Goal: Contribute content

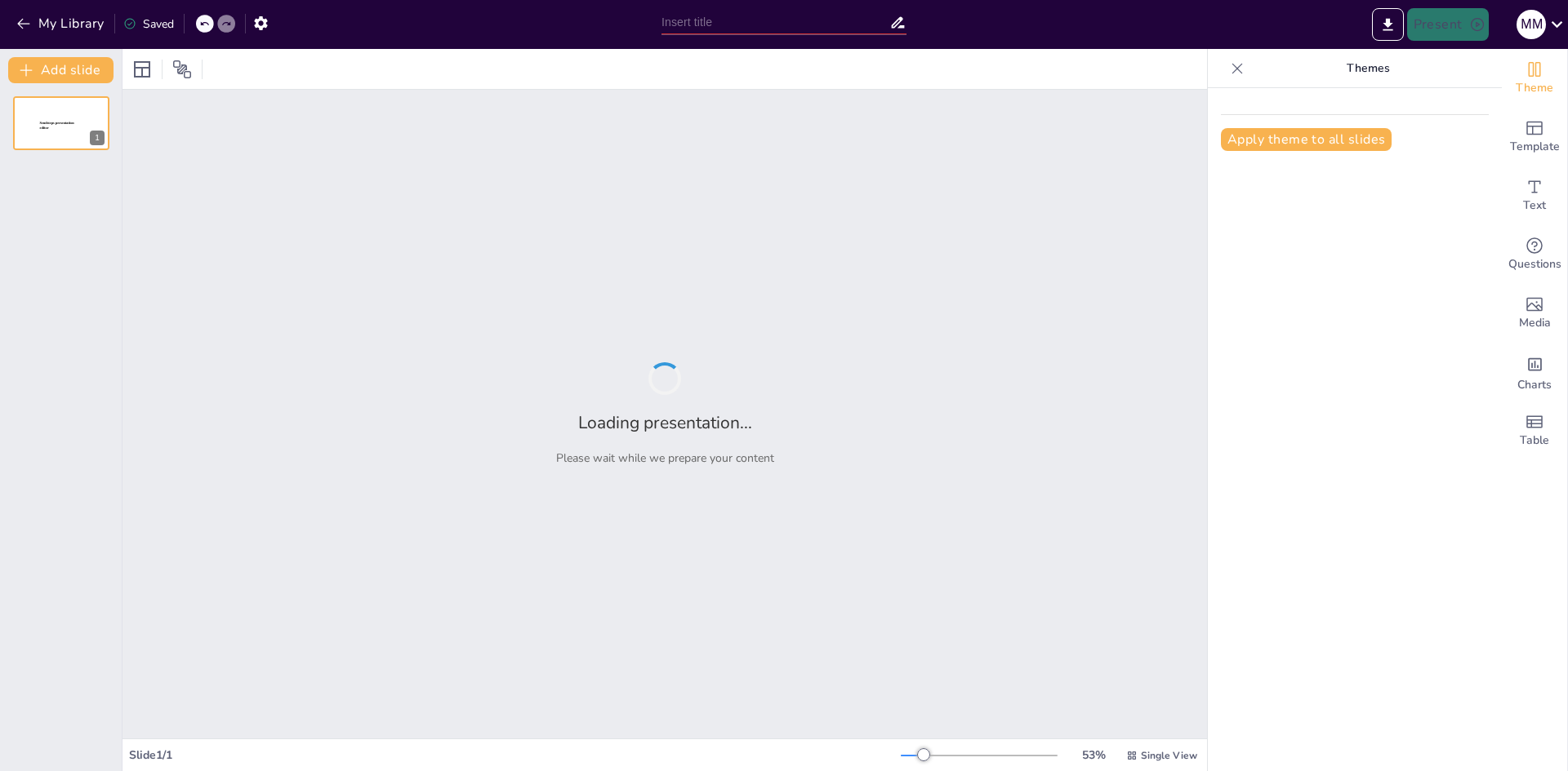
type input "I Edición Especialista en periodondoncia clínica para higienistas bucodentales"
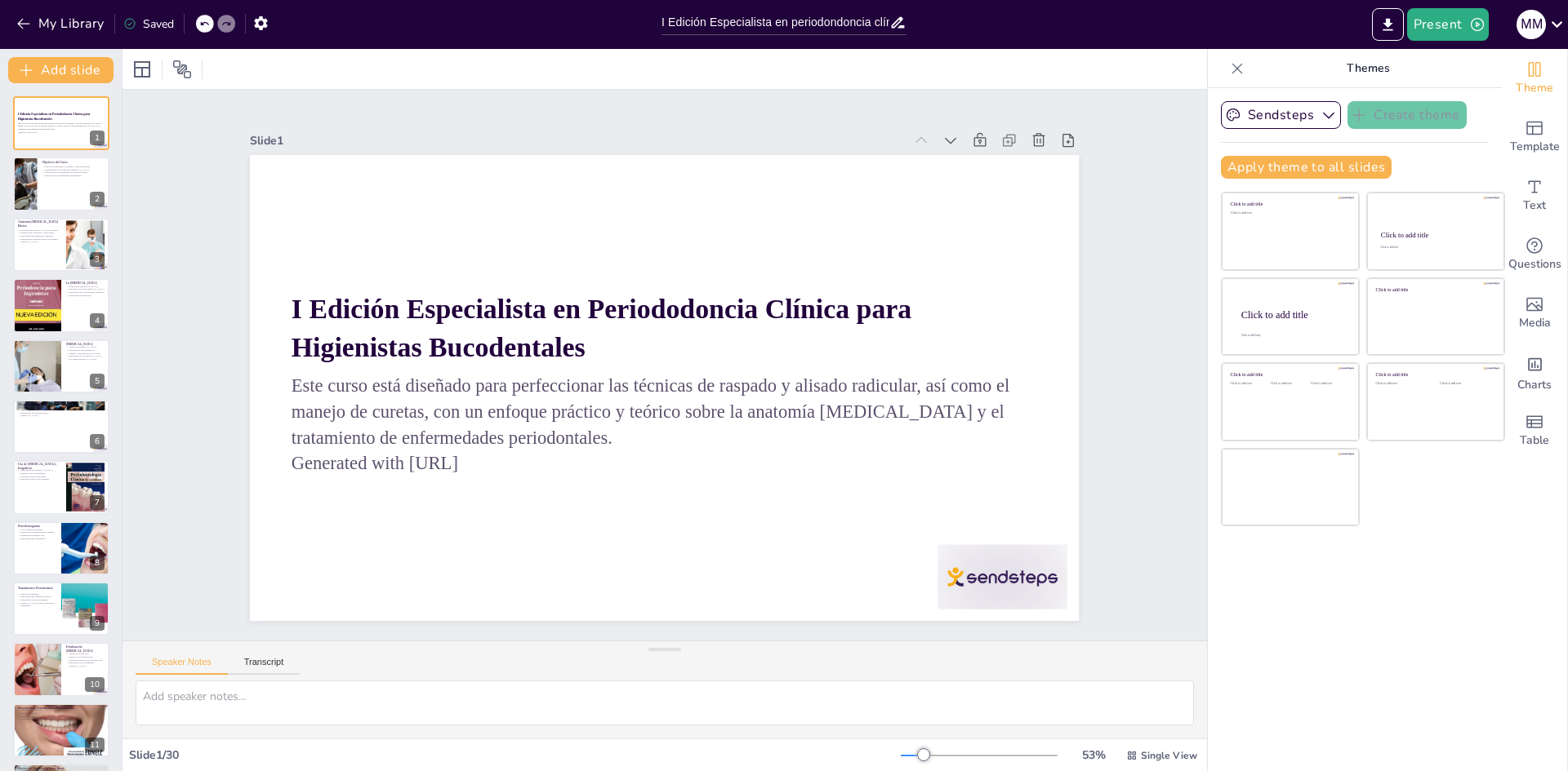
checkbox input "true"
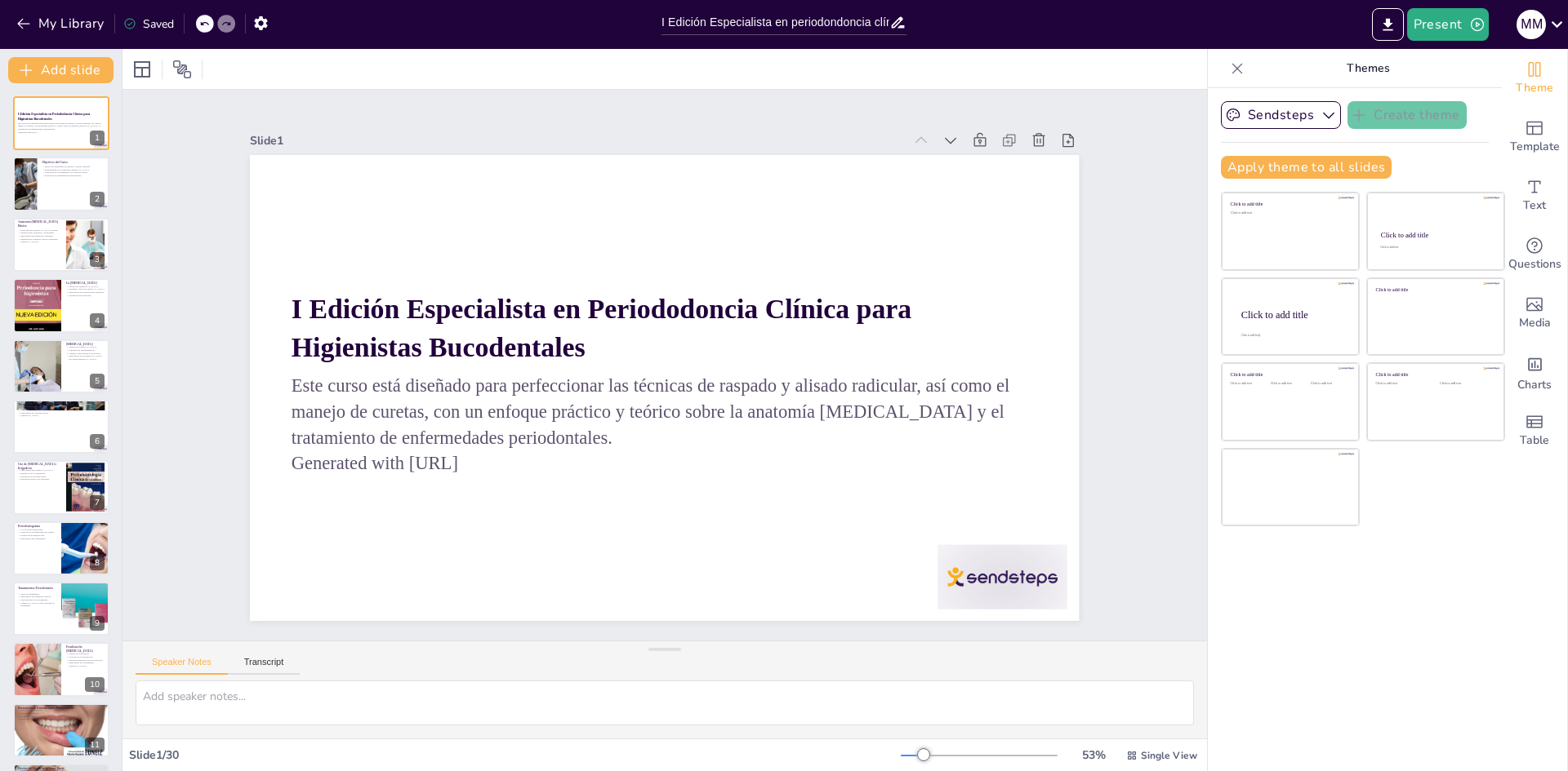
checkbox input "true"
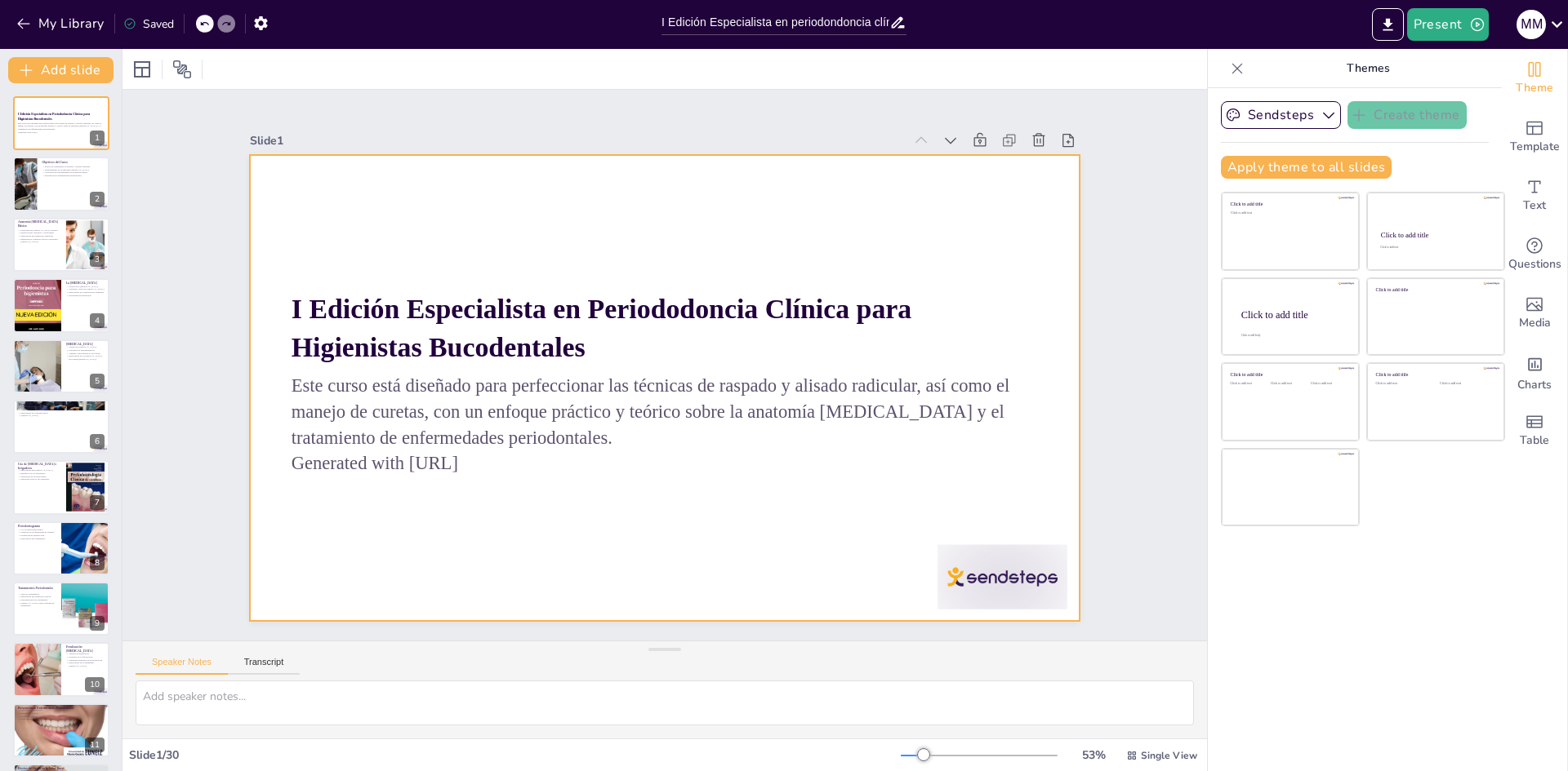
checkbox input "true"
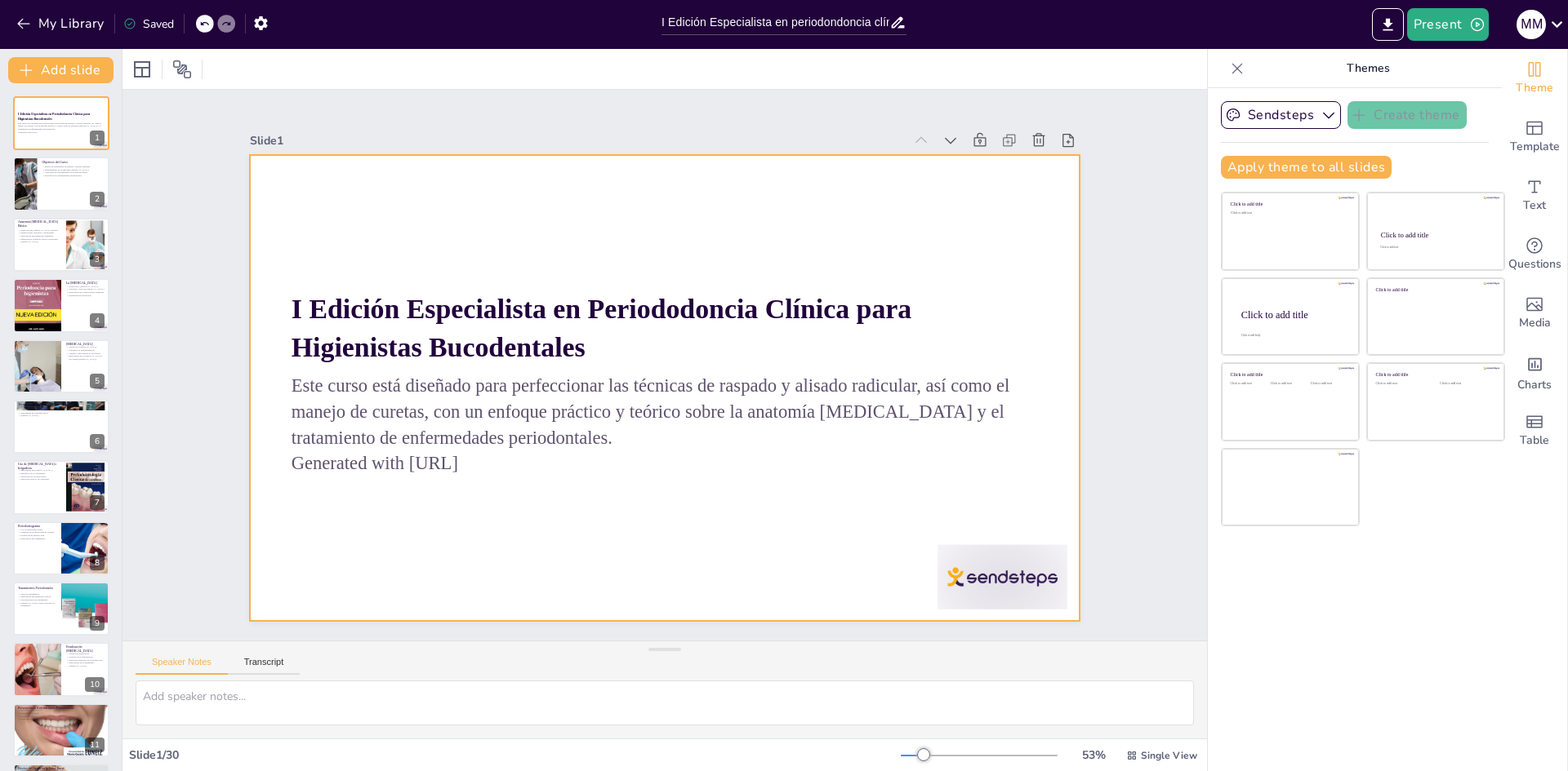
checkbox input "true"
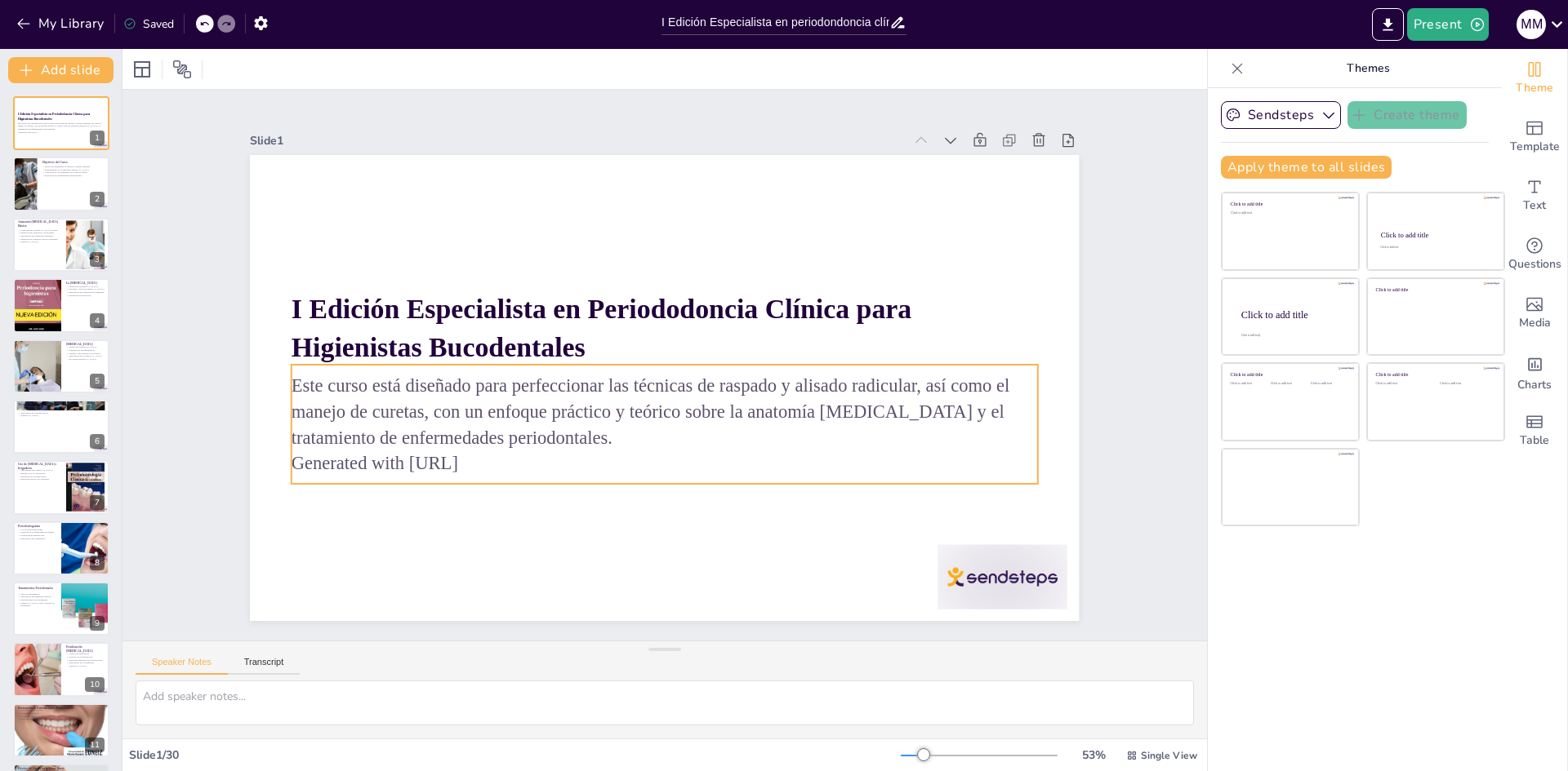
checkbox input "true"
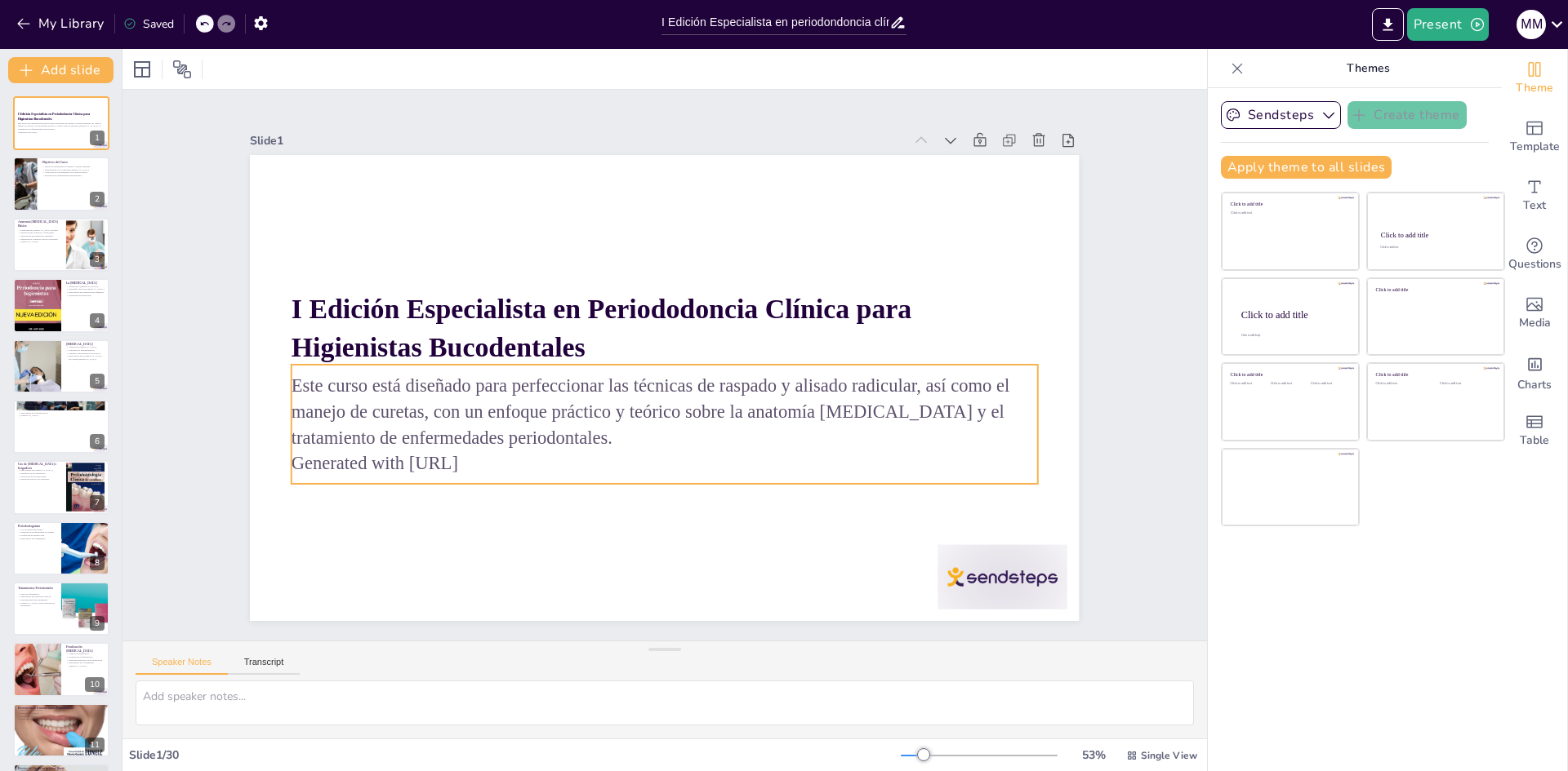
checkbox input "true"
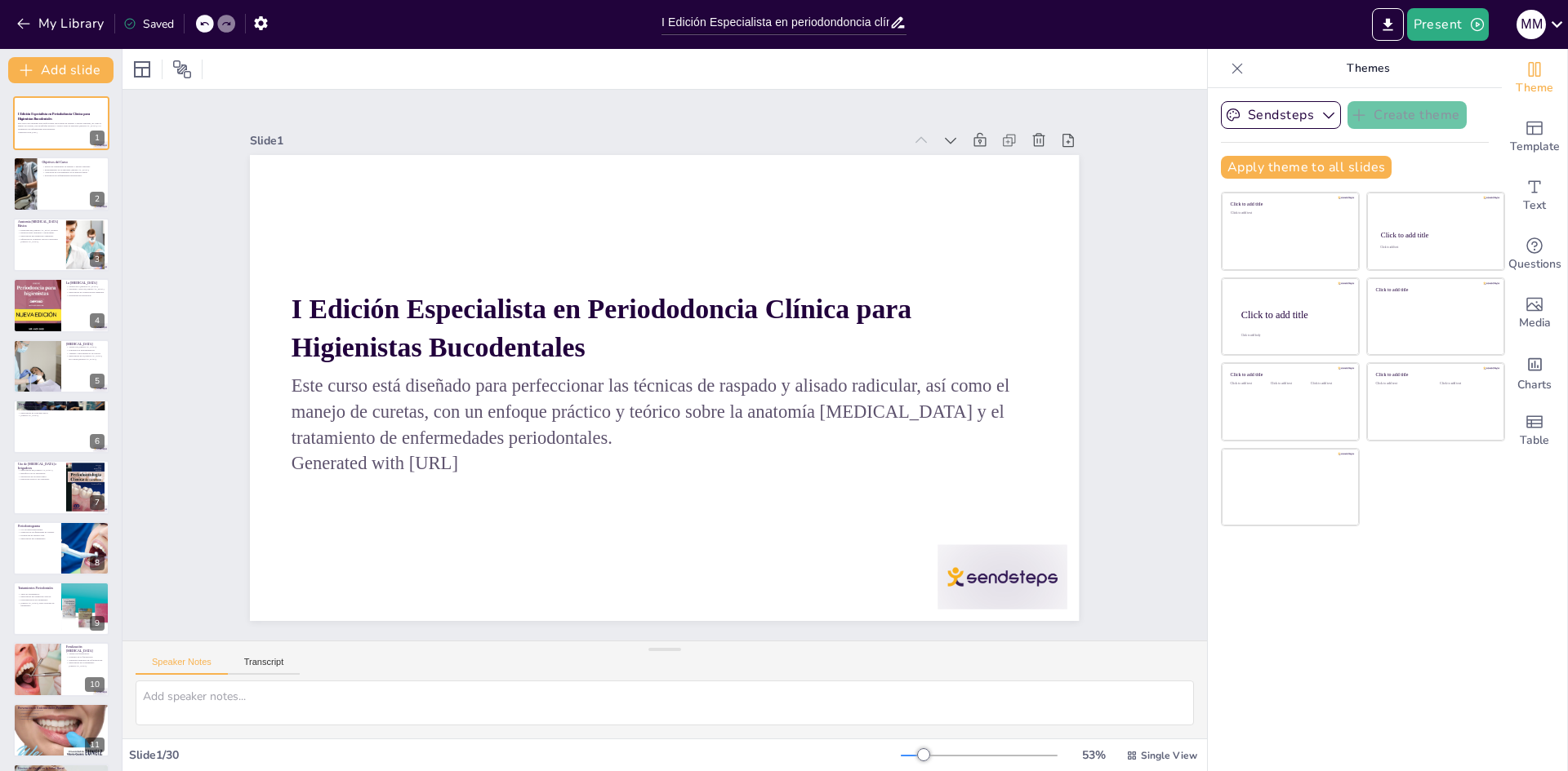
checkbox input "true"
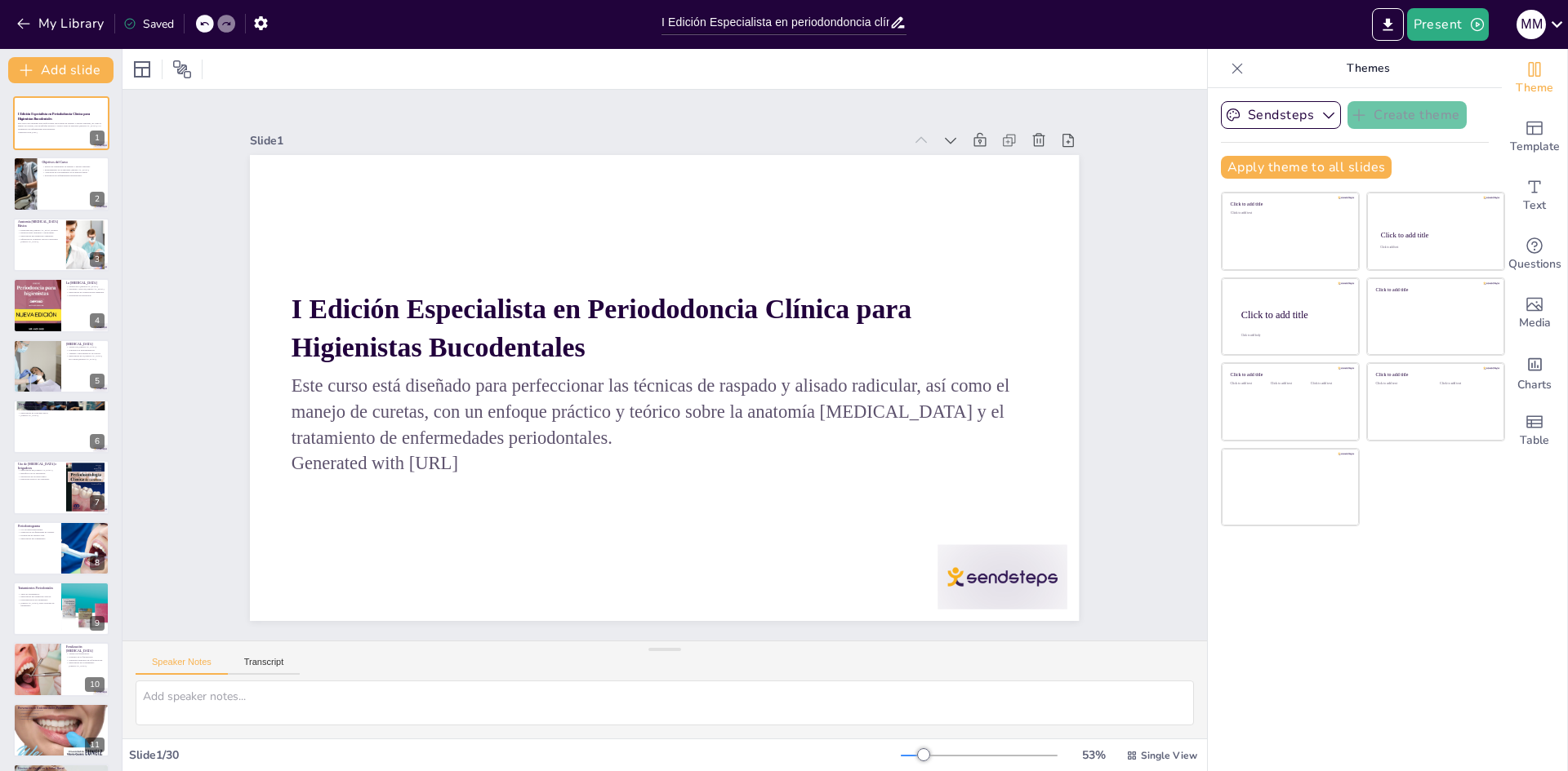
checkbox input "true"
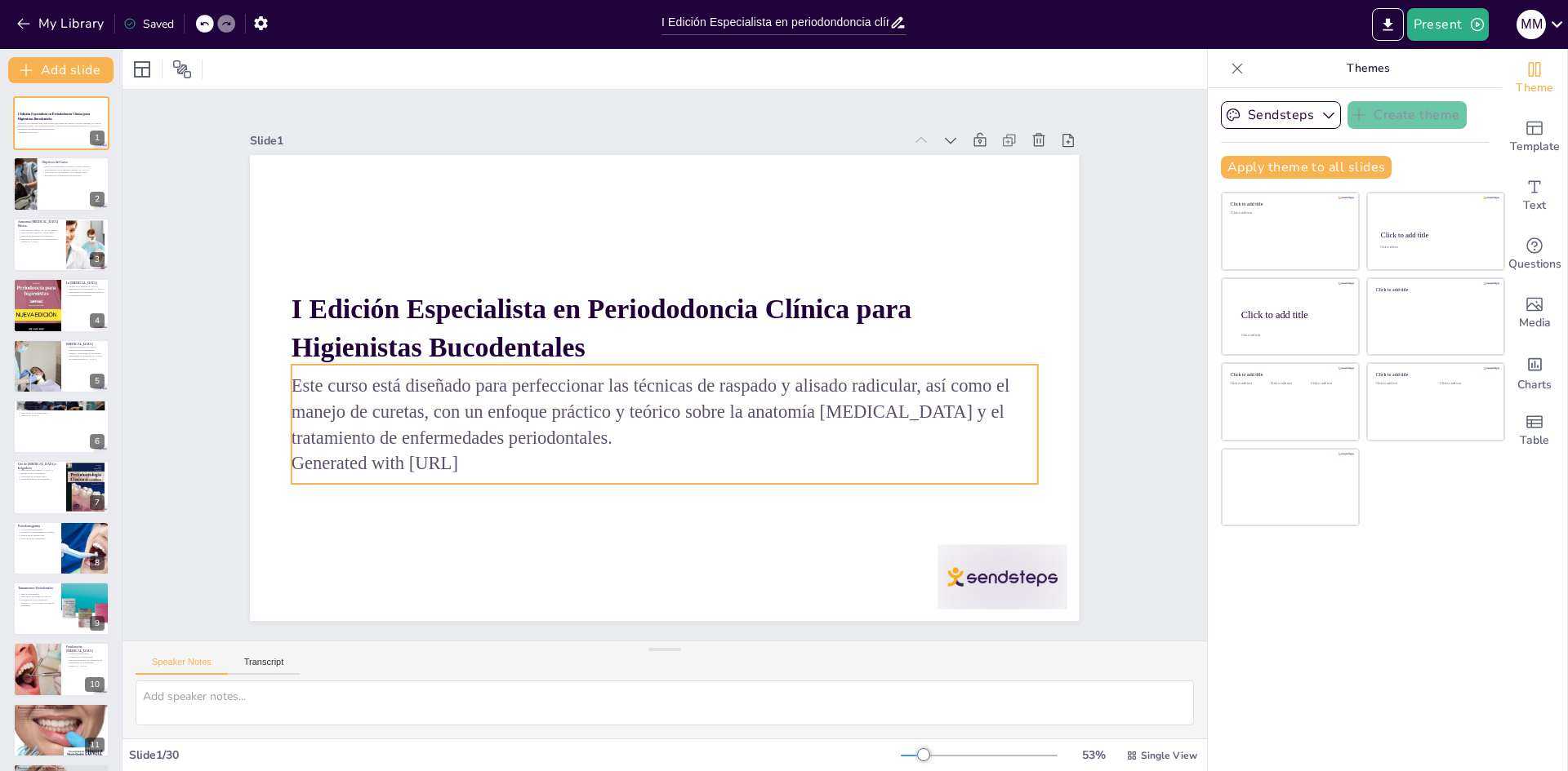
checkbox input "true"
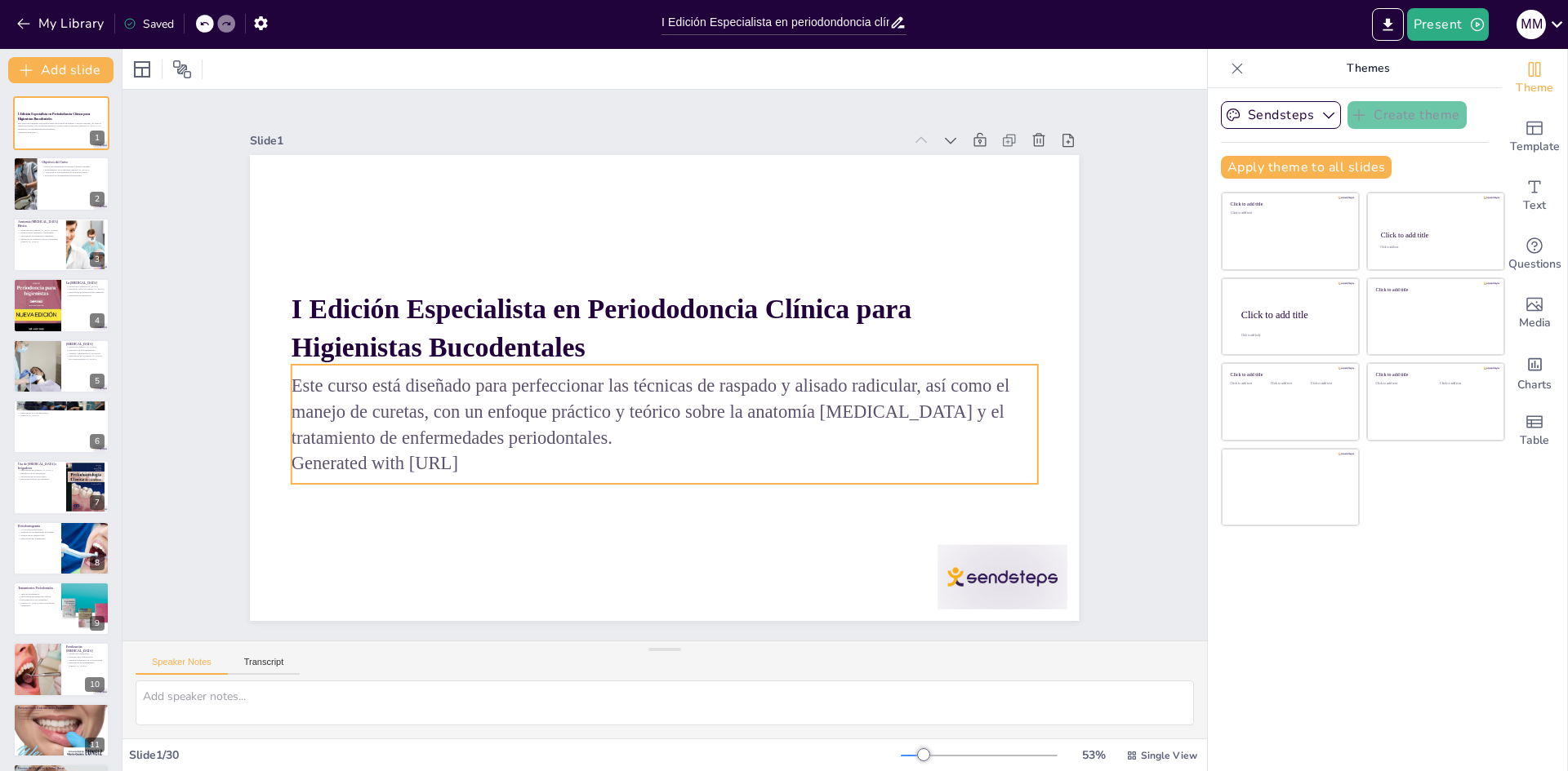
checkbox input "true"
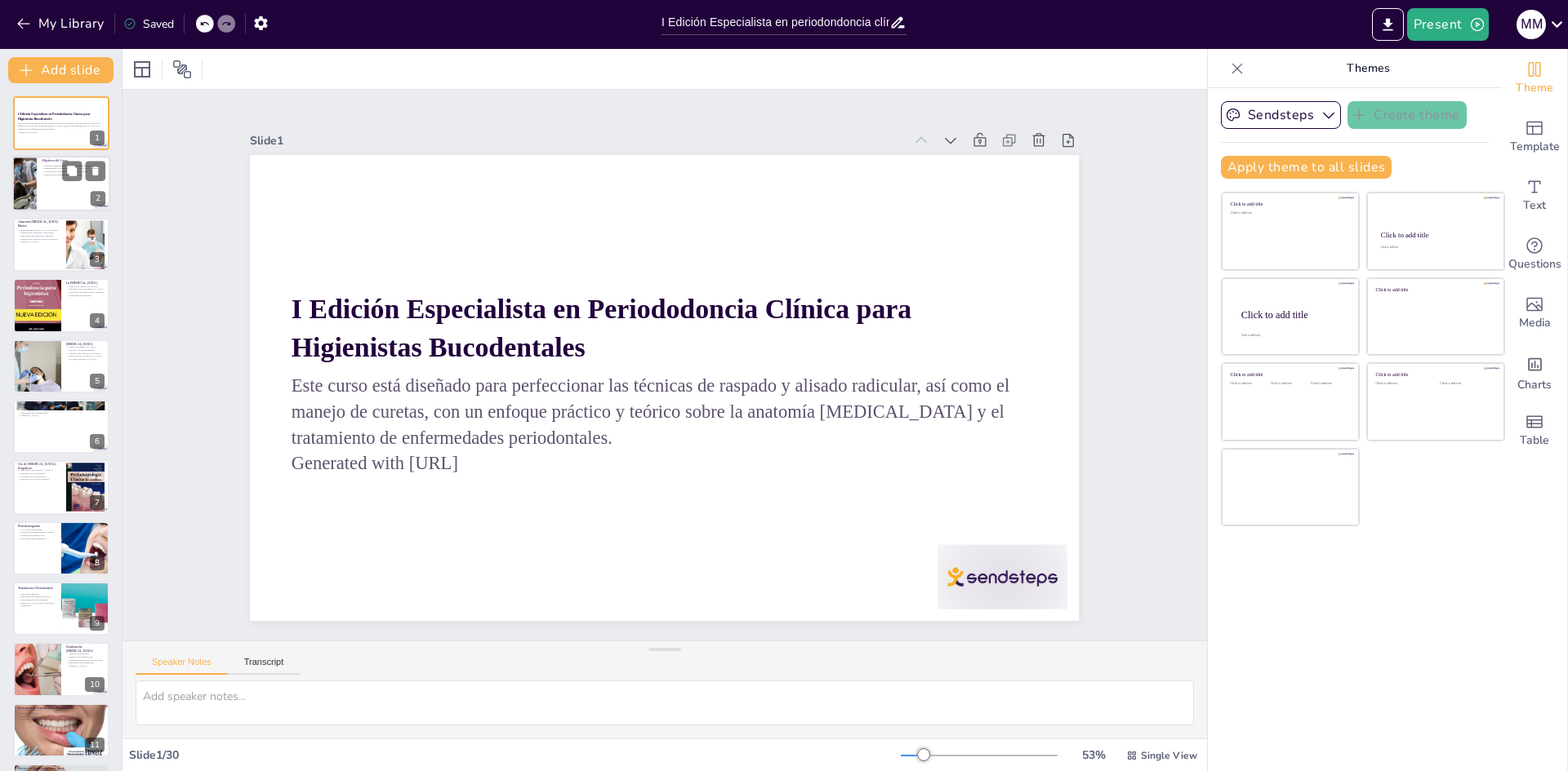
checkbox input "true"
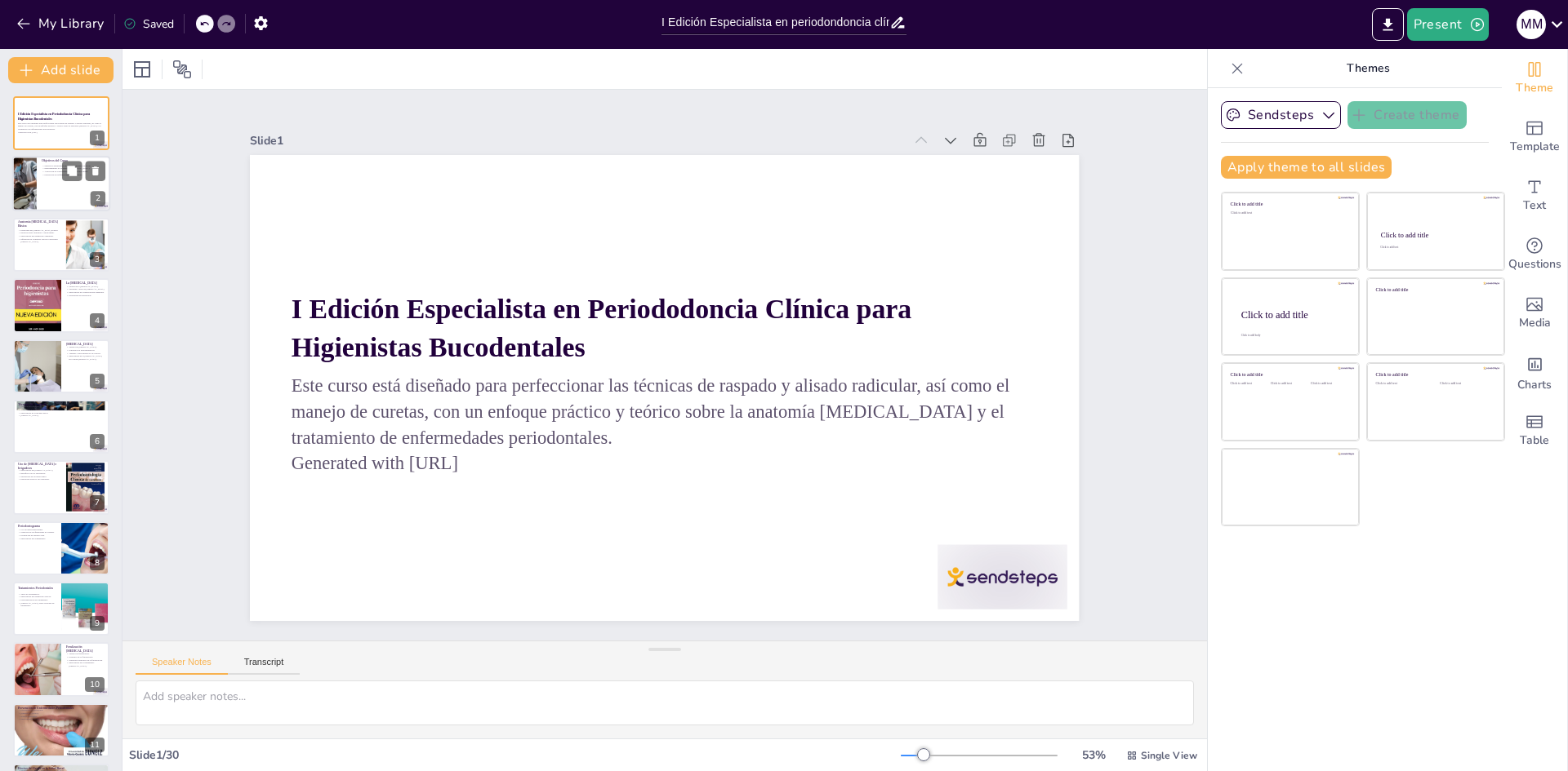
click at [40, 203] on div at bounding box center [61, 184] width 98 height 56
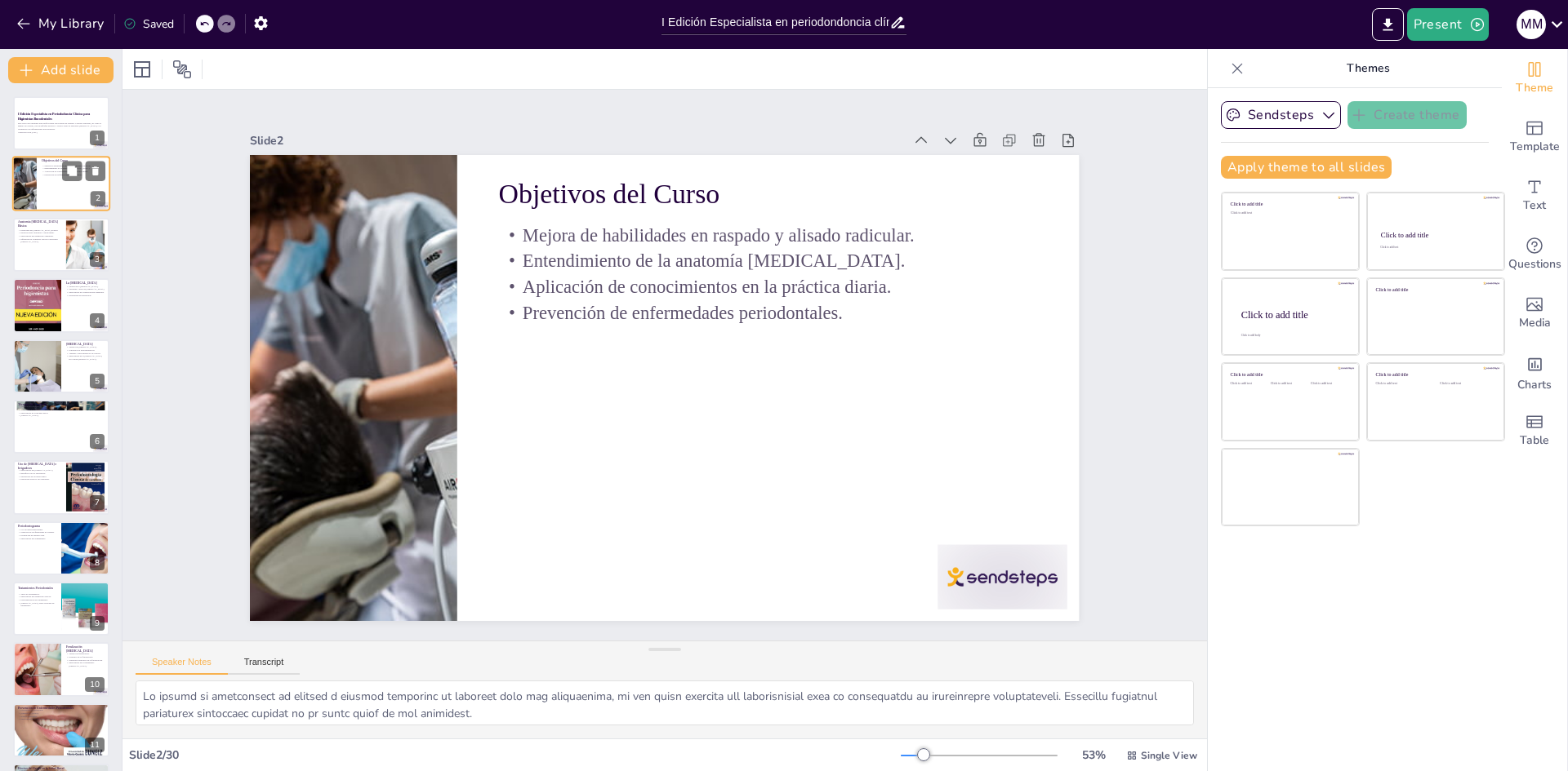
type textarea "Lo ipsumd si ametconsect ad elitsed d eiusmod temporinc ut laboreet dolo mag al…"
checkbox input "true"
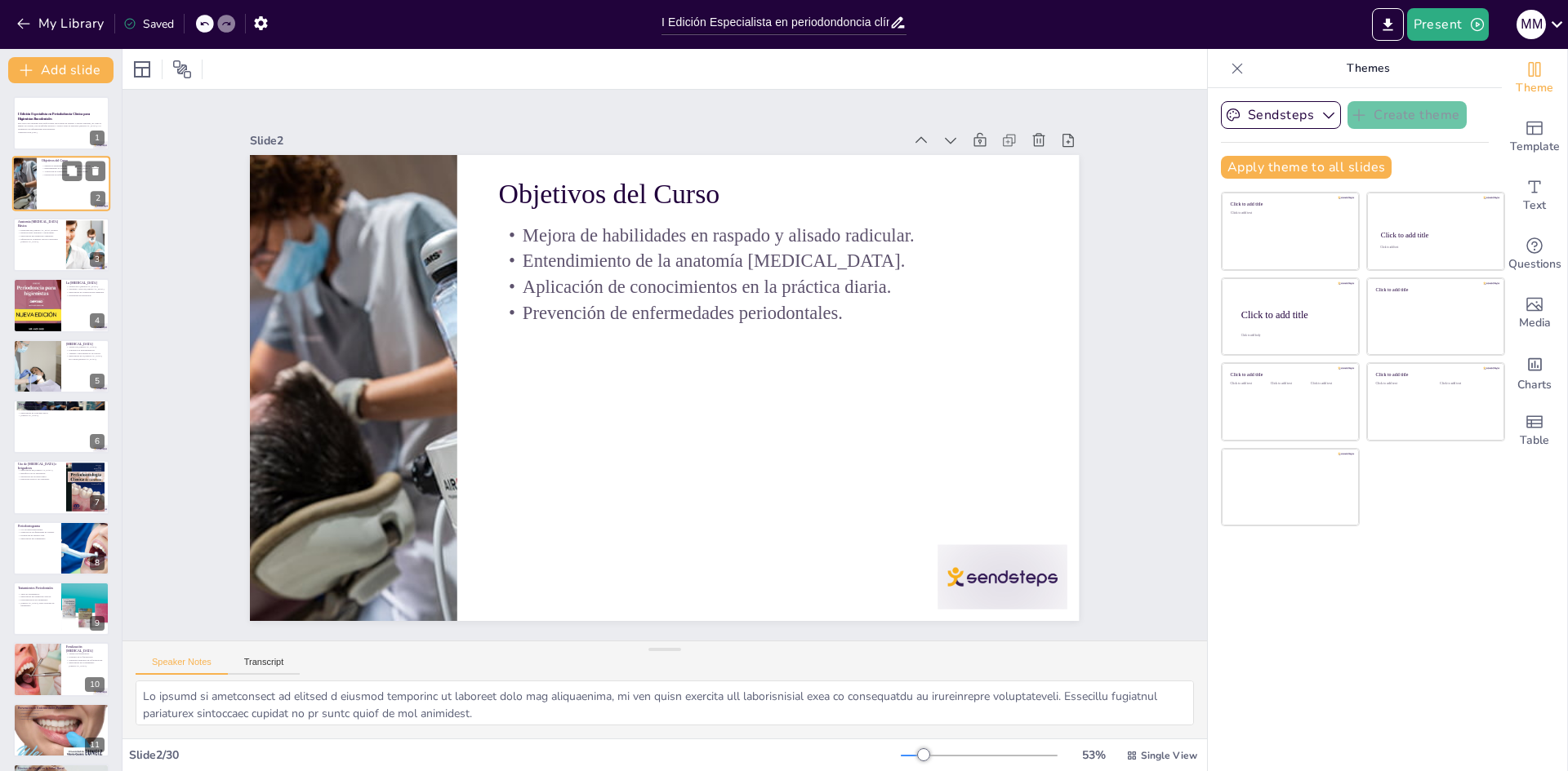
checkbox input "true"
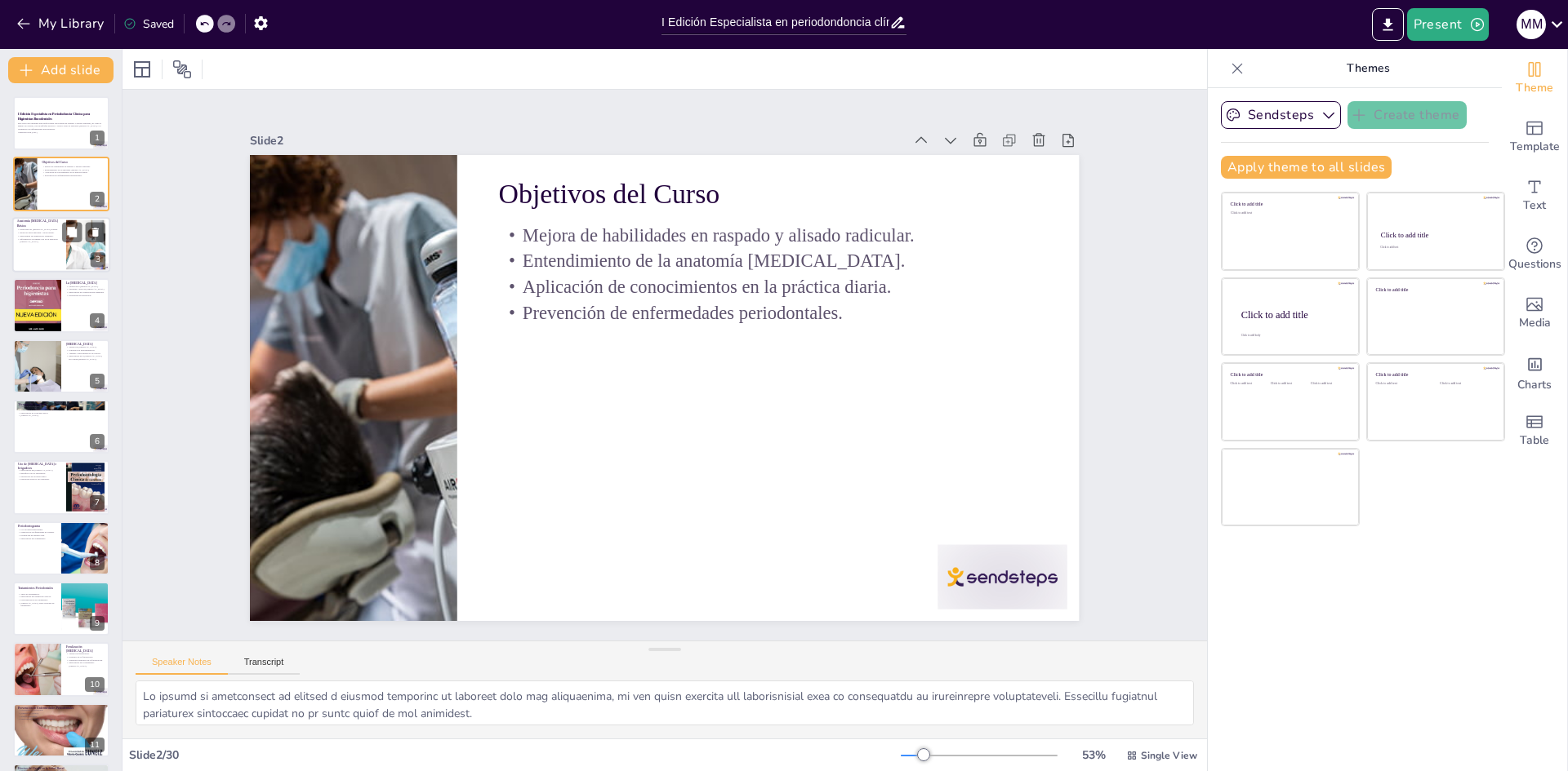
checkbox input "true"
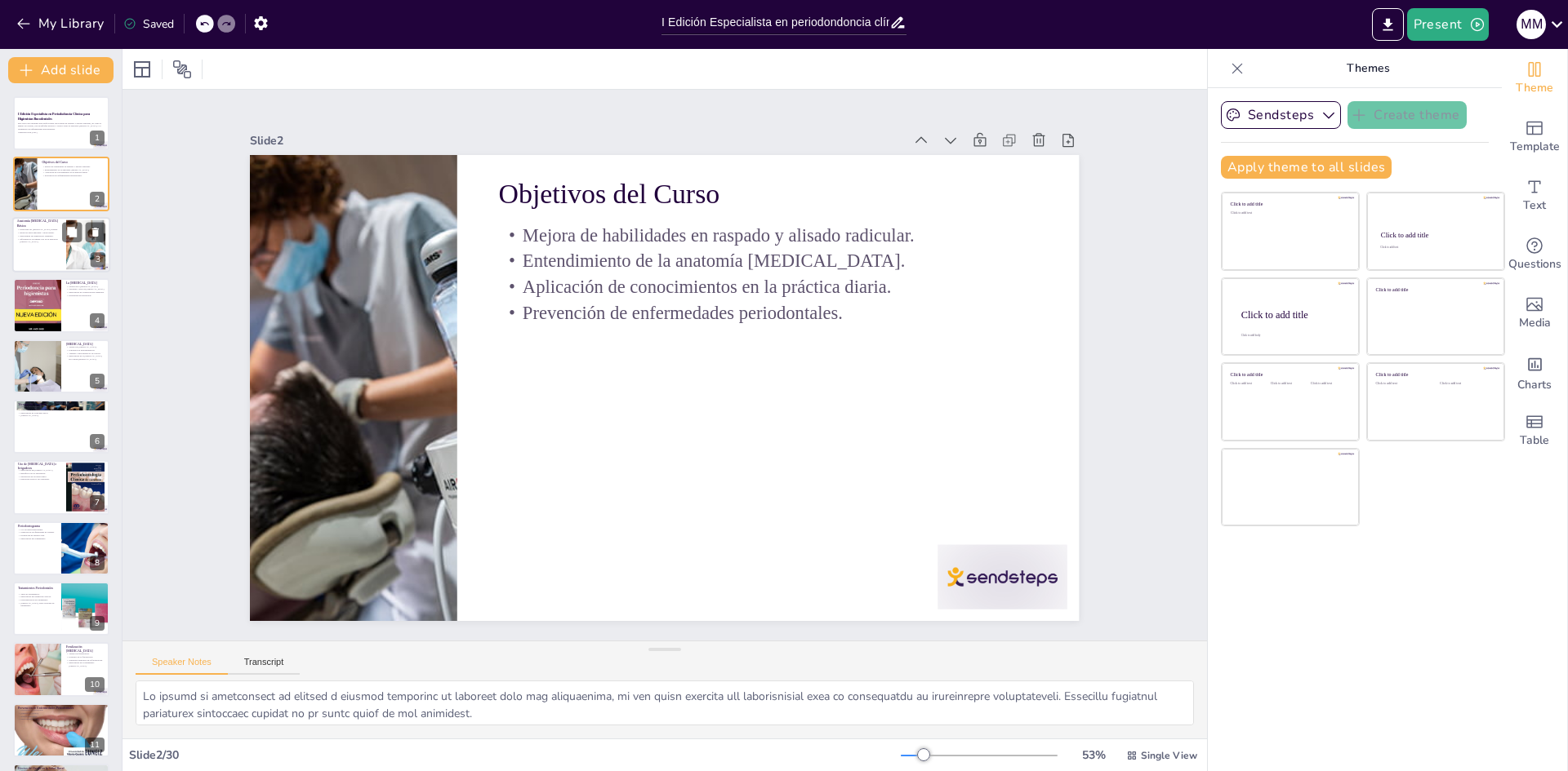
checkbox input "true"
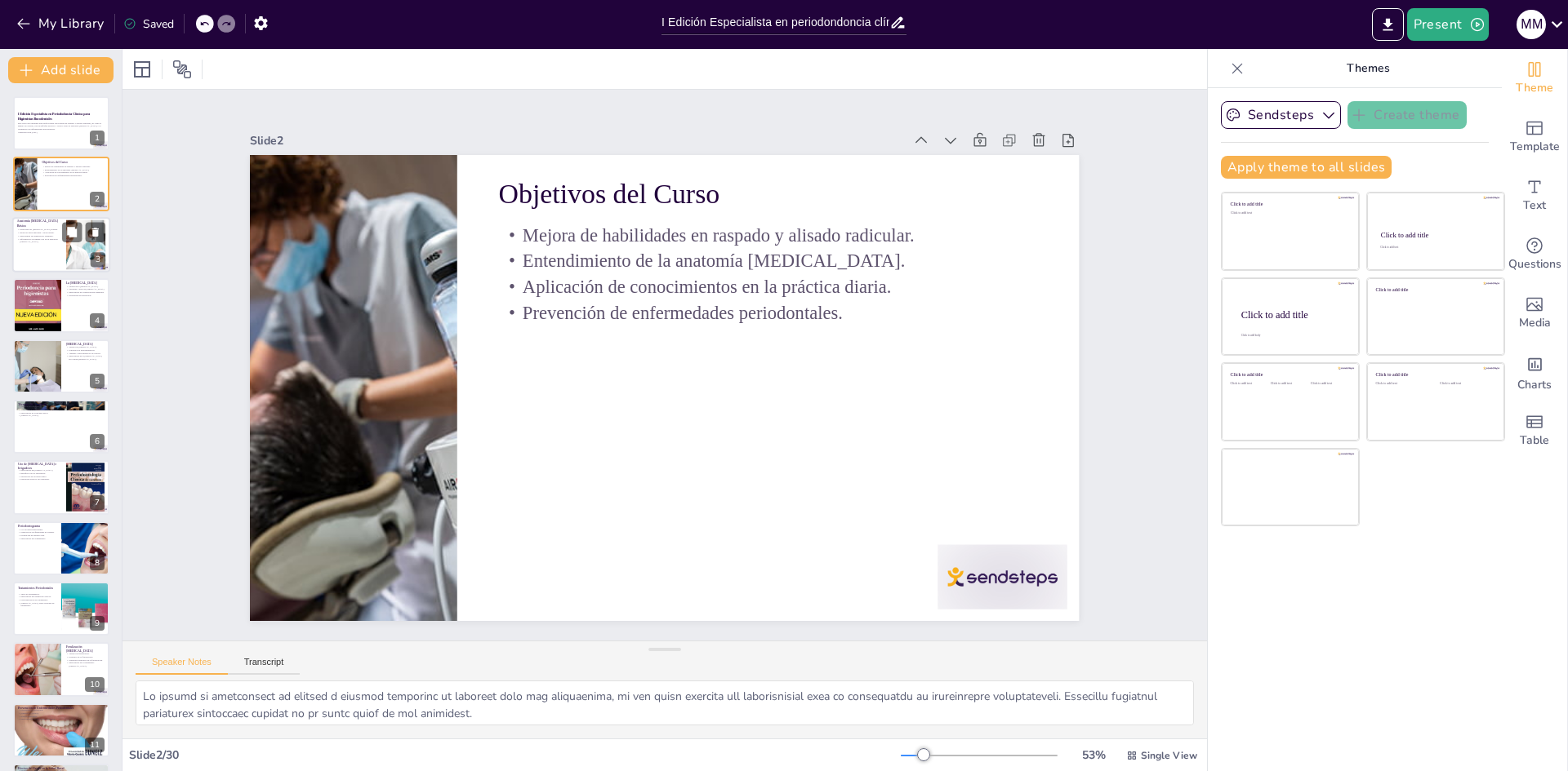
checkbox input "true"
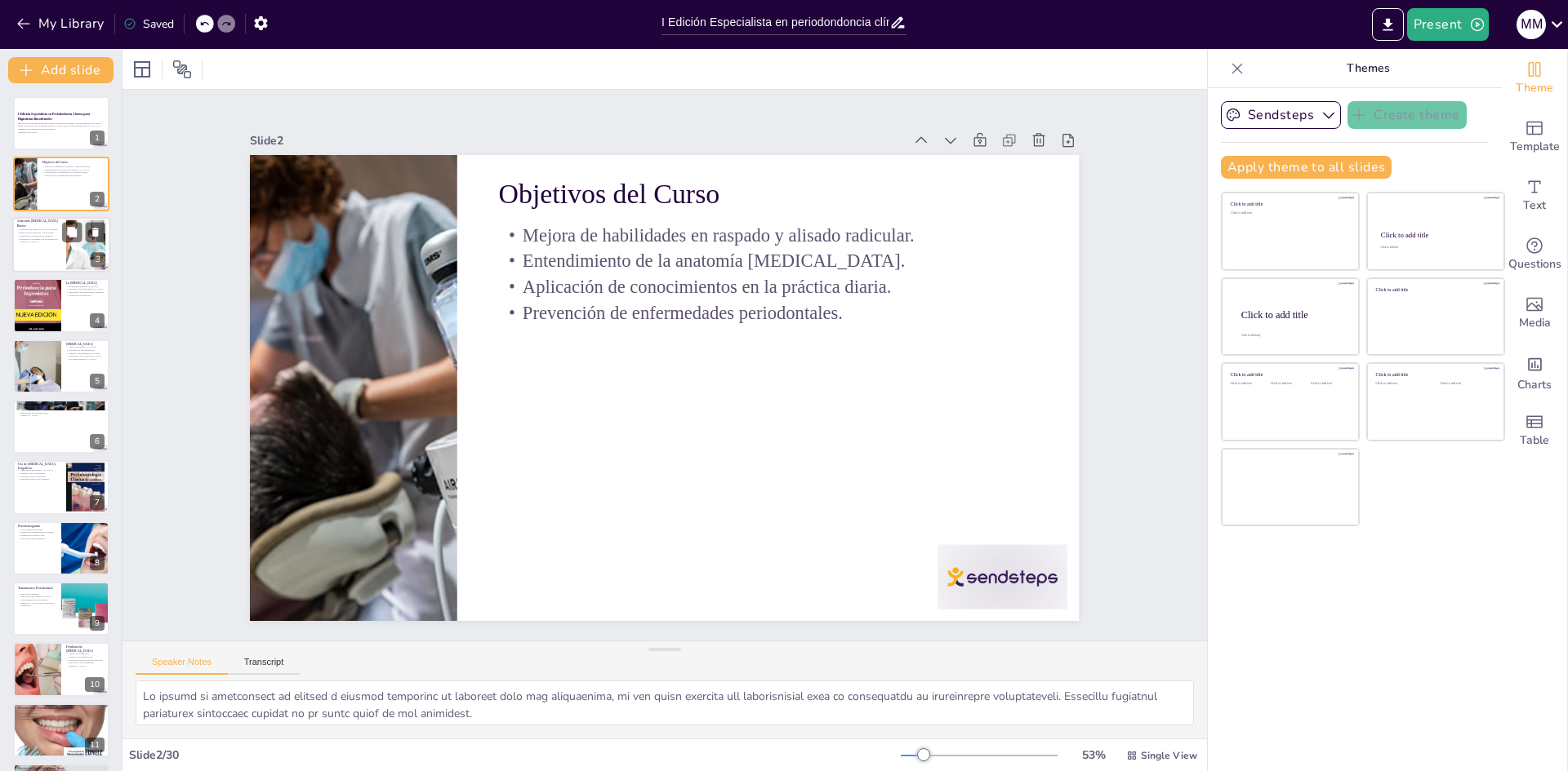
checkbox input "true"
click at [40, 244] on div at bounding box center [61, 245] width 98 height 56
type textarea "La estructura del [MEDICAL_DATA] normal es clave para entender su función en la…"
checkbox input "true"
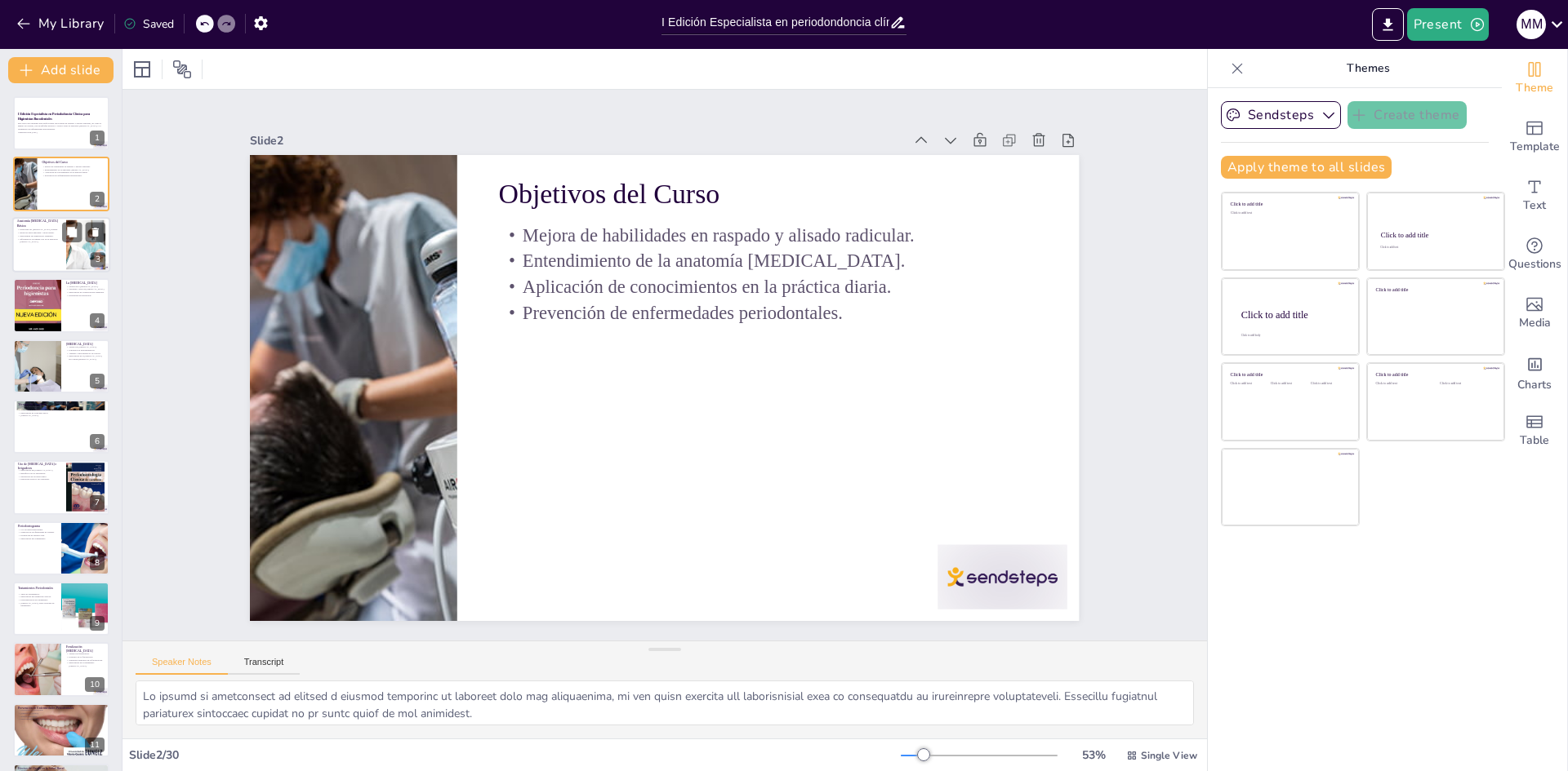
checkbox input "true"
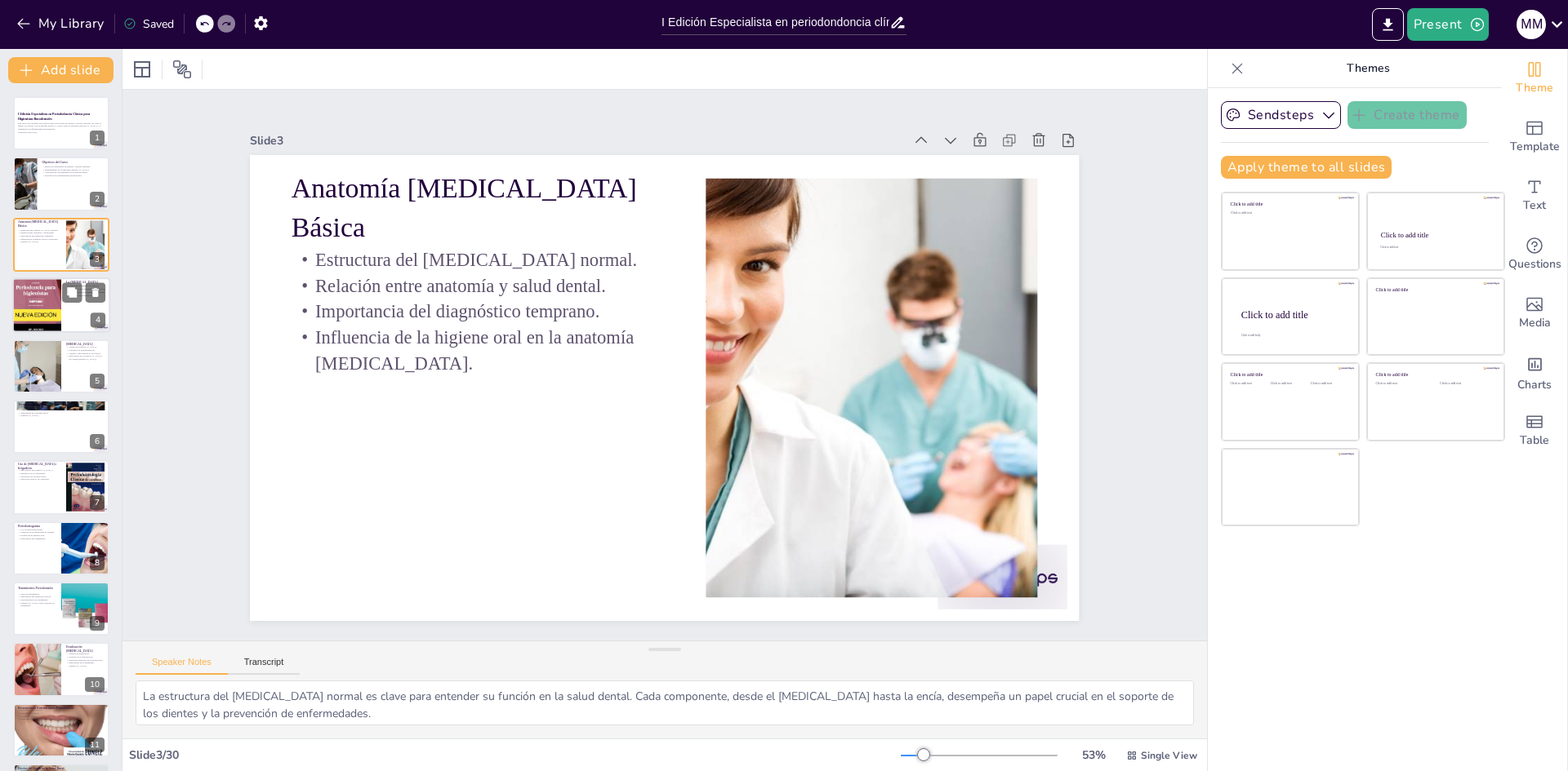
checkbox input "true"
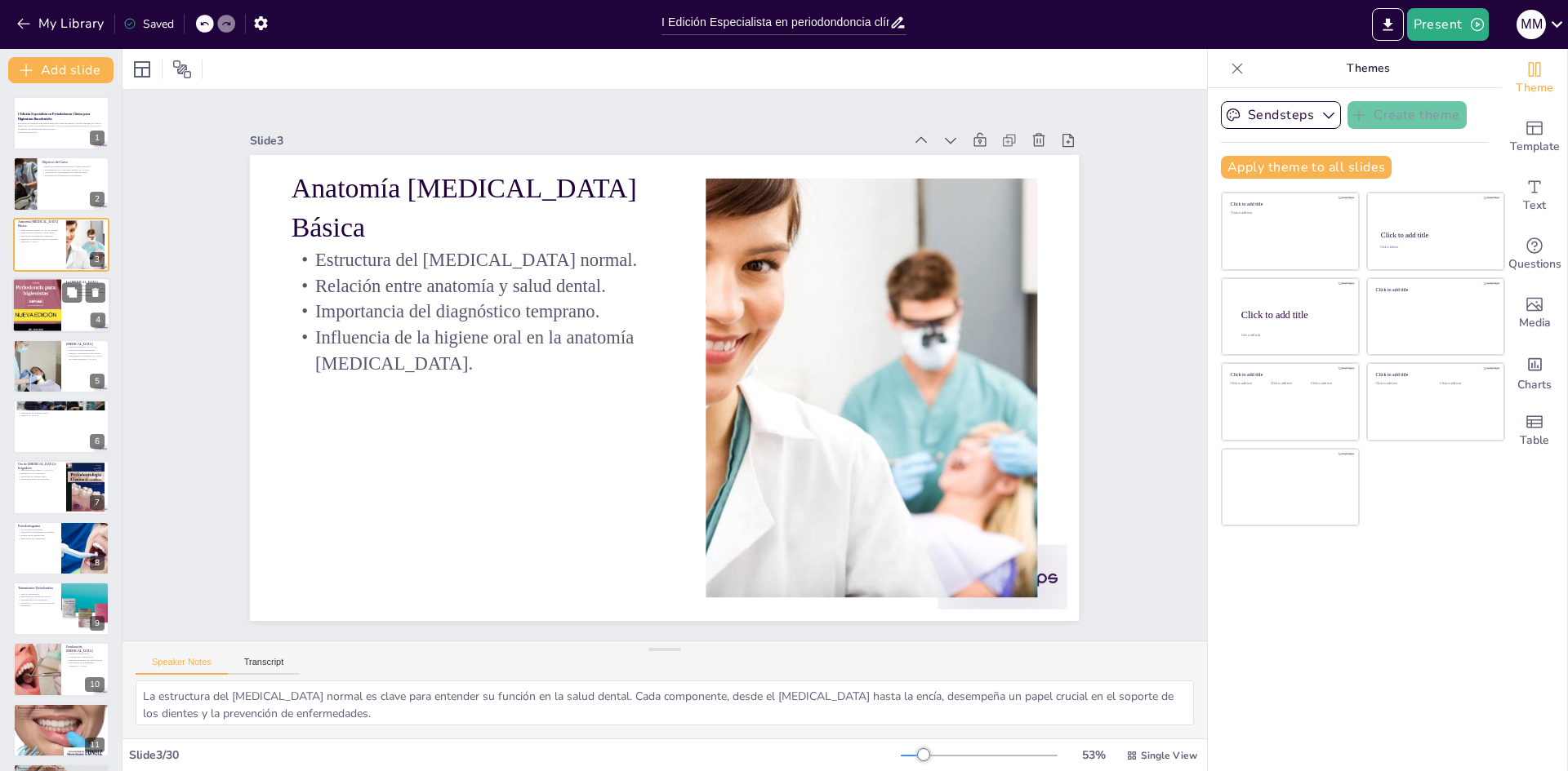
checkbox input "true"
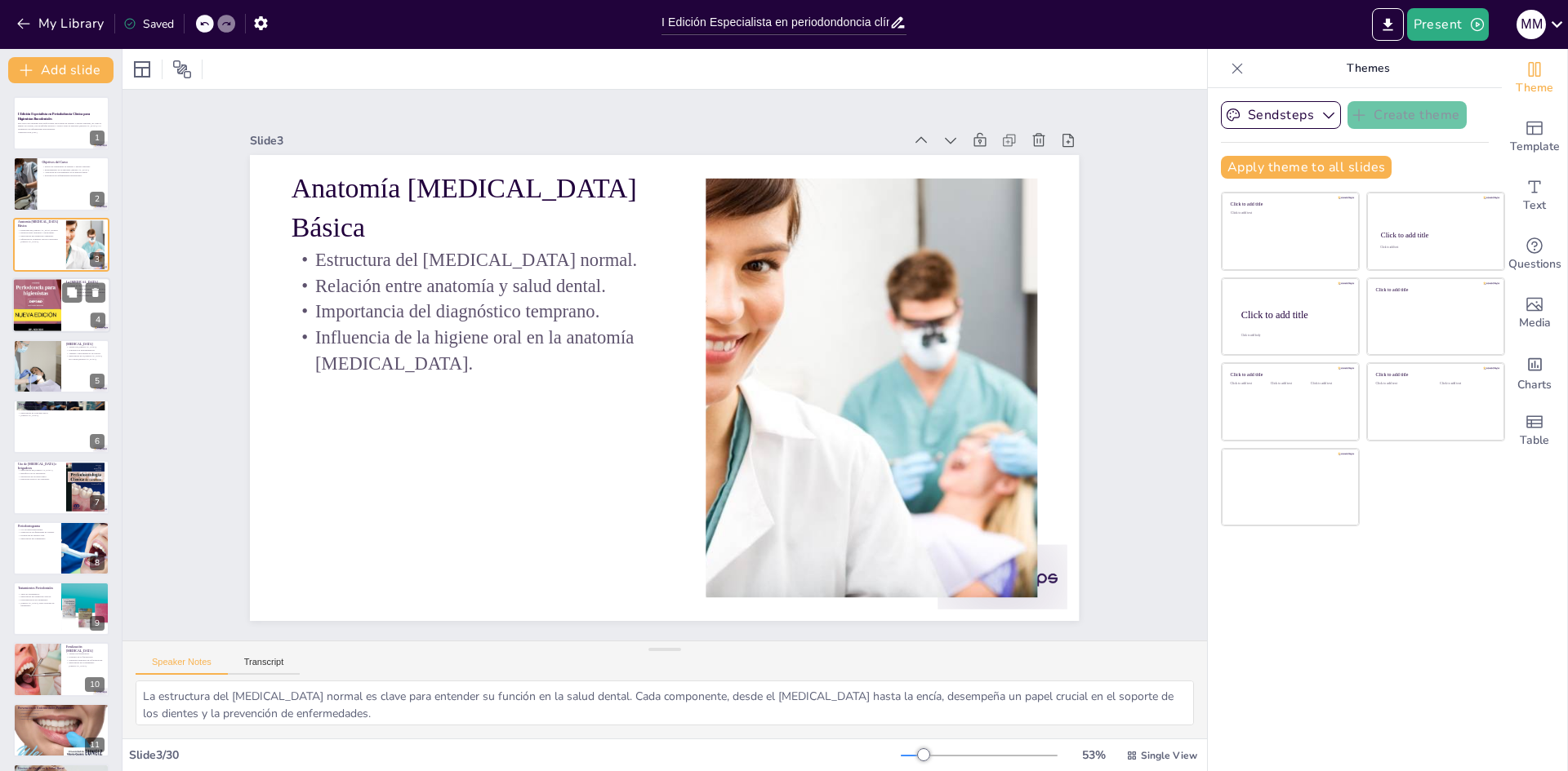
click at [40, 288] on div at bounding box center [37, 306] width 100 height 56
type textarea "Loremipsum dol sitame co ad elitseddoe te incididuntu labo et doloremagn a enim…"
checkbox input "true"
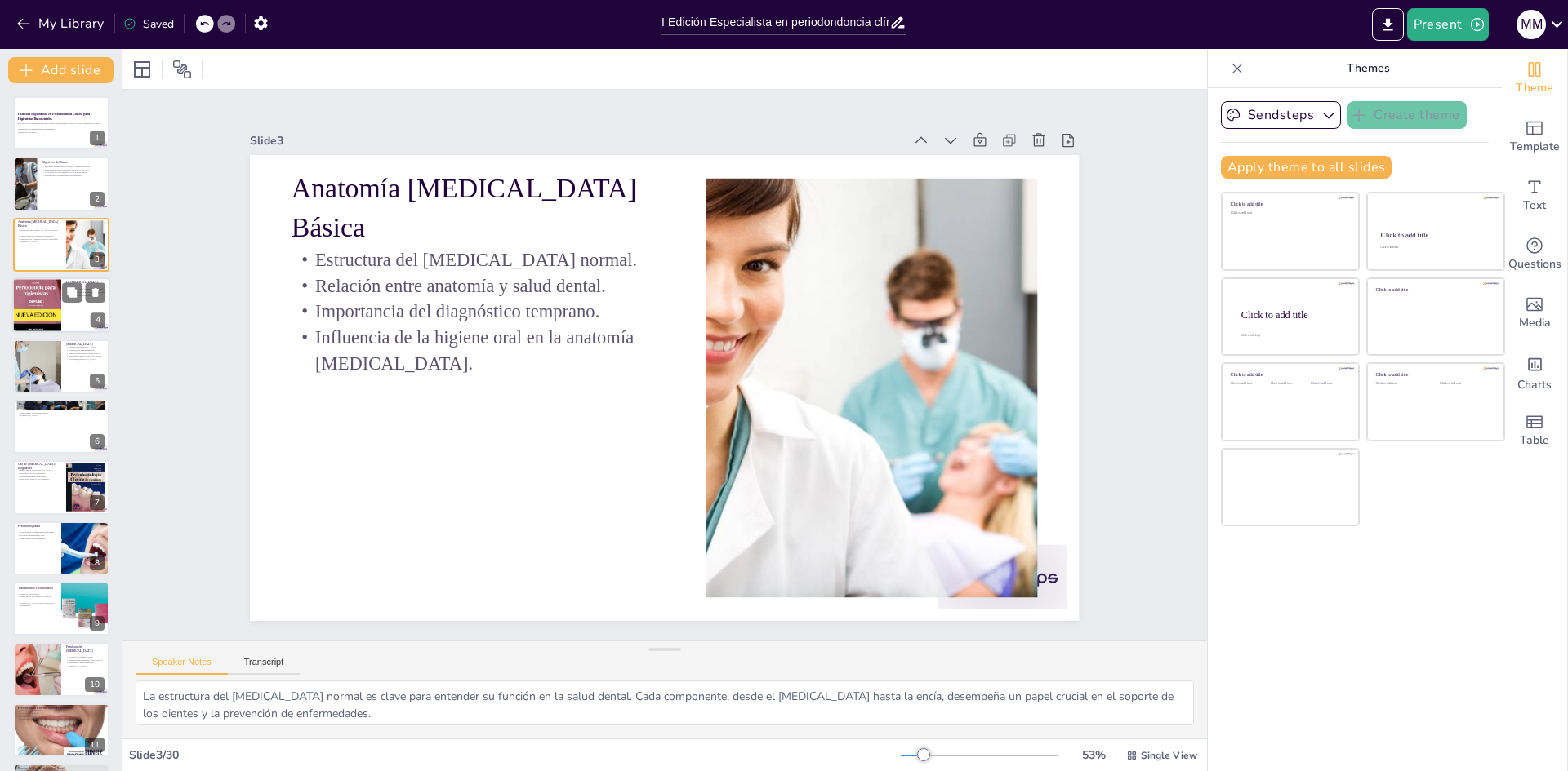
checkbox input "true"
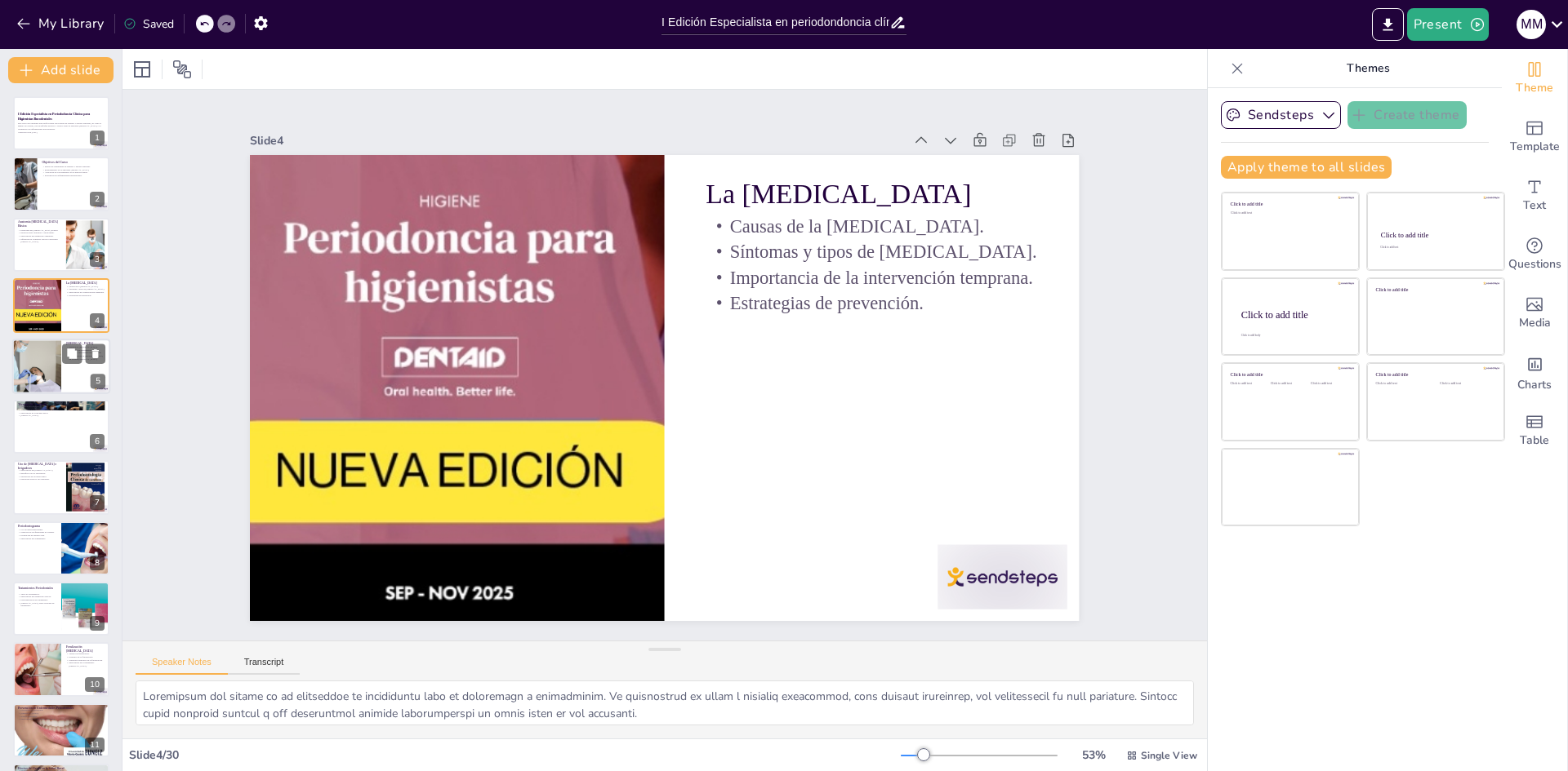
checkbox input "true"
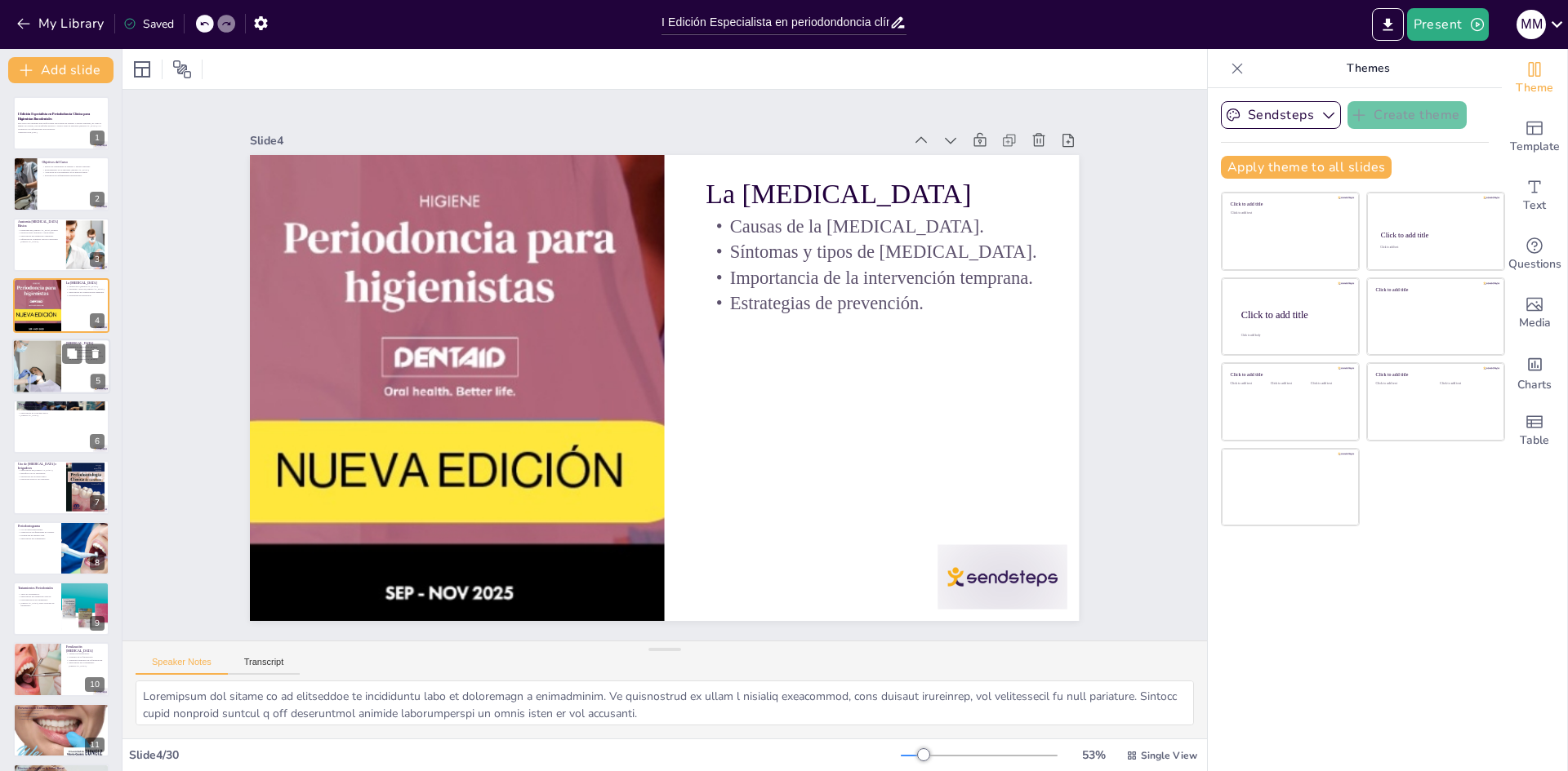
checkbox input "true"
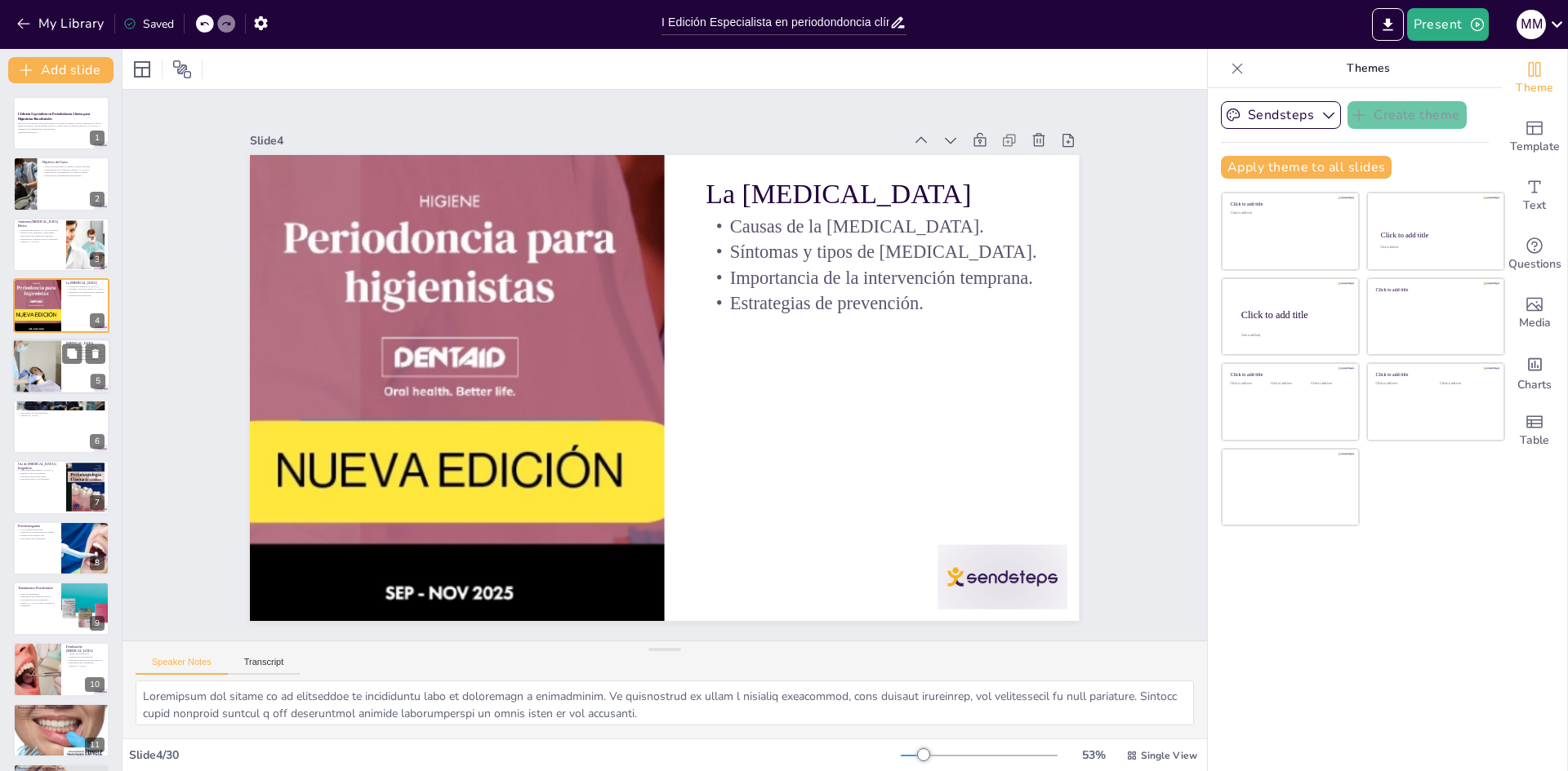
click at [38, 356] on div at bounding box center [37, 367] width 110 height 56
type textarea "La técnica de [MEDICAL_DATA] es esencial para la eliminación de depósitos [PERS…"
checkbox input "true"
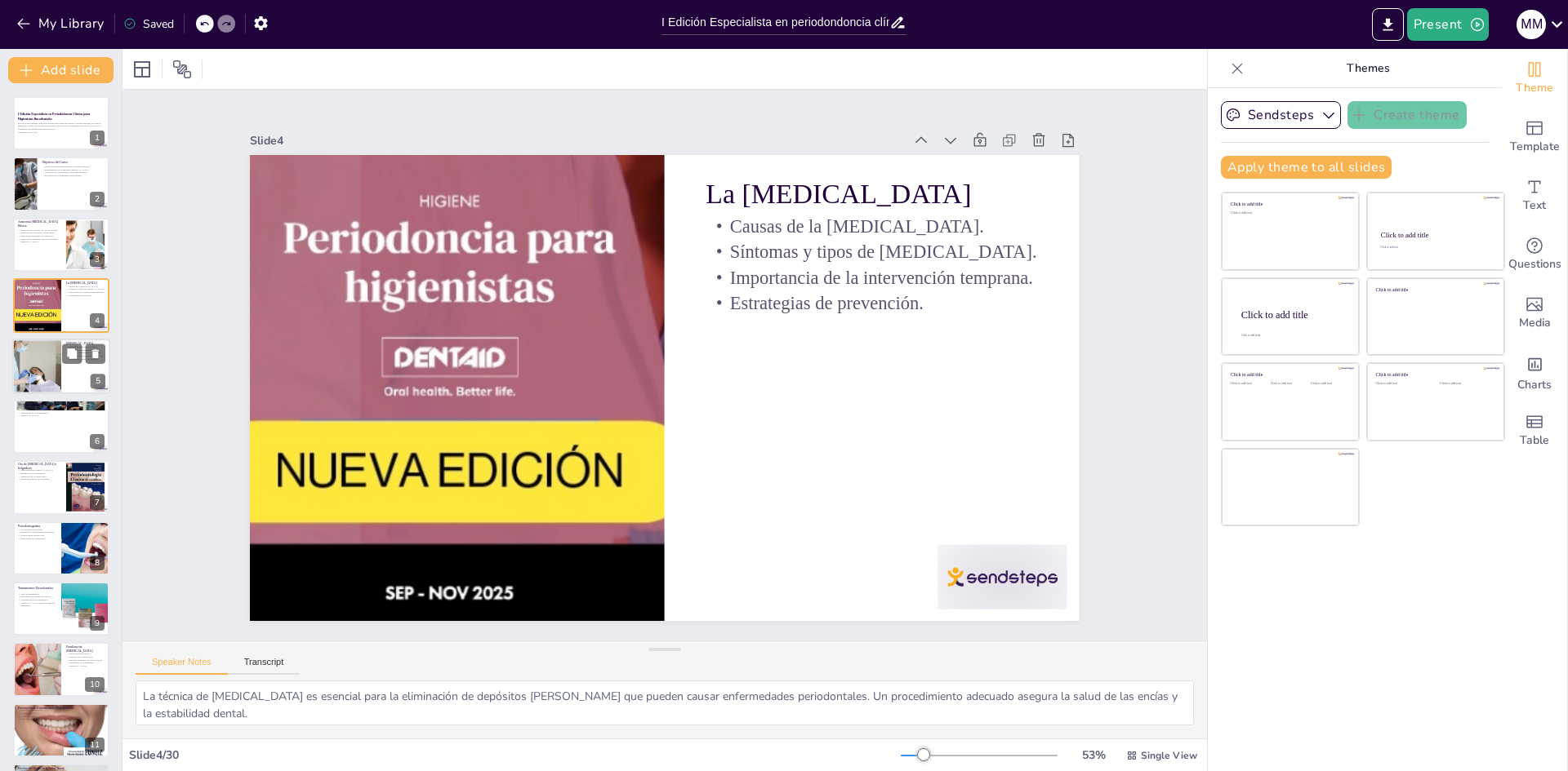
checkbox input "true"
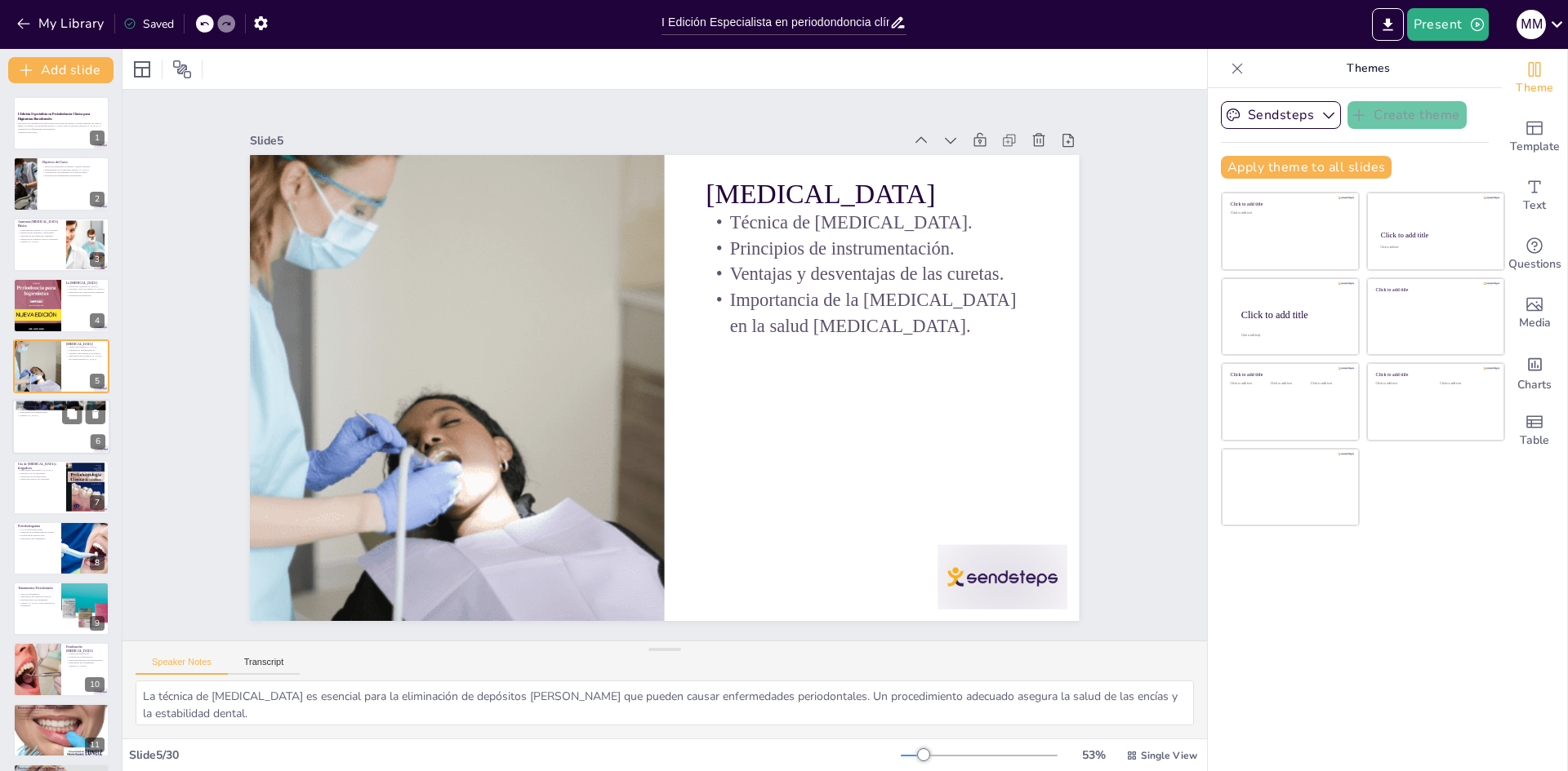
checkbox input "true"
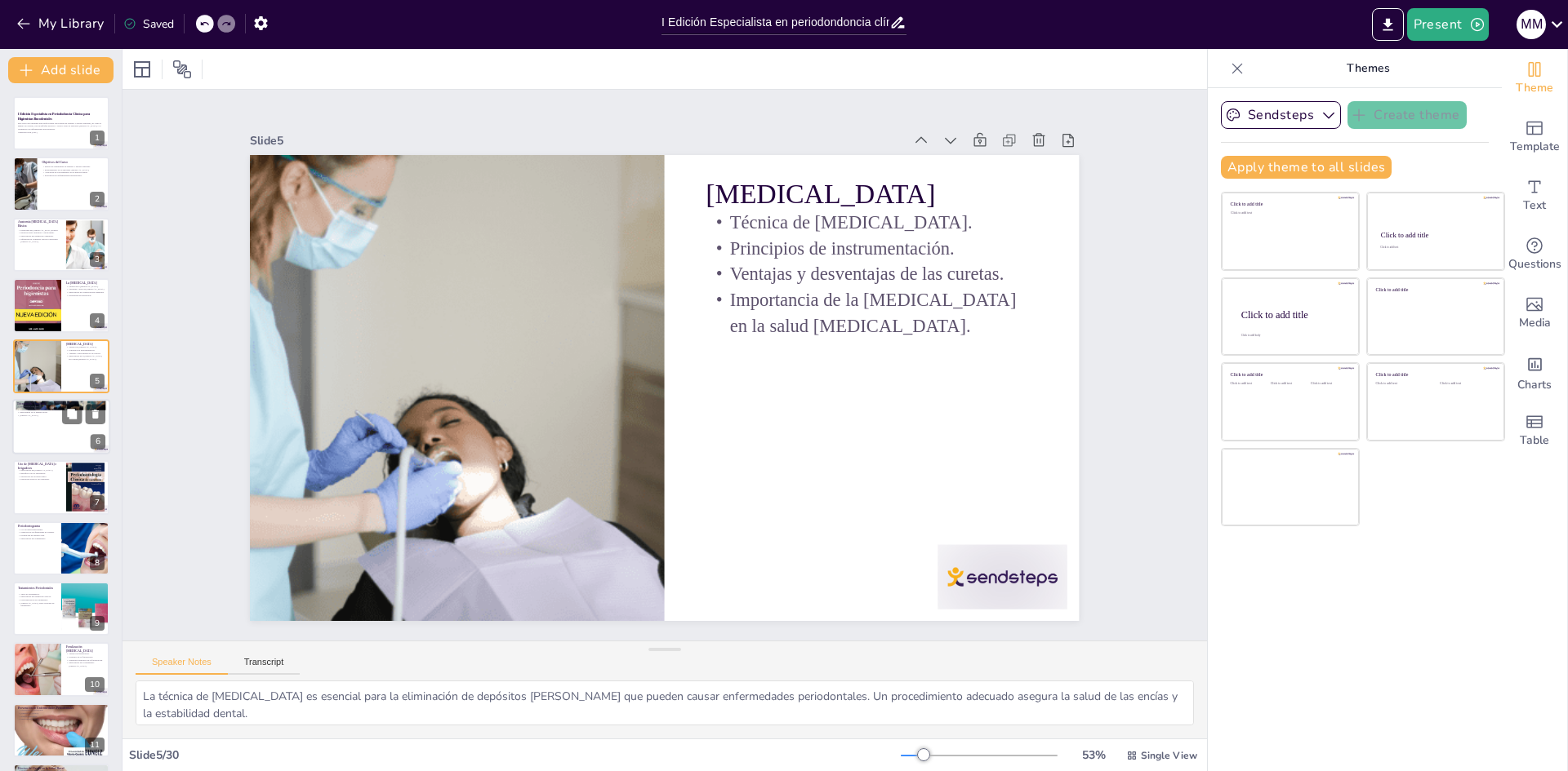
checkbox input "true"
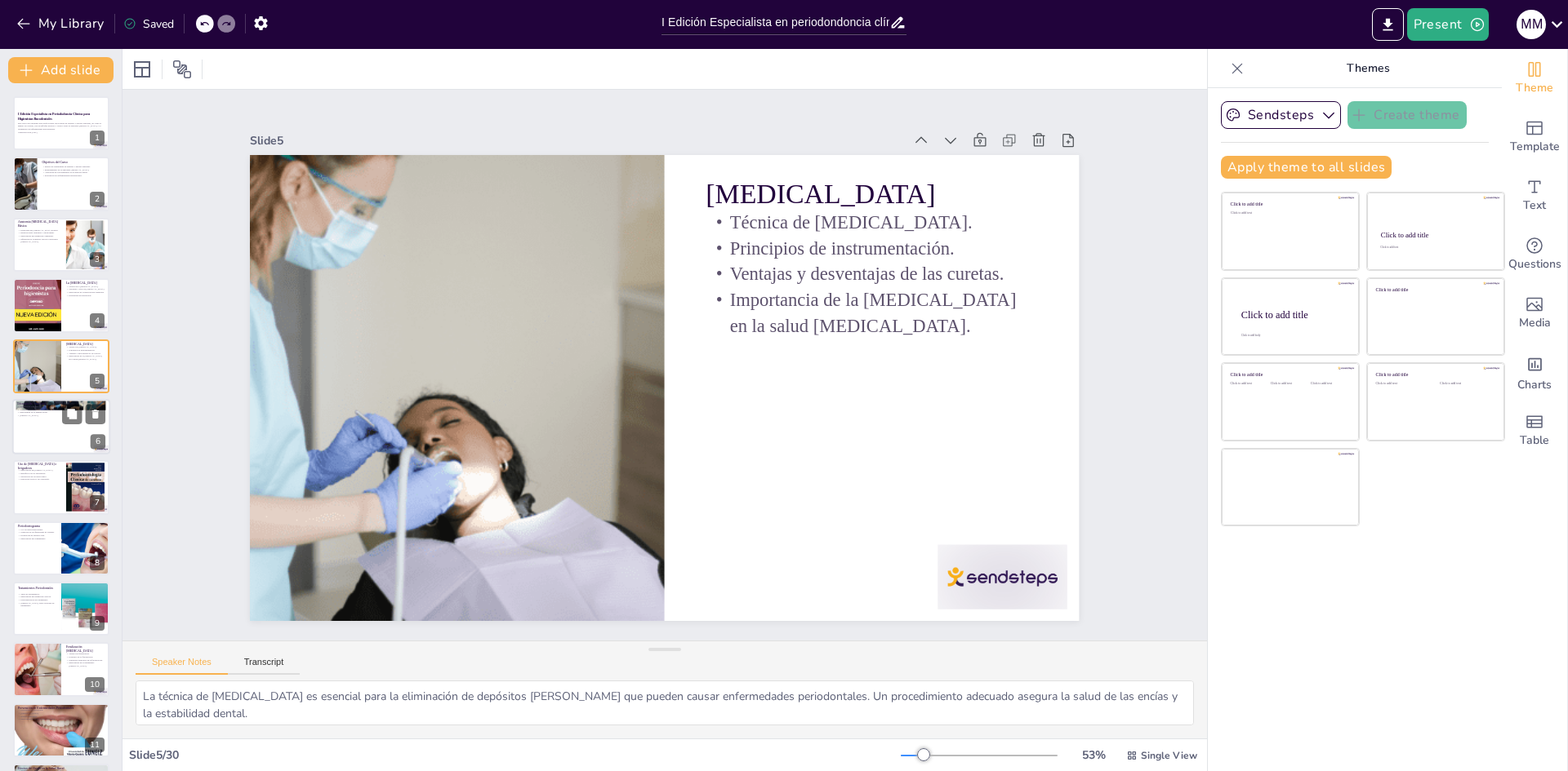
click at [38, 424] on div at bounding box center [61, 427] width 98 height 56
type textarea "Las técnicas de cepillado son esenciales para una adecuada higiene oral. [PERSO…"
checkbox input "true"
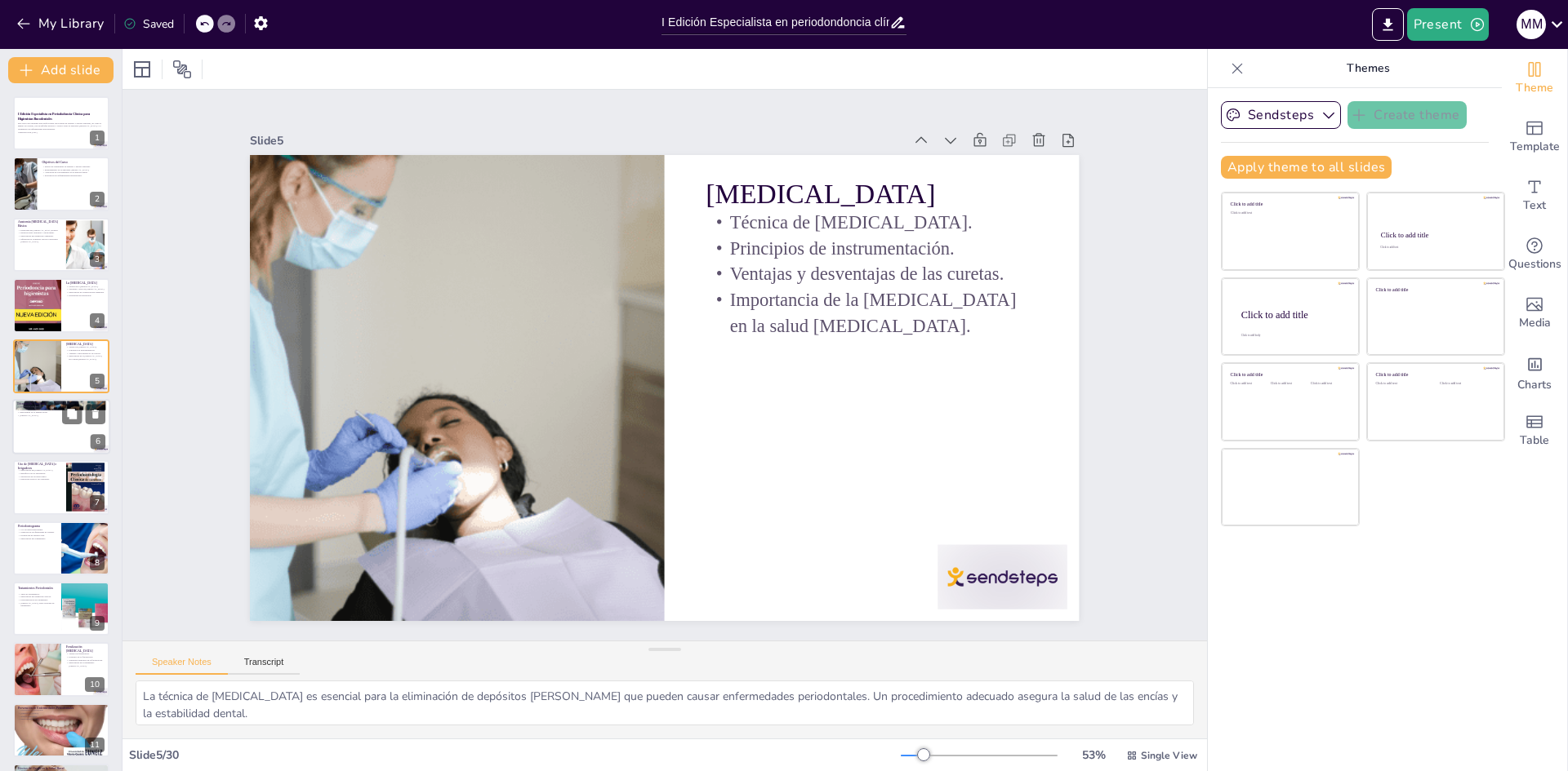
checkbox input "true"
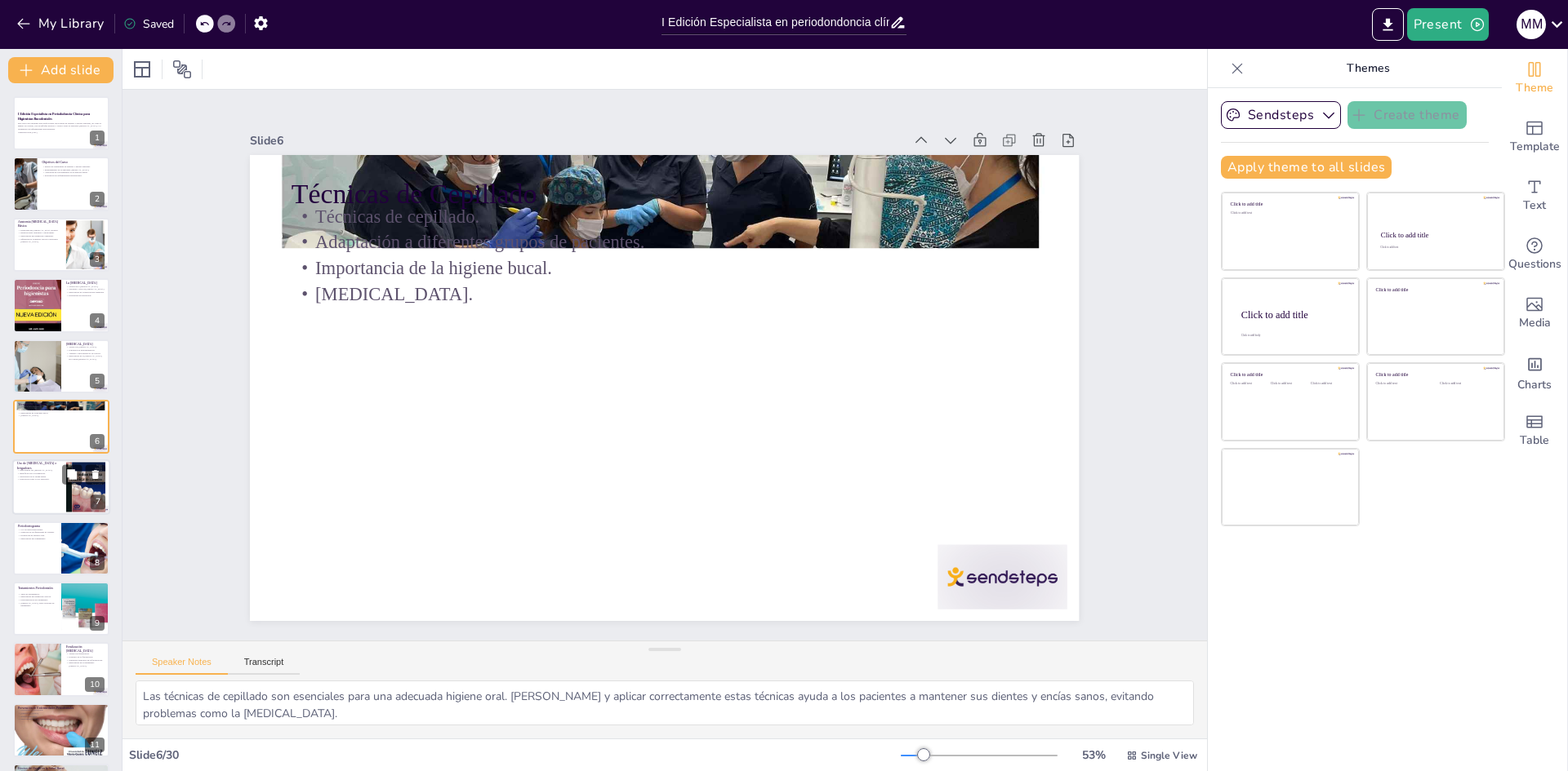
checkbox input "true"
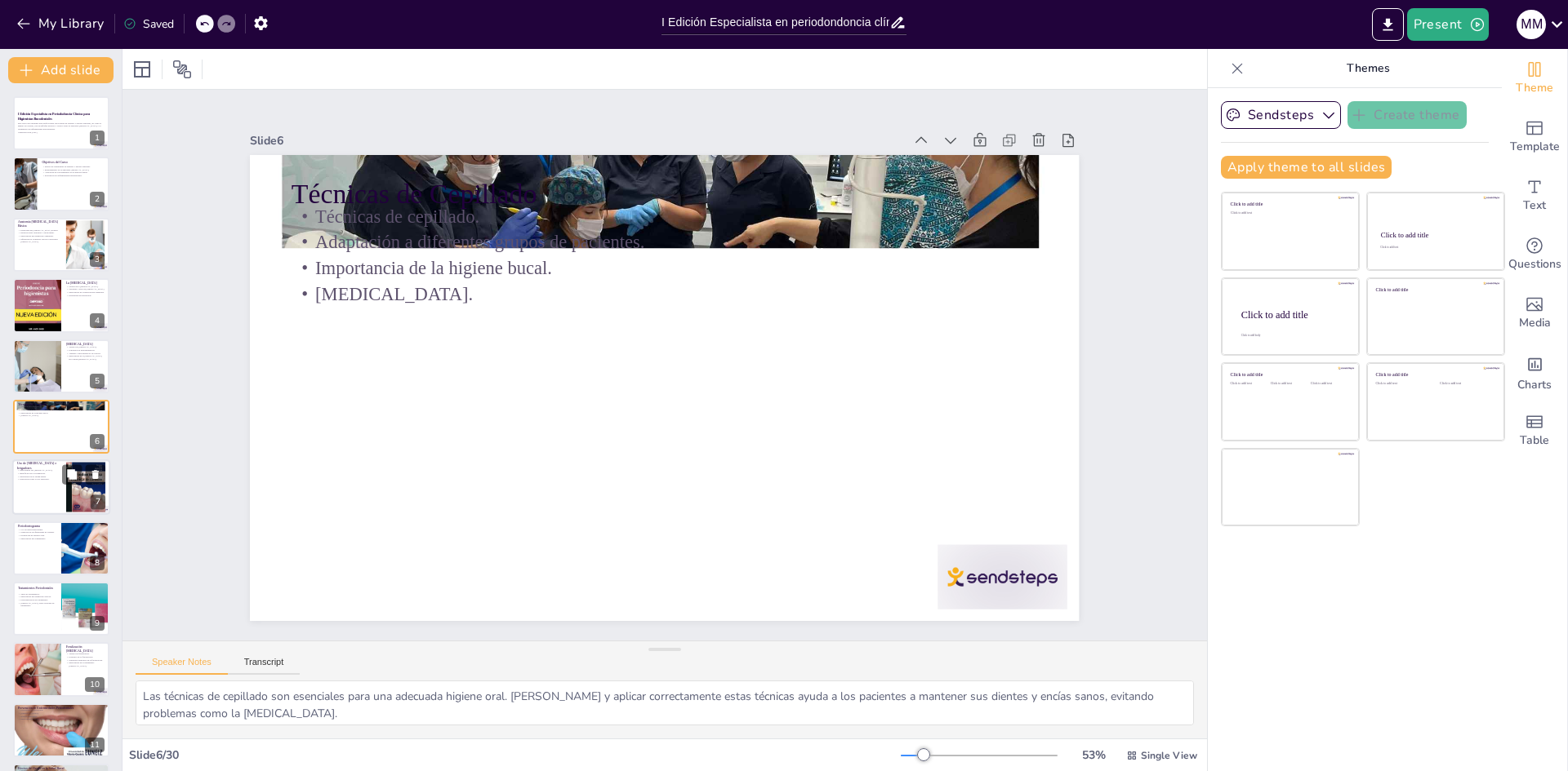
checkbox input "true"
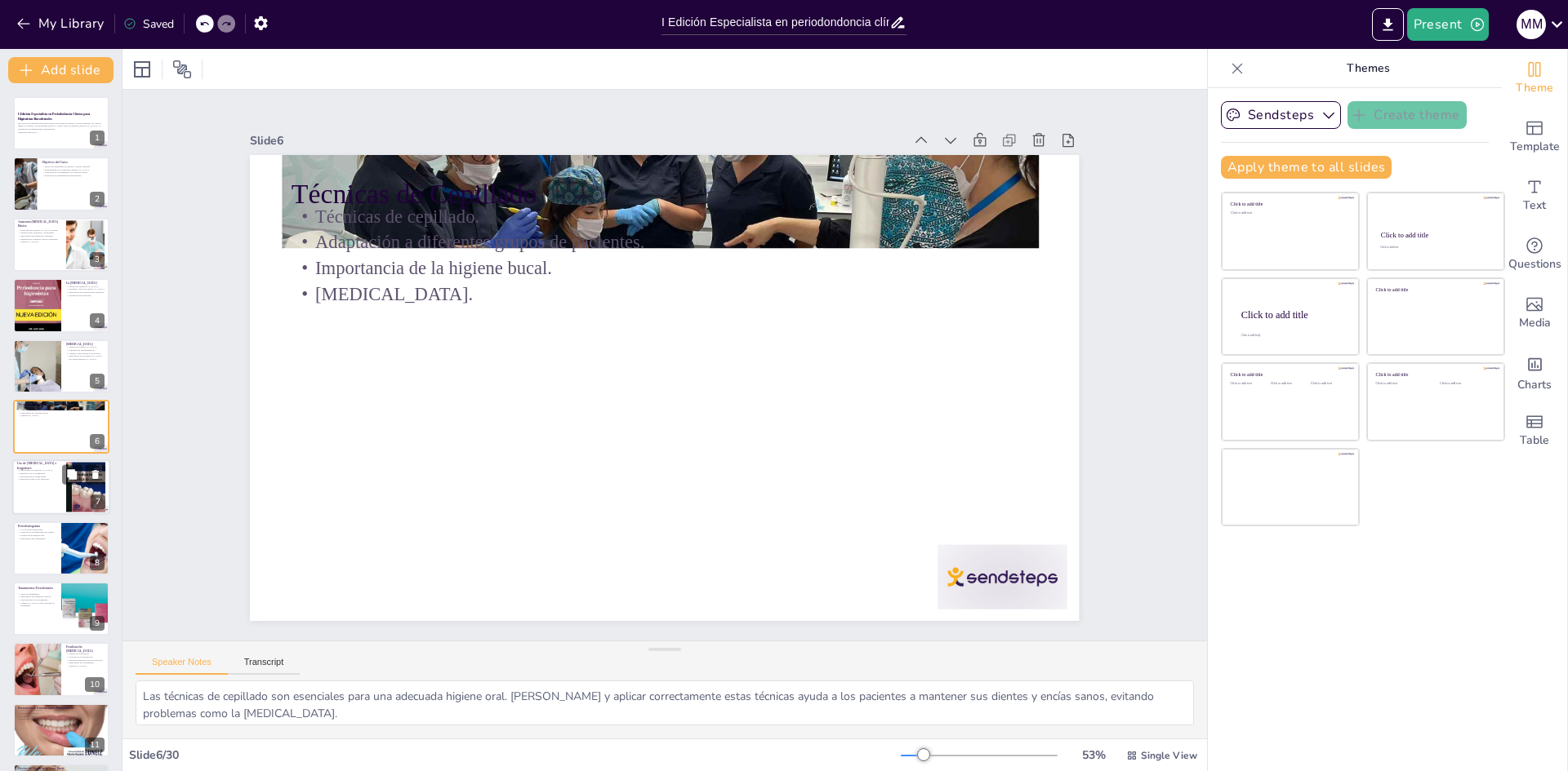
checkbox input "true"
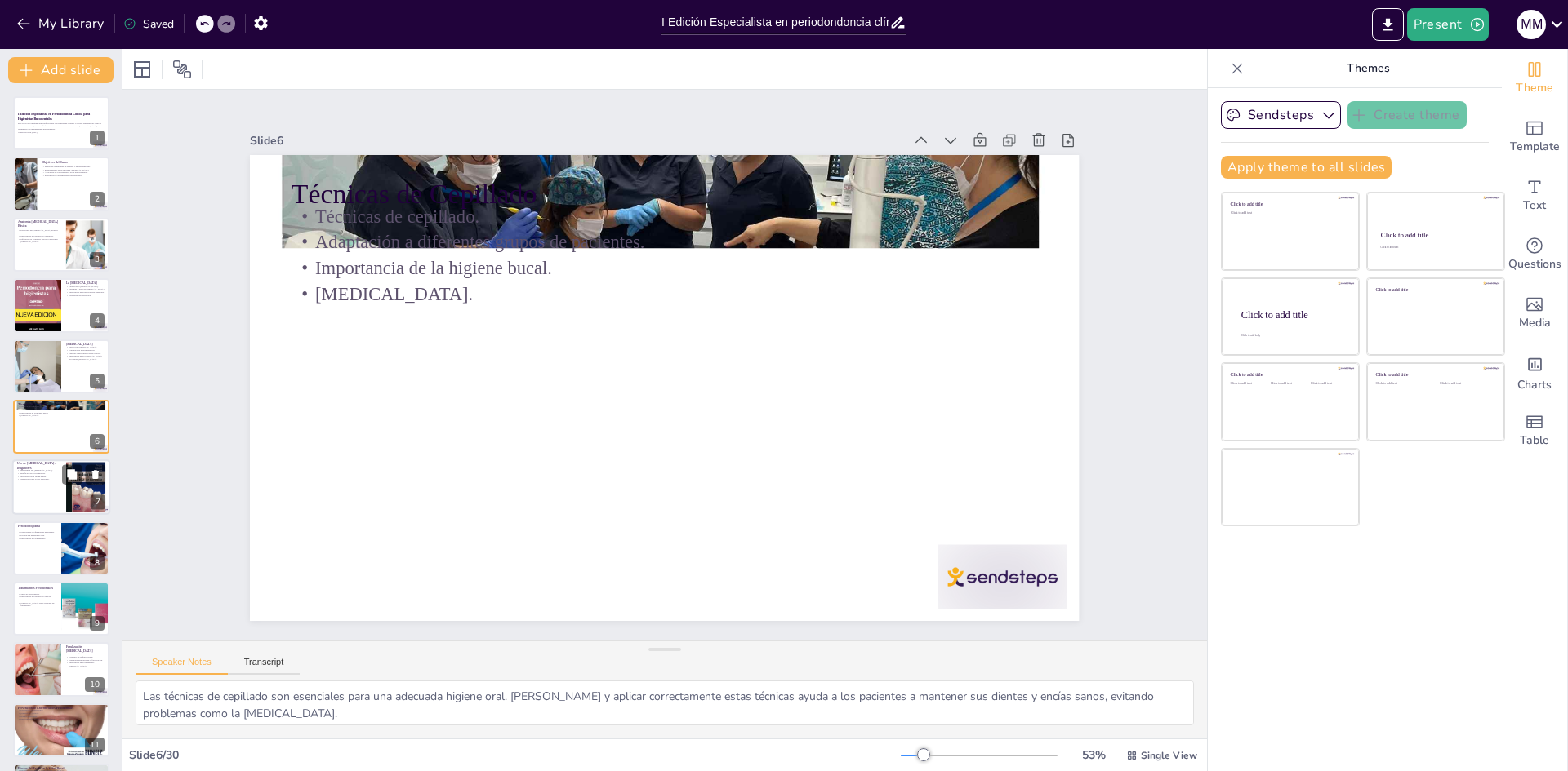
click at [38, 493] on div at bounding box center [61, 488] width 98 height 56
type textarea "El uso del [MEDICAL_DATA] es crucial para mantener una buena higiene bucal. Ayu…"
checkbox input "true"
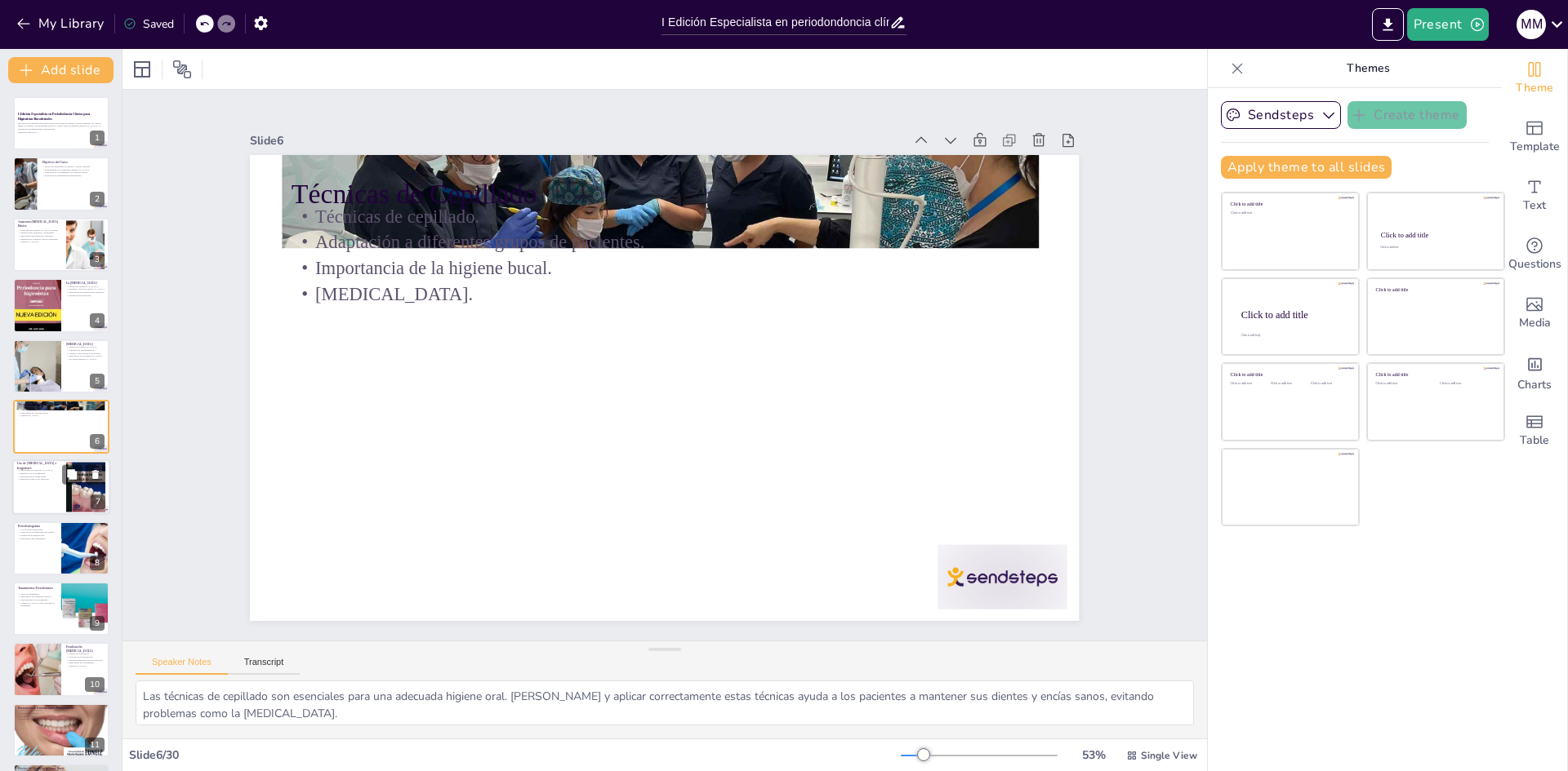
checkbox input "true"
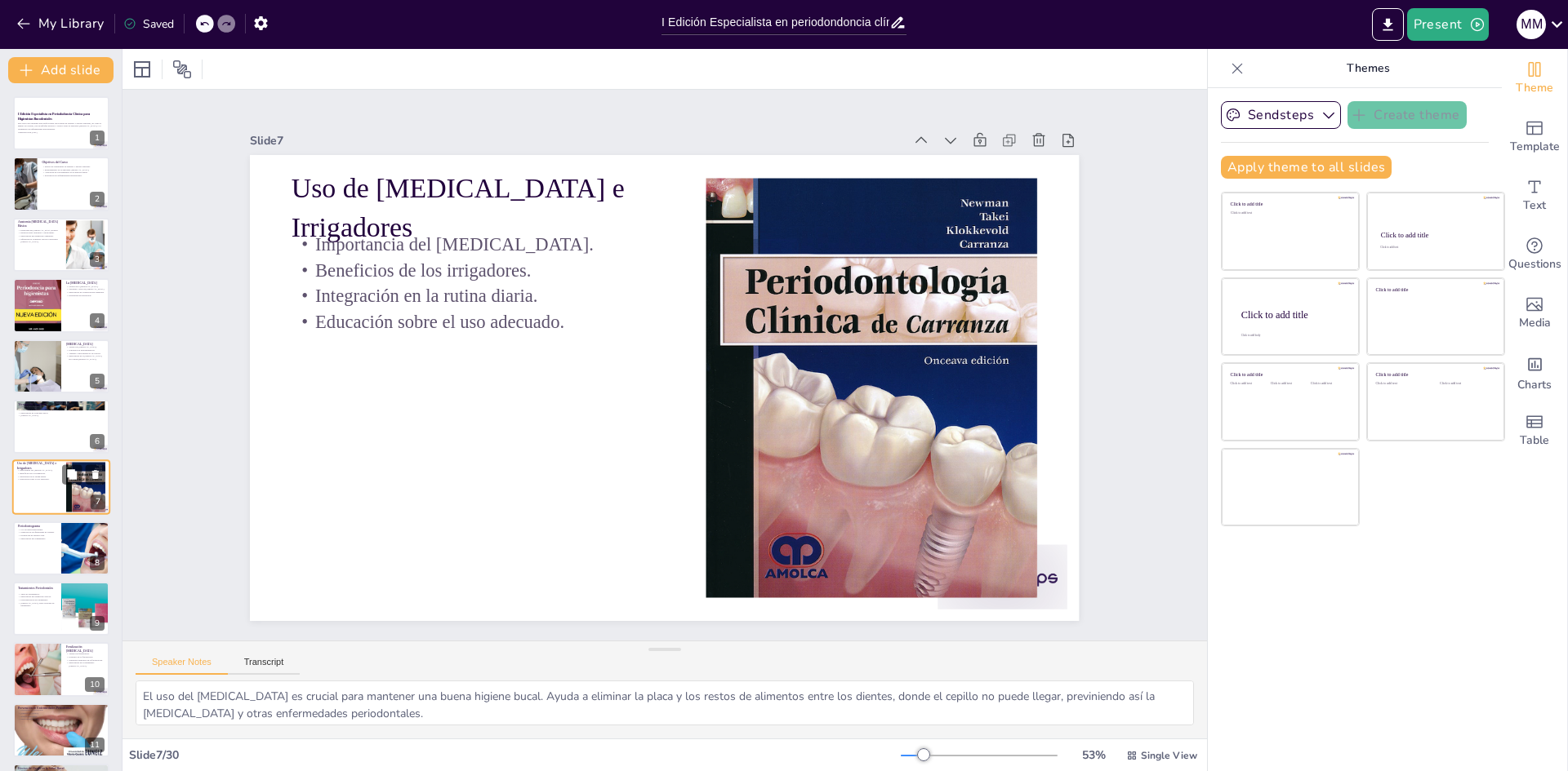
scroll to position [59, 0]
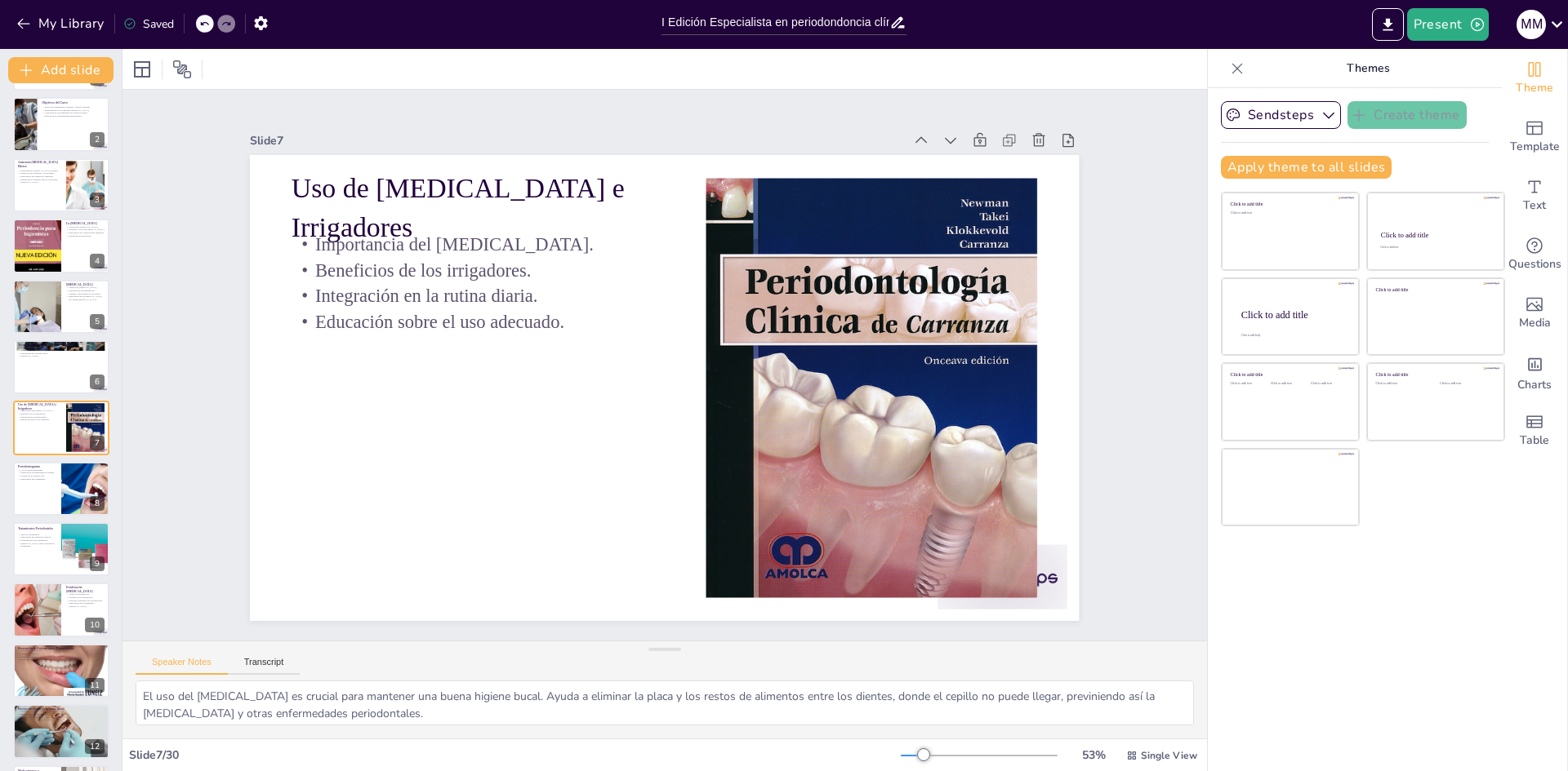
checkbox input "true"
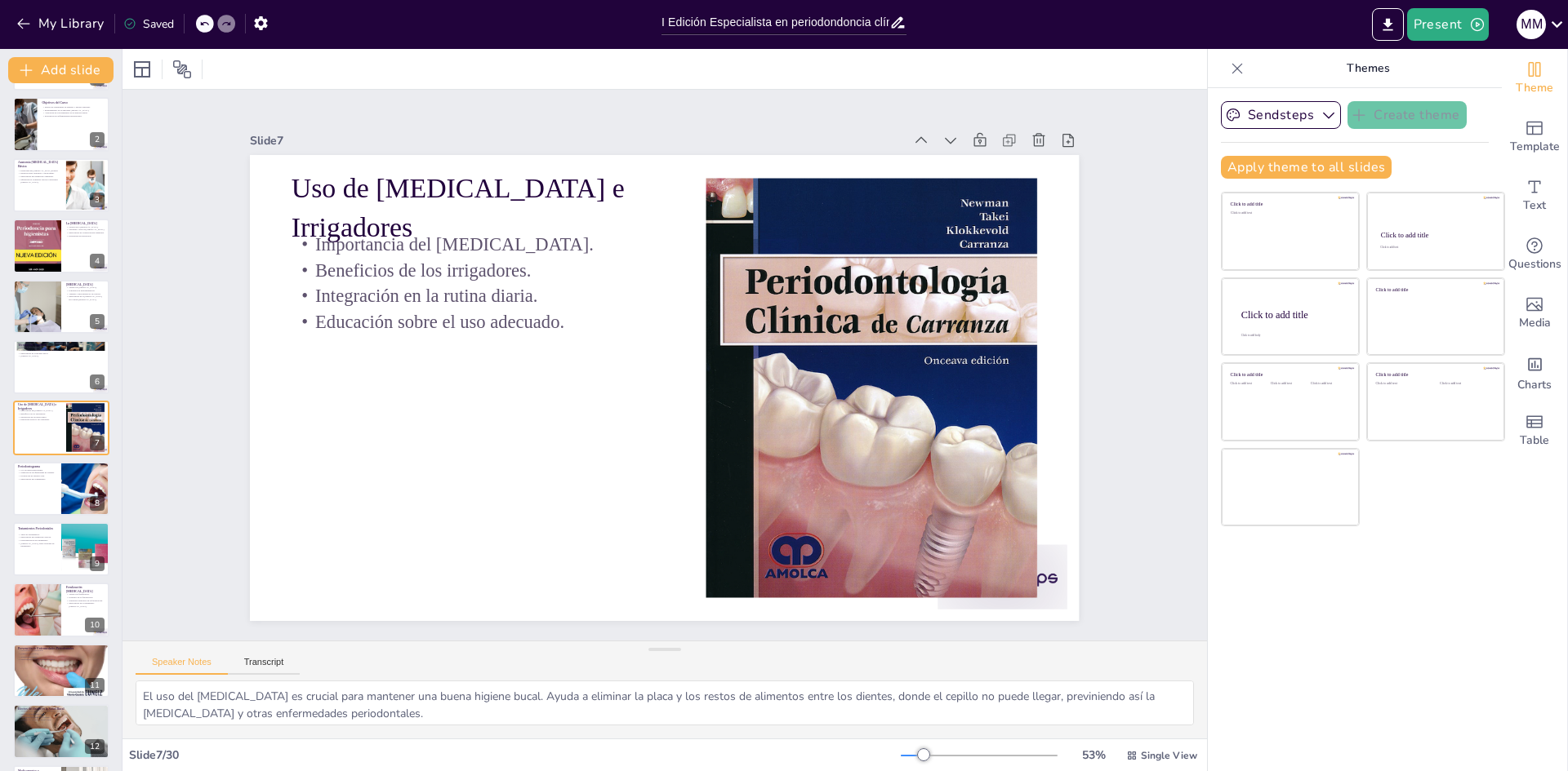
checkbox input "true"
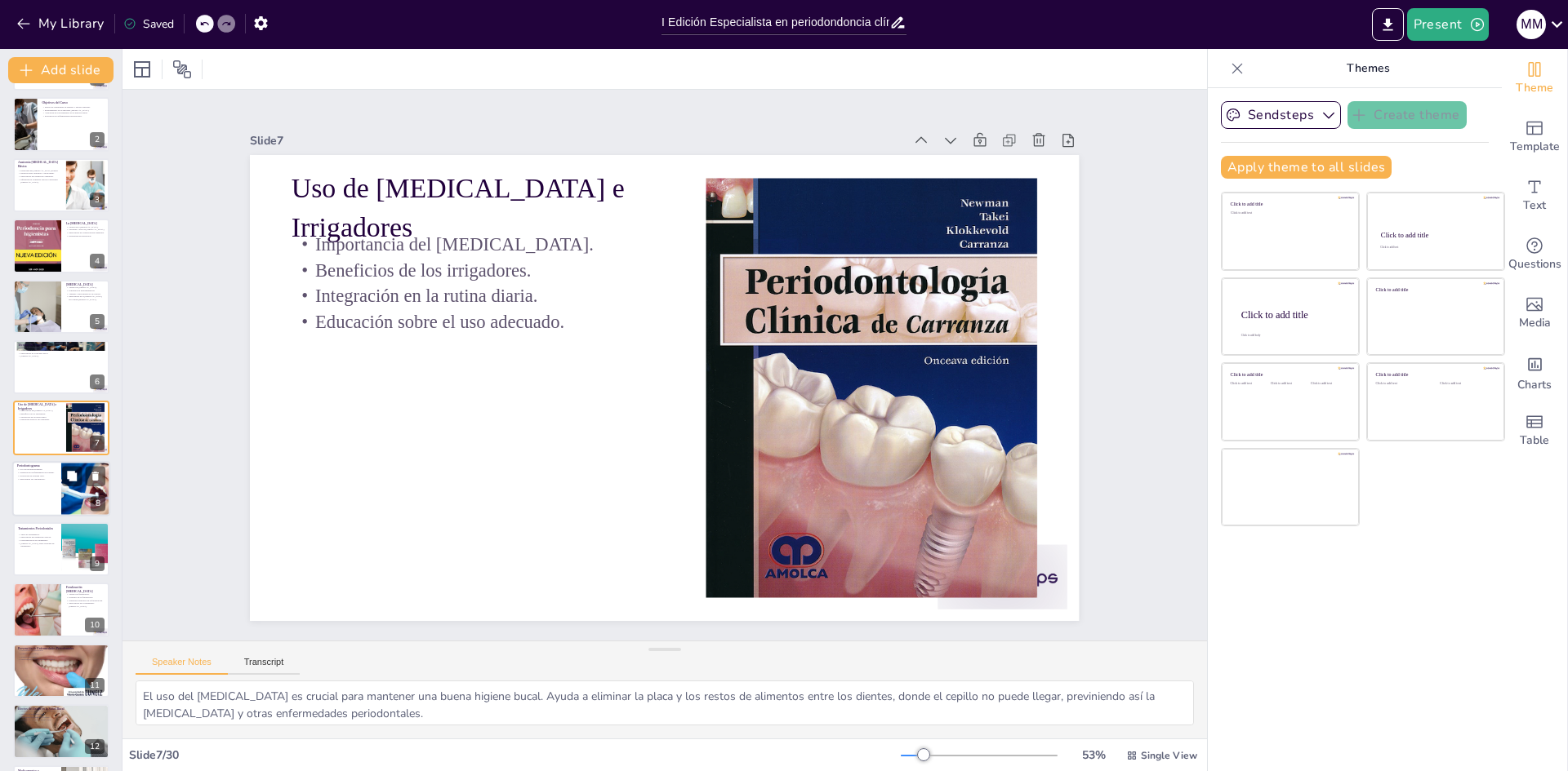
checkbox input "true"
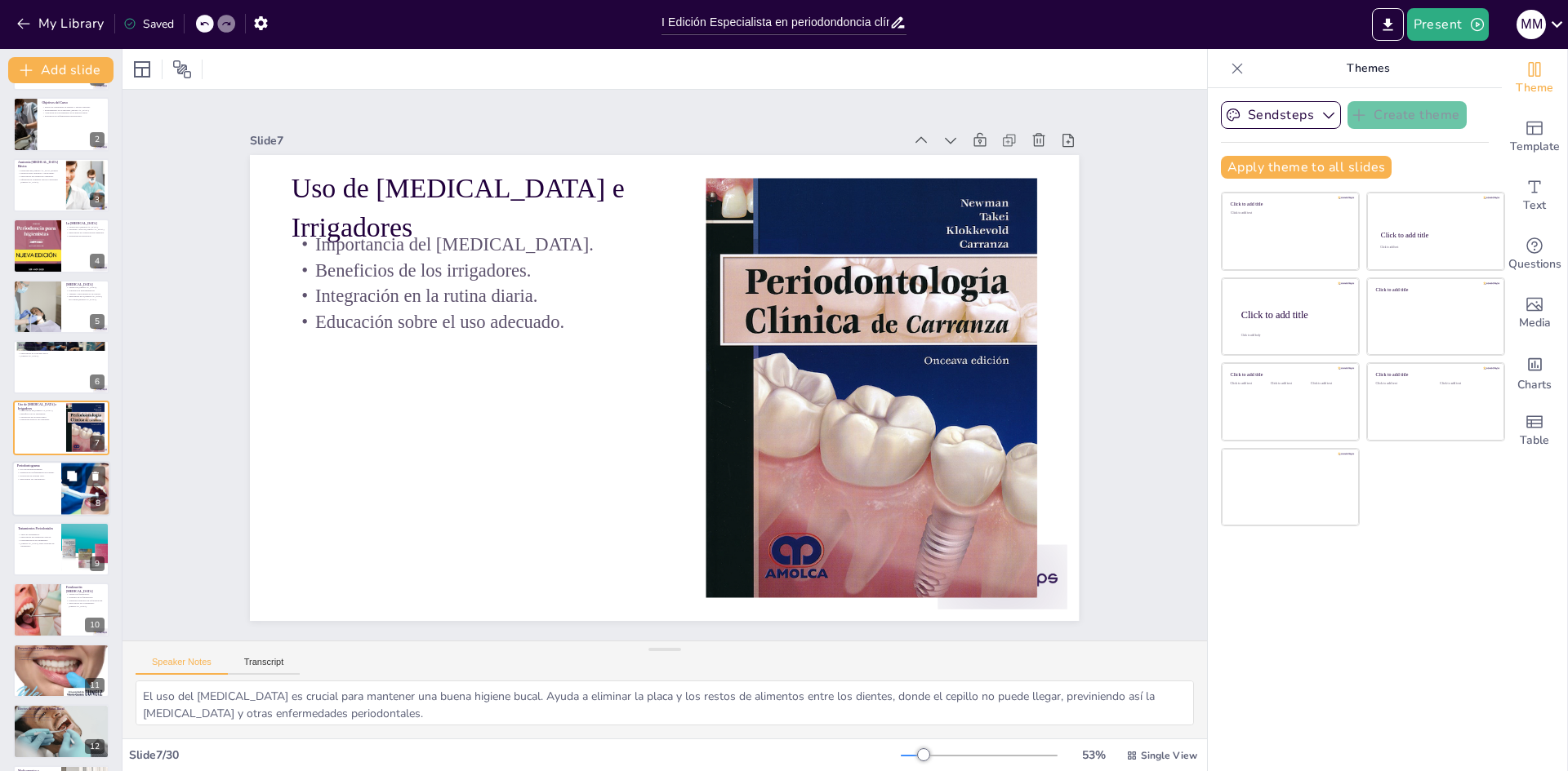
checkbox input "true"
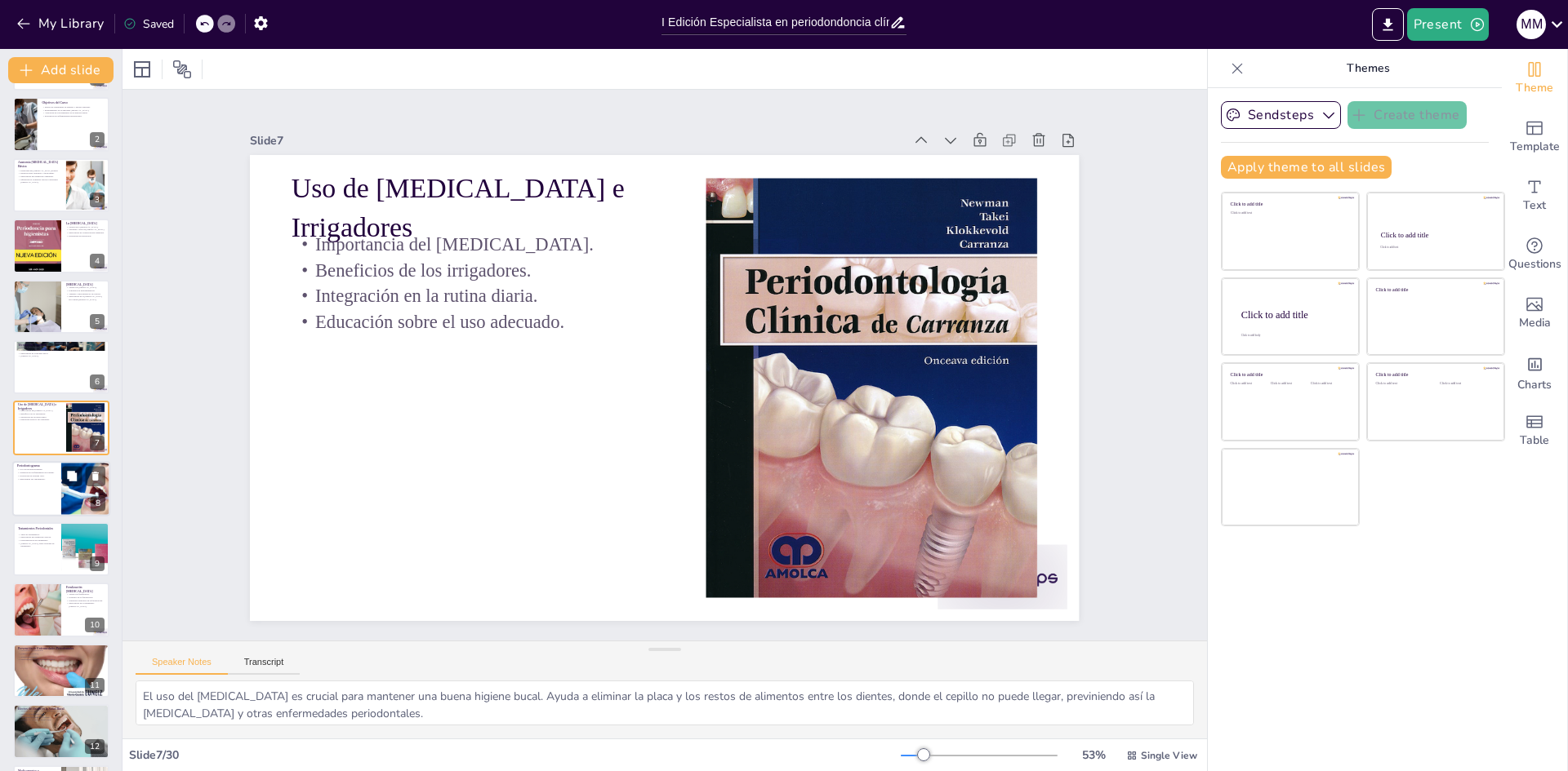
click at [42, 495] on div at bounding box center [61, 489] width 98 height 56
type textarea "El uso del periodontograma es esencial para el diagnóstico [MEDICAL_DATA]. Perm…"
checkbox input "true"
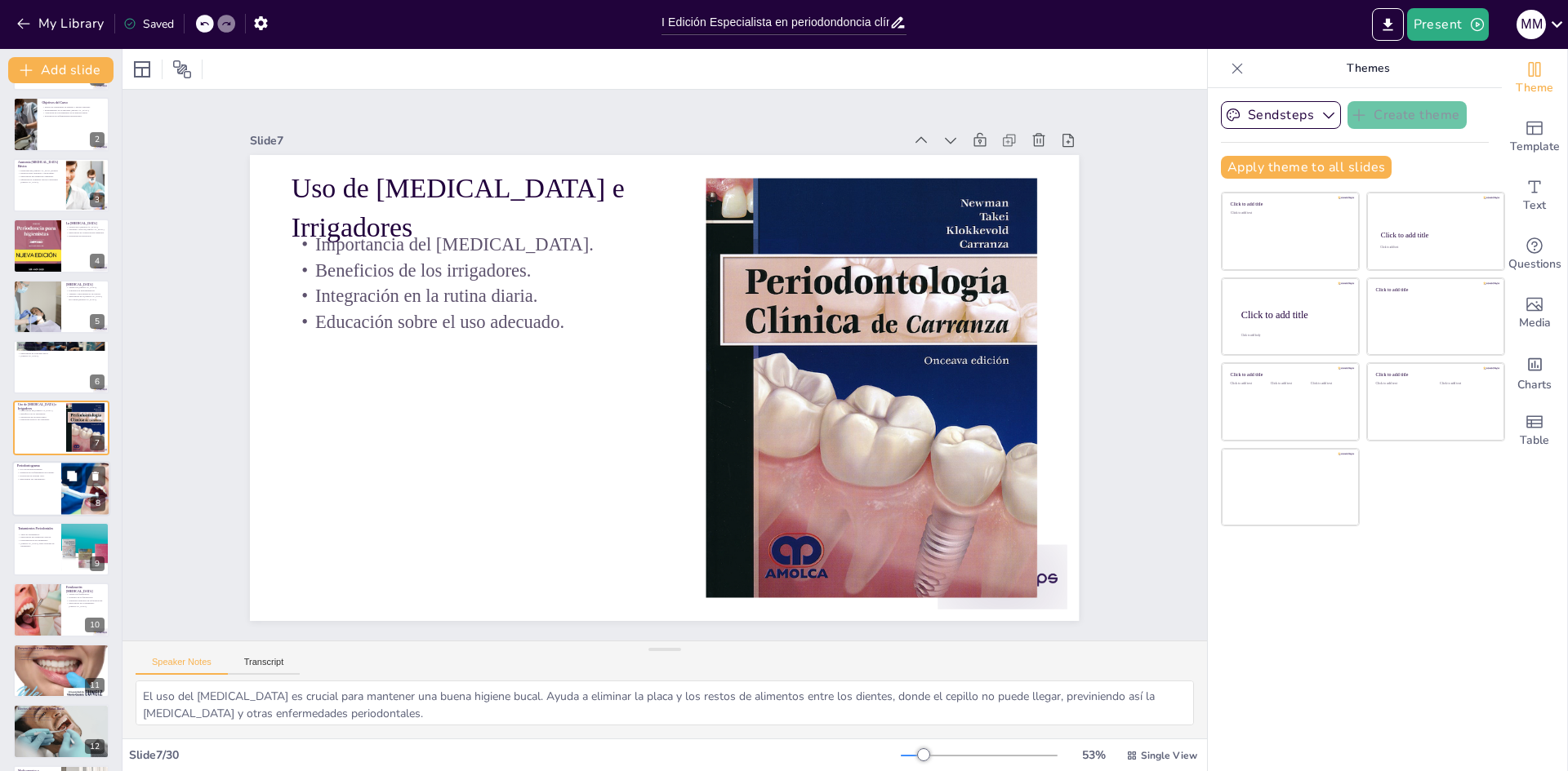
checkbox input "true"
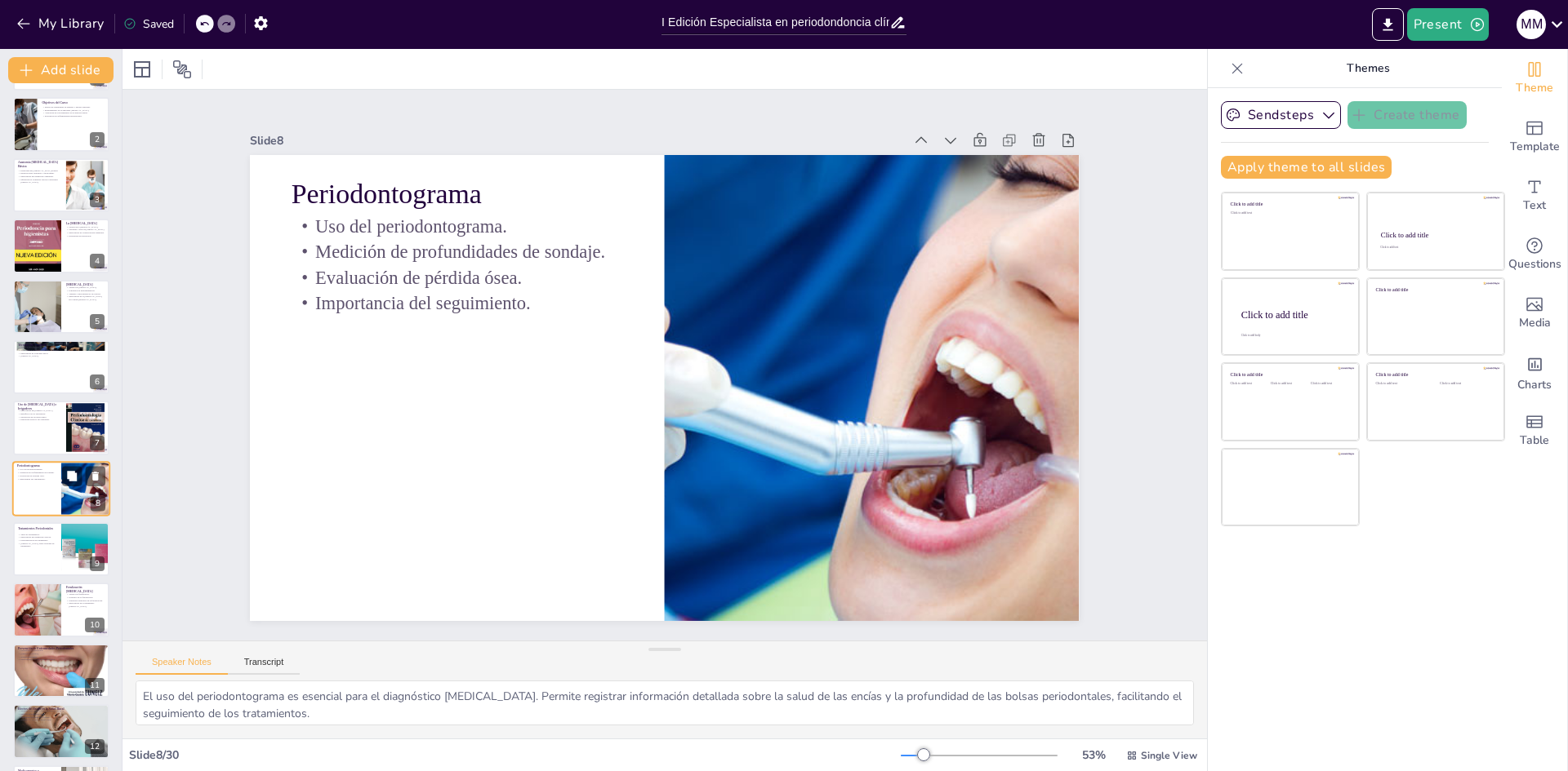
scroll to position [120, 0]
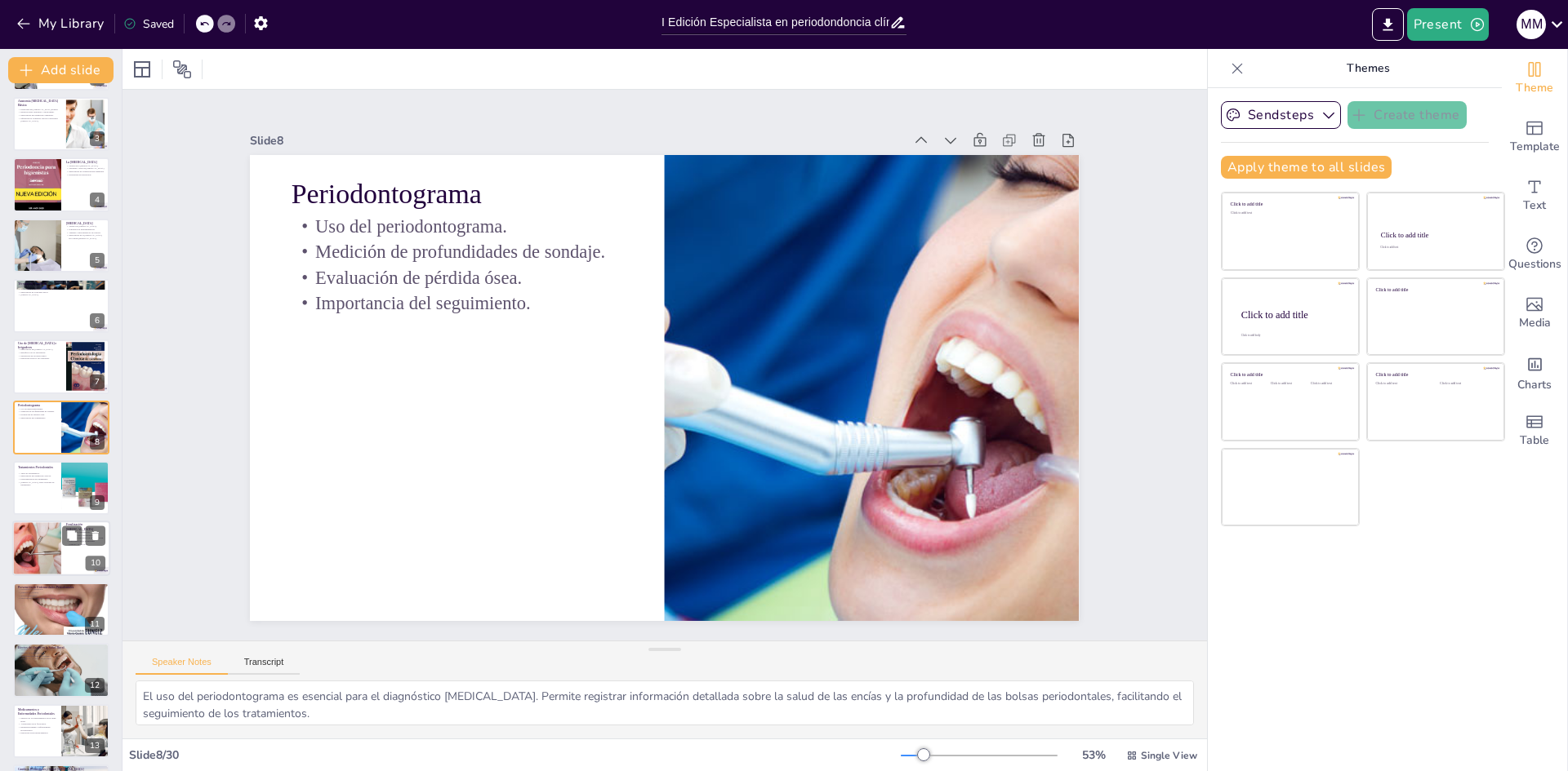
checkbox input "true"
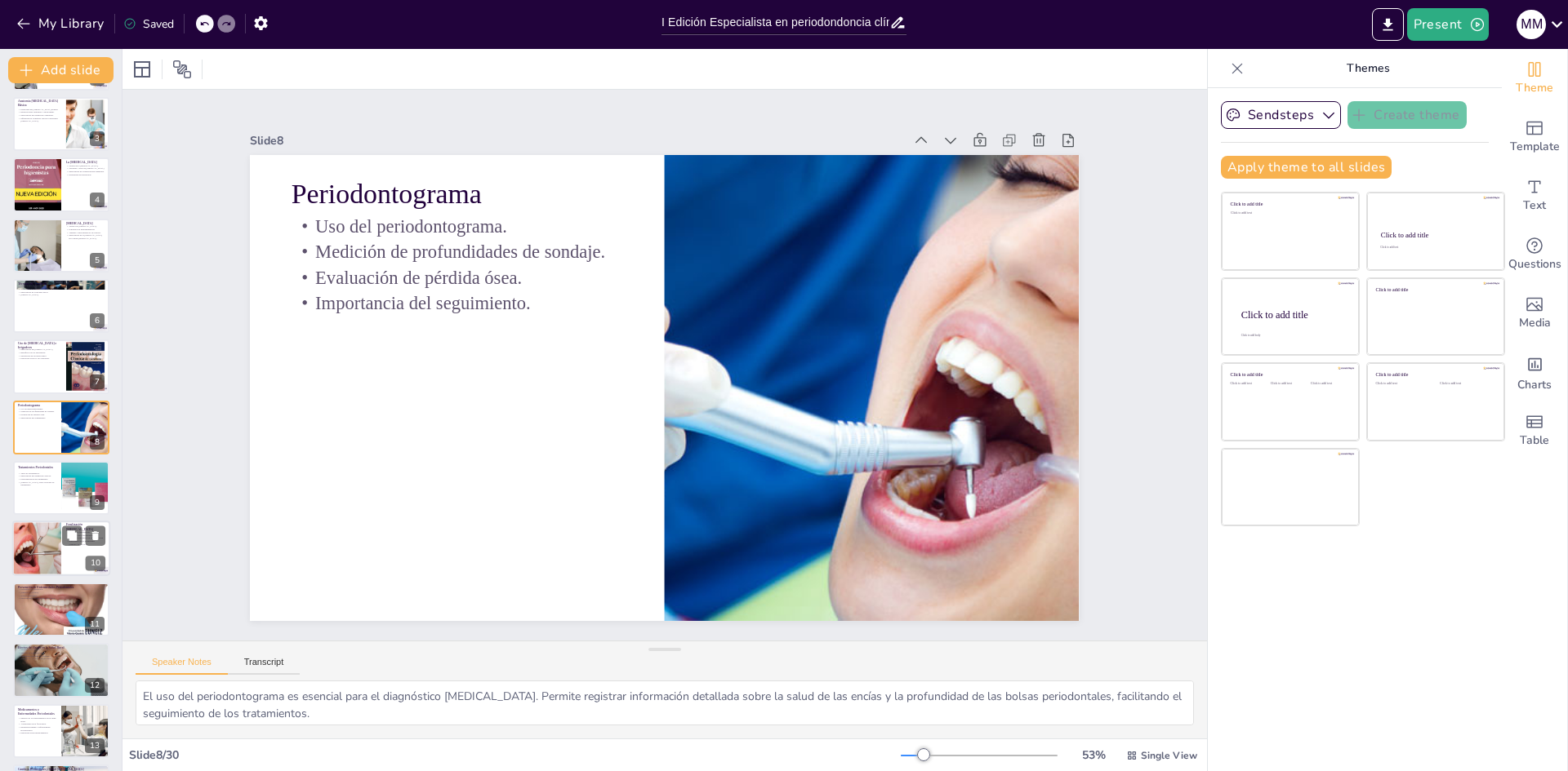
checkbox input "true"
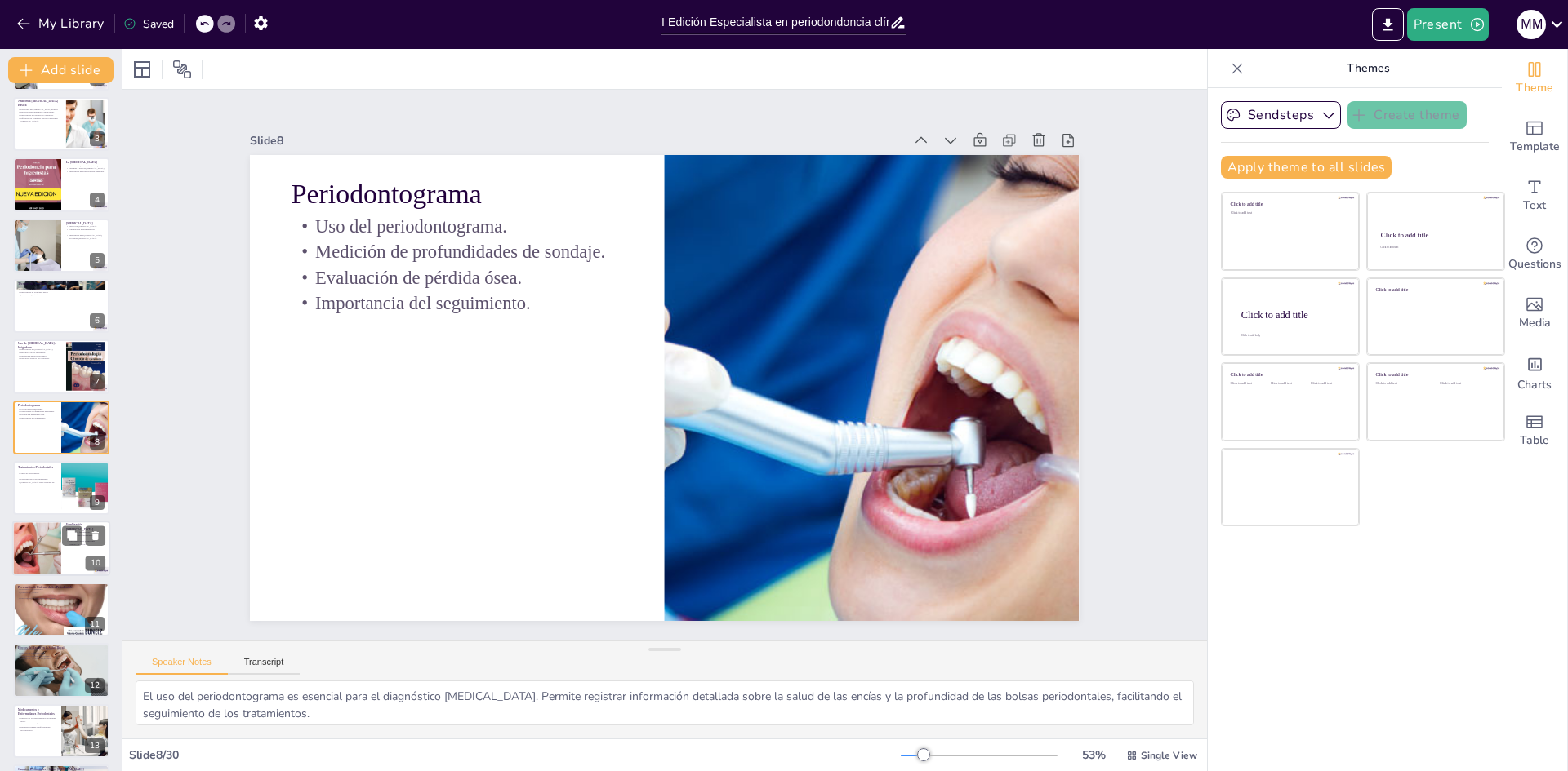
click at [44, 541] on div at bounding box center [37, 549] width 69 height 56
type textarea "La técnica de ferulización es vital para estabilizar dientes con movilidad. Est…"
checkbox input "true"
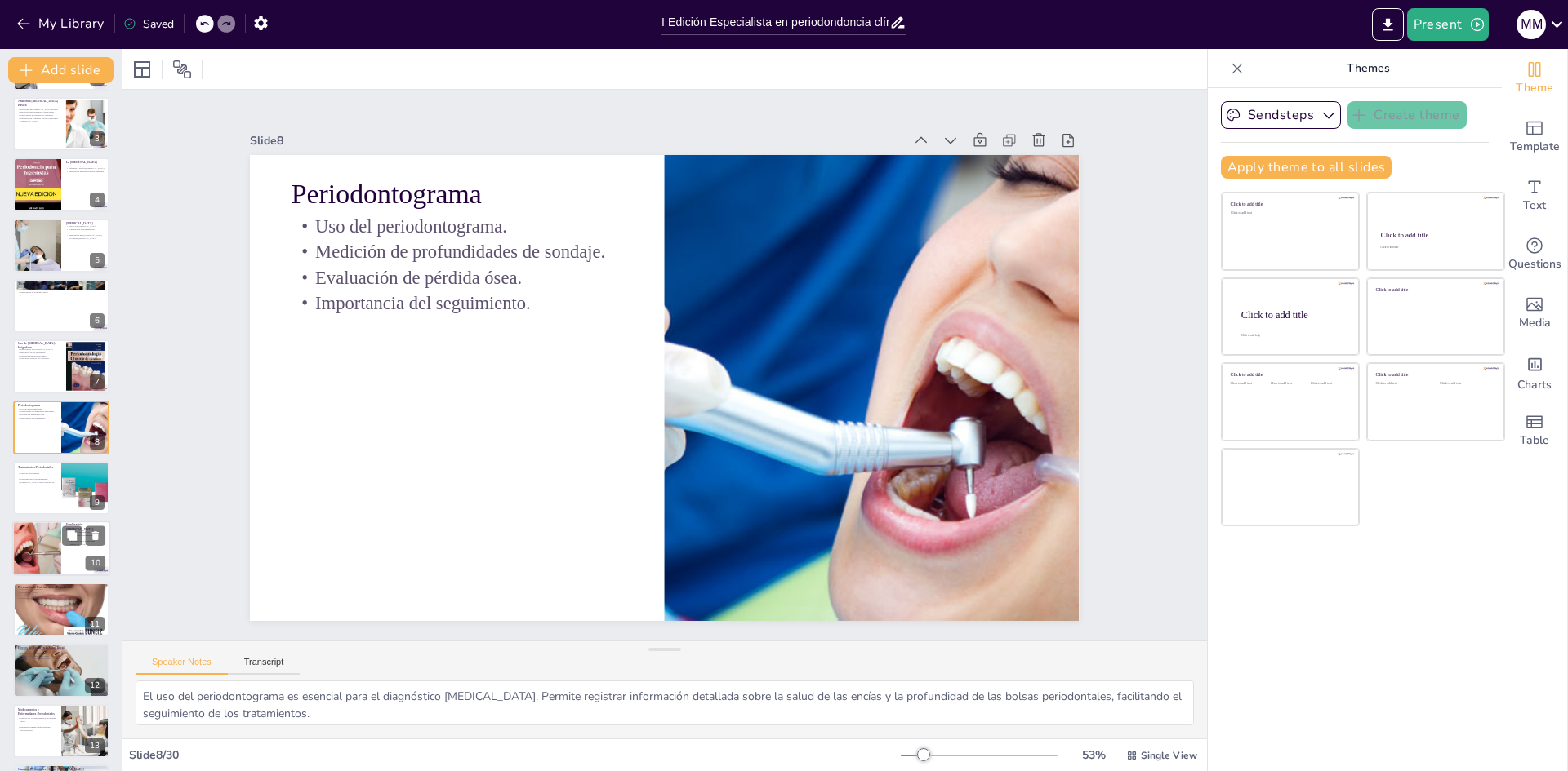
checkbox input "true"
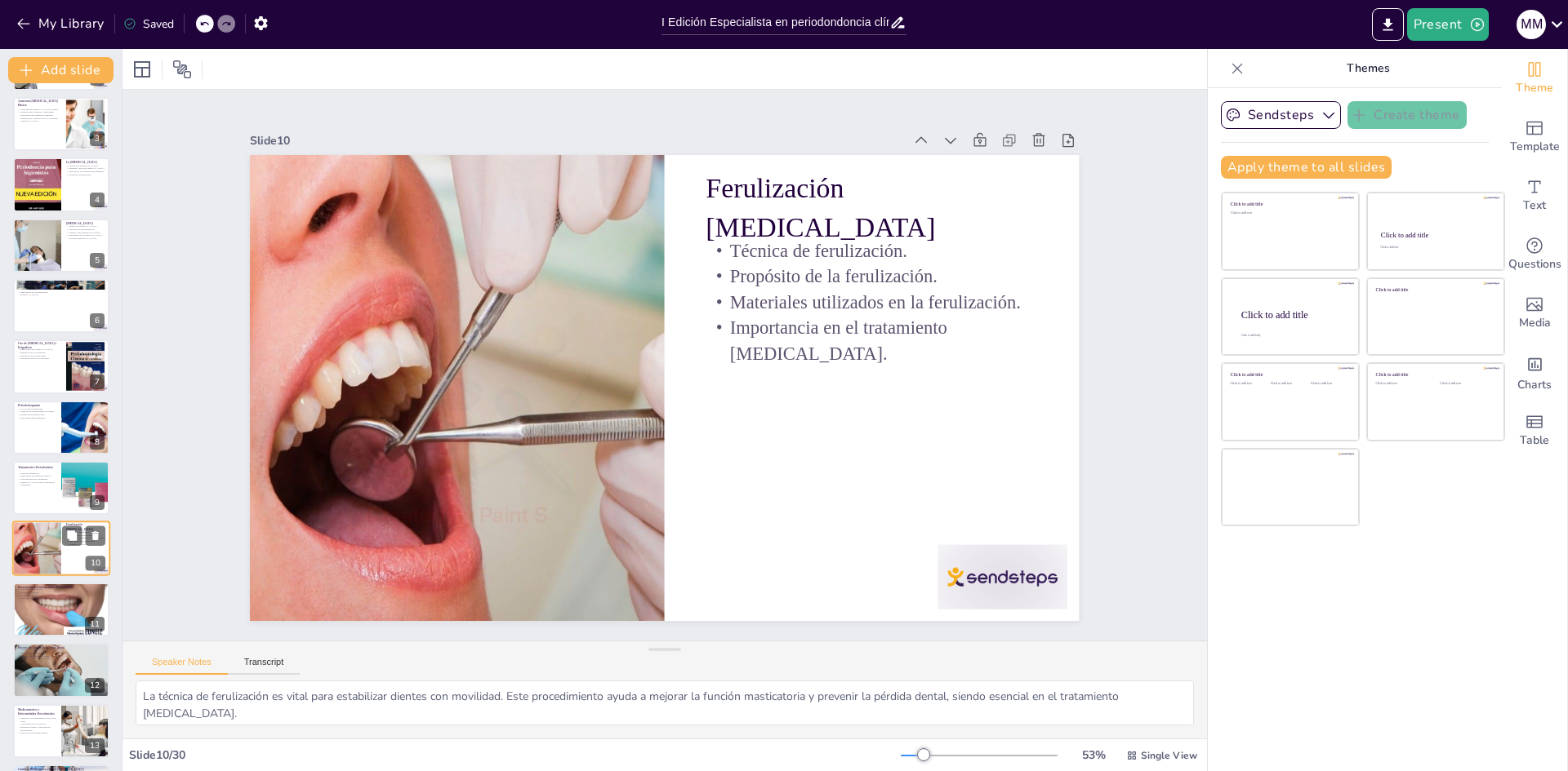
scroll to position [243, 0]
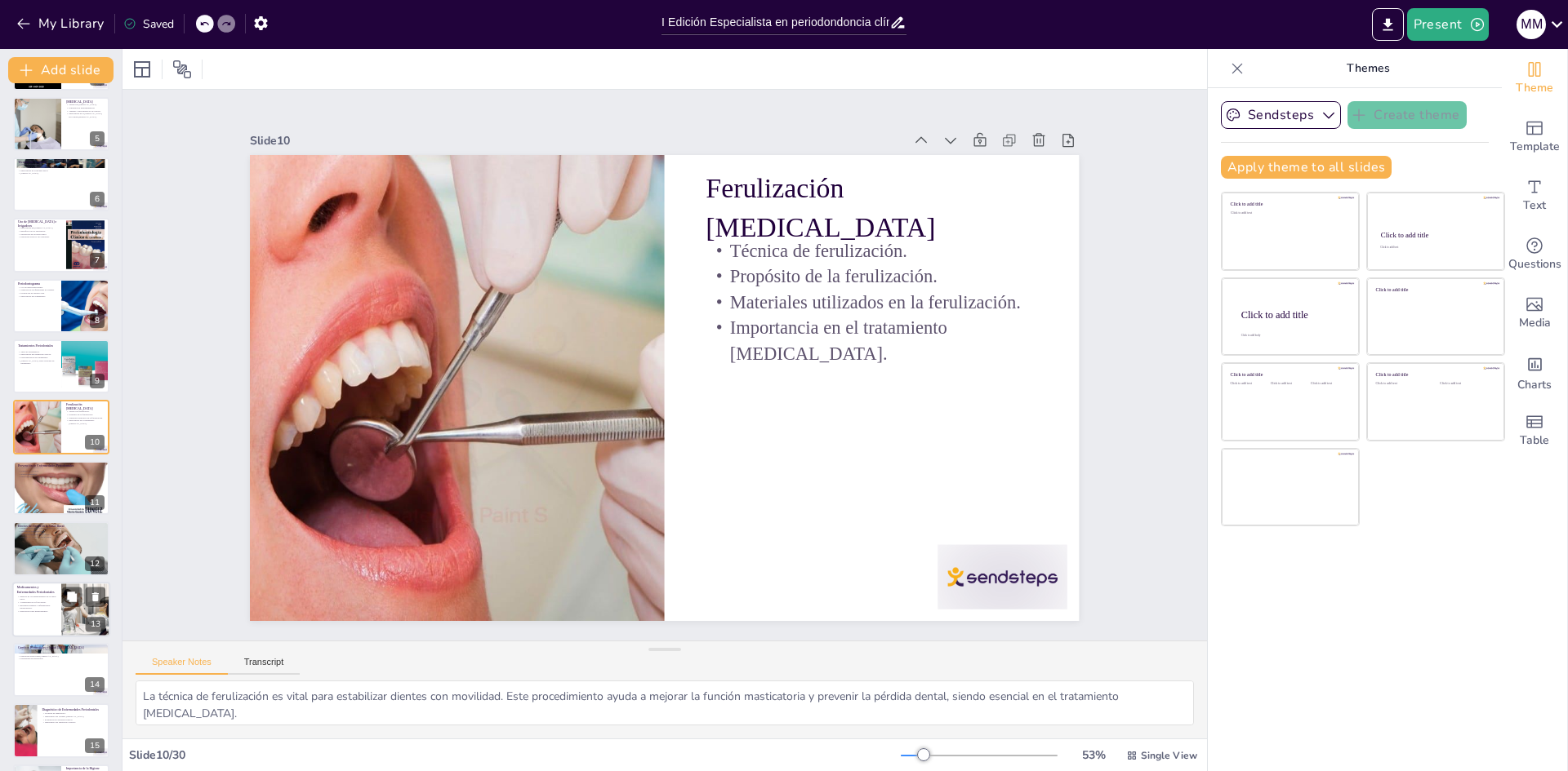
checkbox input "true"
click at [44, 597] on p "Impacto de los medicamentos en la salud bucal." at bounding box center [37, 597] width 39 height 6
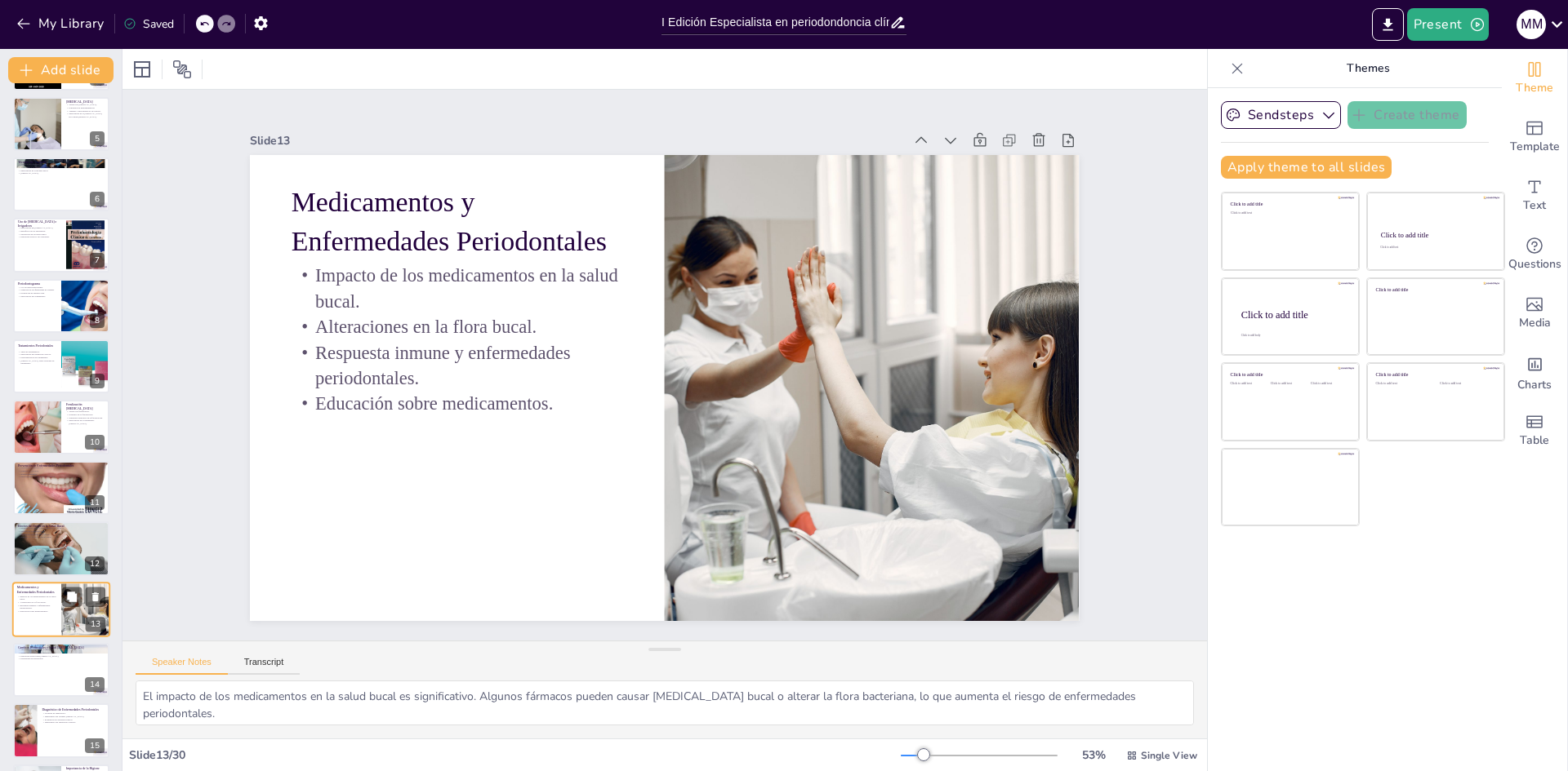
scroll to position [424, 0]
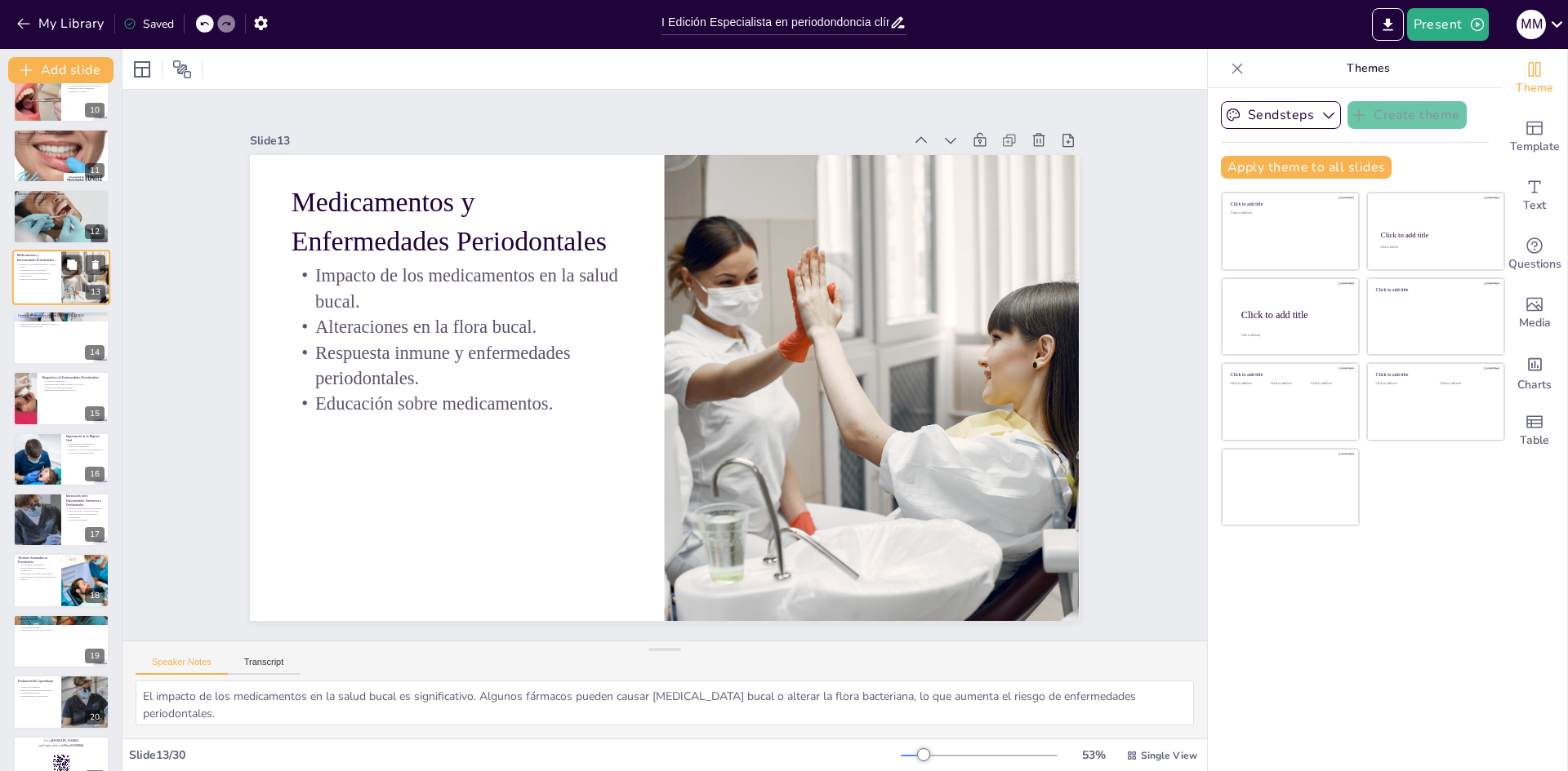
click at [44, 597] on div at bounding box center [61, 581] width 96 height 54
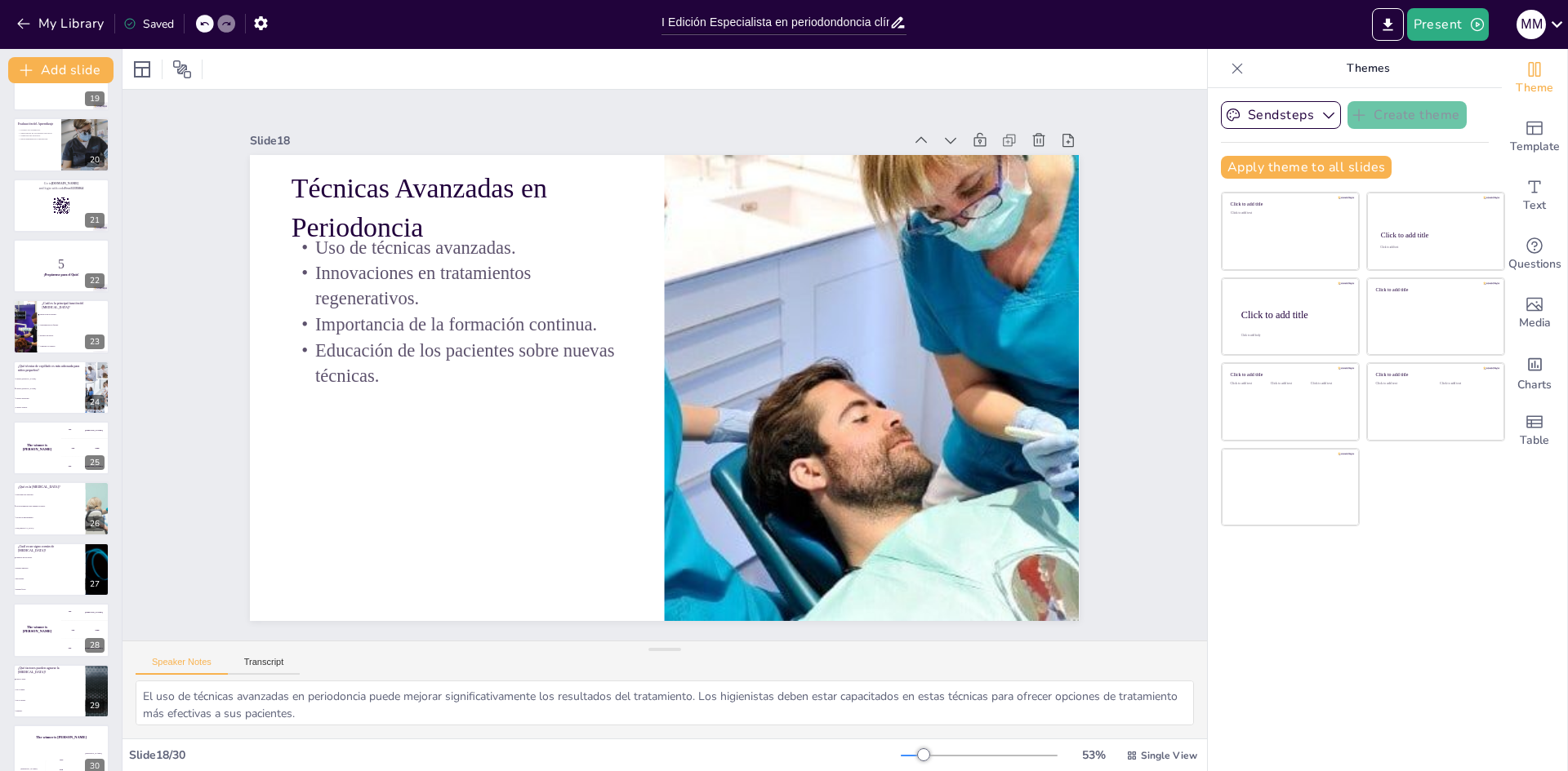
scroll to position [1153, 0]
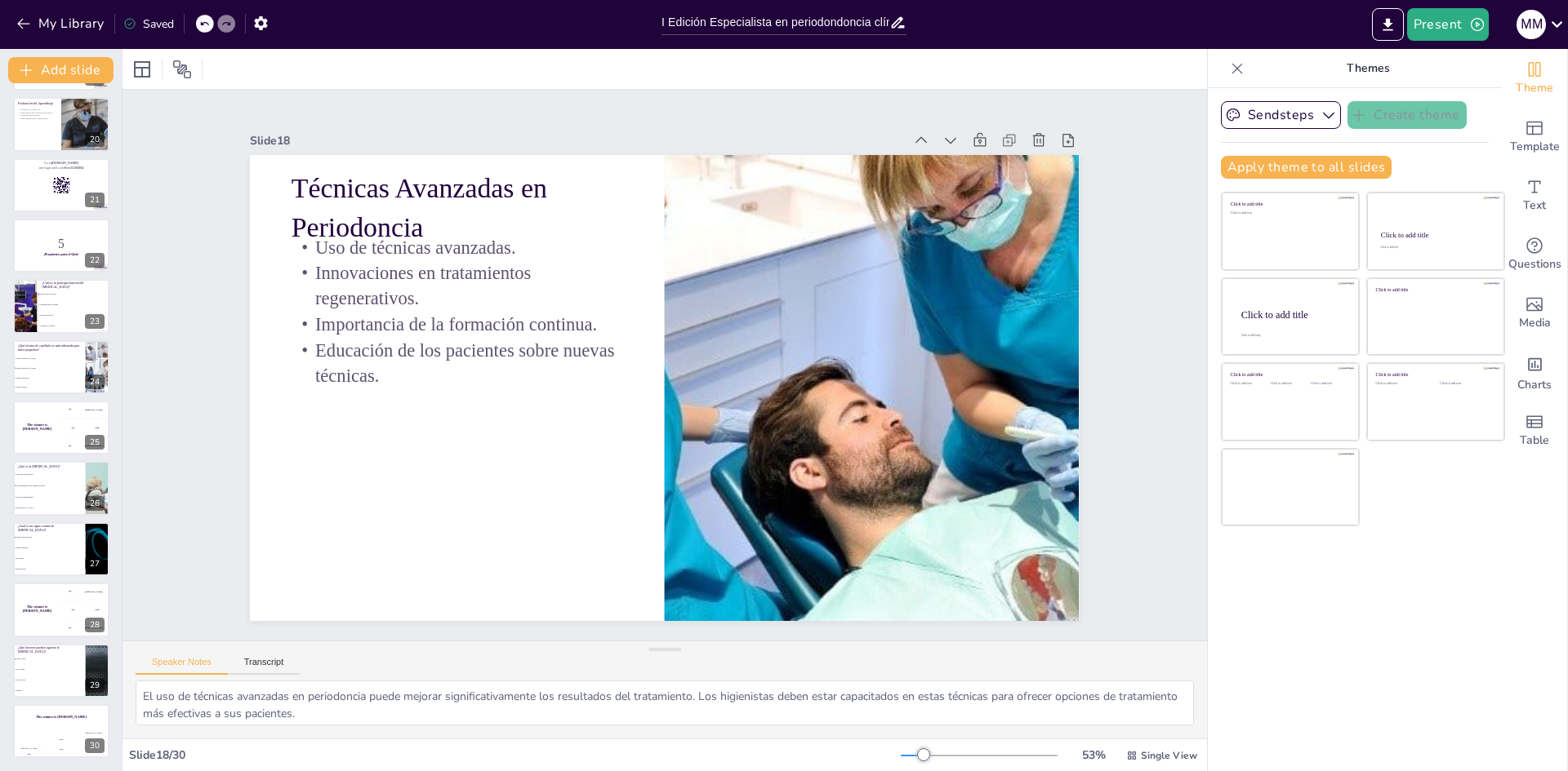
click at [44, 597] on div "The winner is [PERSON_NAME]" at bounding box center [37, 609] width 48 height 54
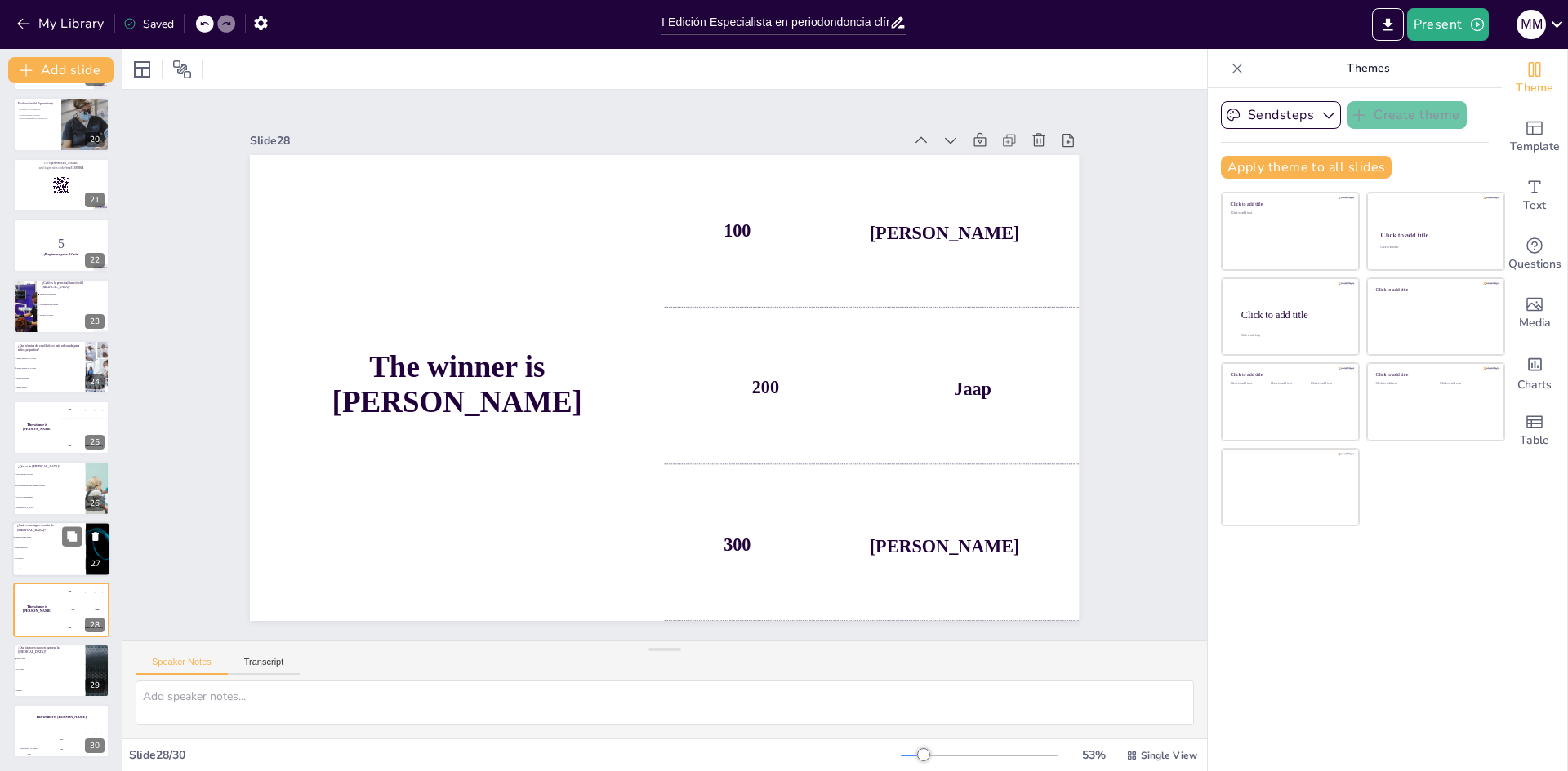
click at [40, 553] on li "Dientes amarillos." at bounding box center [49, 548] width 73 height 10
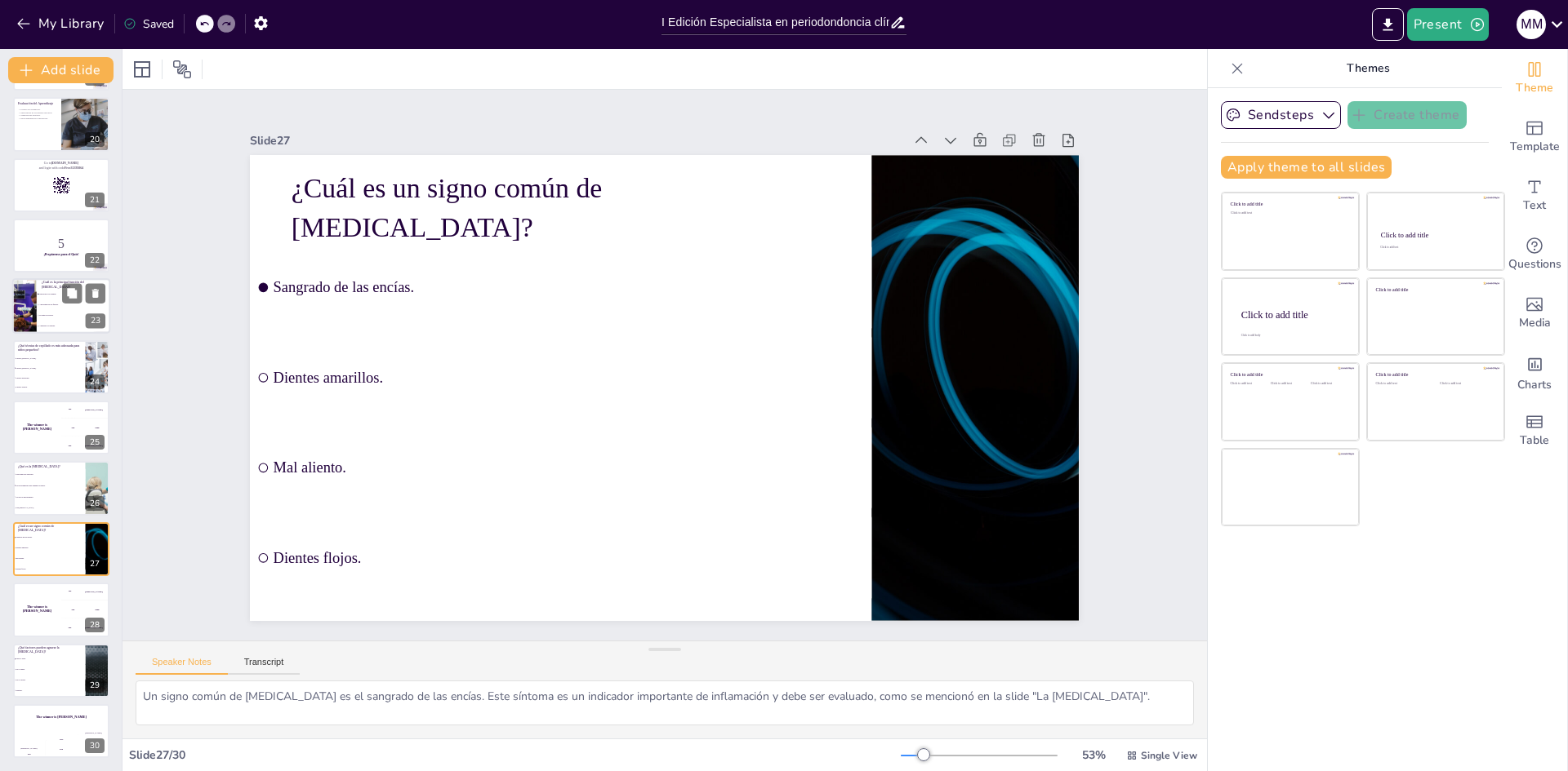
scroll to position [0, 0]
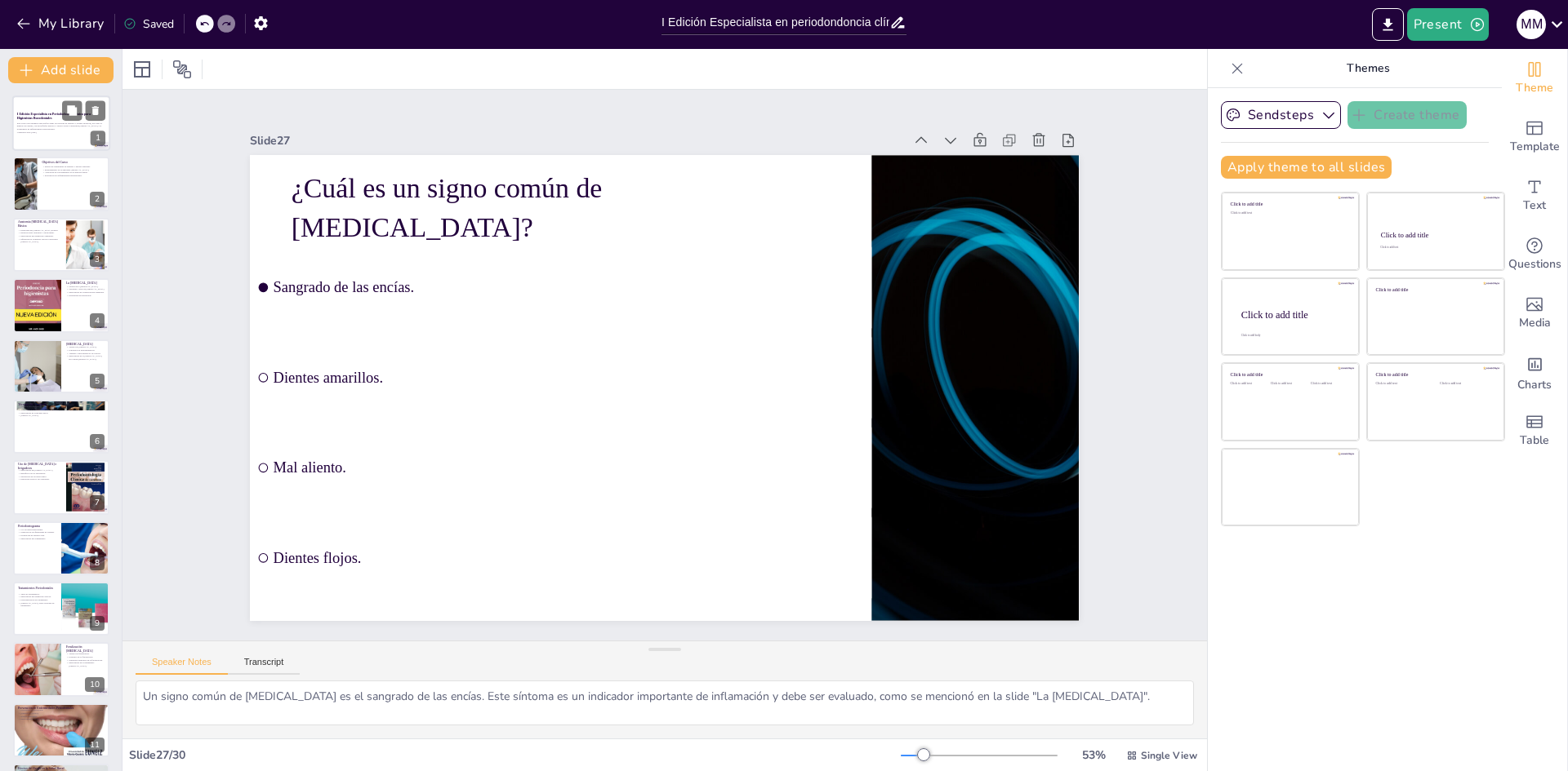
click at [41, 131] on p "Generated with [URL]" at bounding box center [61, 133] width 88 height 3
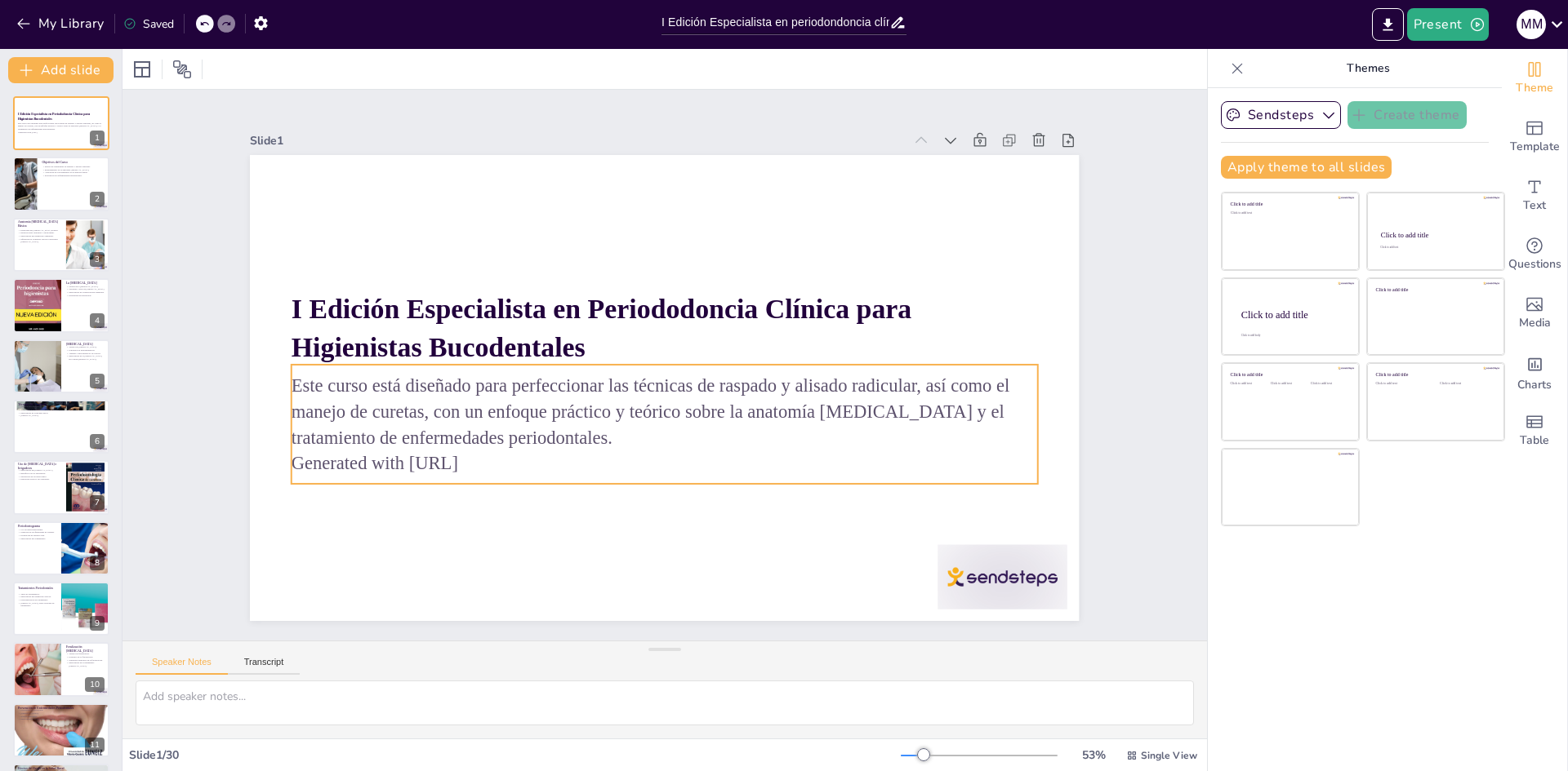
click at [505, 433] on p "Este curso está diseñado para perfeccionar las técnicas de raspado y alisado ra…" at bounding box center [649, 409] width 733 height 304
click at [505, 467] on p "Generated with [URL]" at bounding box center [644, 460] width 735 height 181
click at [497, 463] on p "Generated with [URL]" at bounding box center [625, 455] width 693 height 327
click at [523, 465] on p "Generated with [URL]" at bounding box center [635, 458] width 718 height 256
click at [523, 465] on p "Generated with [URL]" at bounding box center [665, 464] width 746 height 26
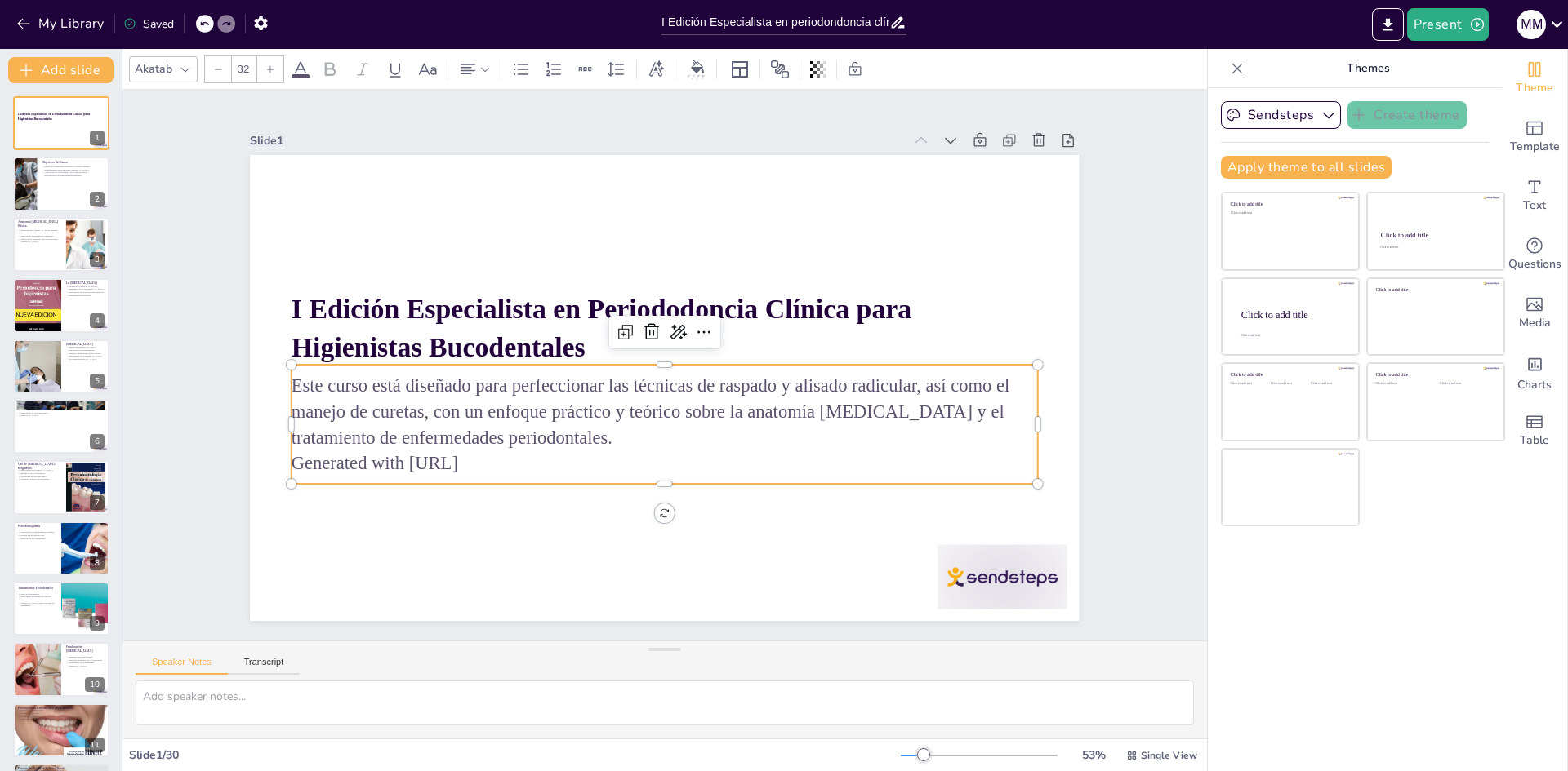
click at [503, 468] on p "Generated with [URL]" at bounding box center [644, 460] width 735 height 181
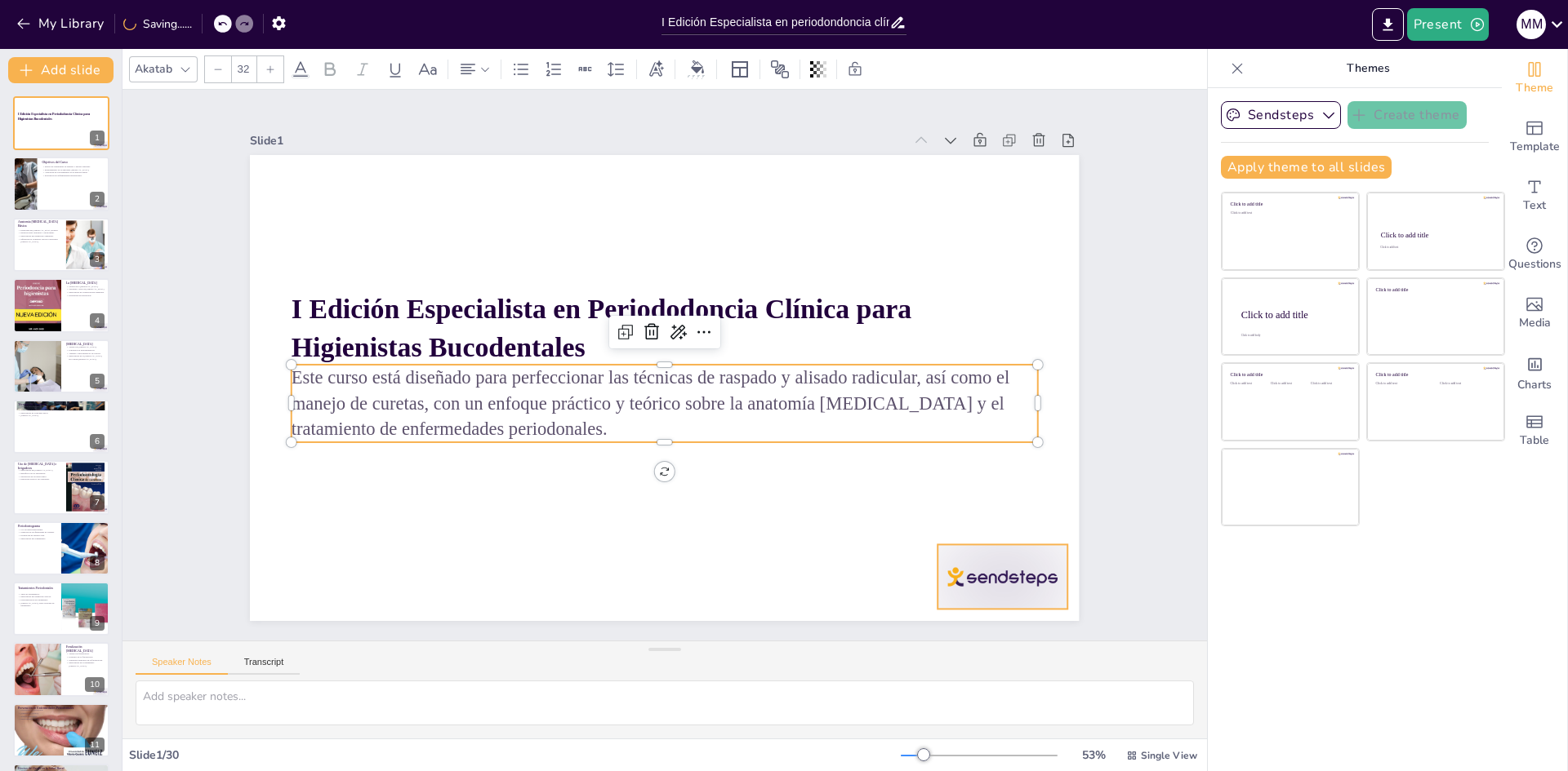
click at [992, 620] on div at bounding box center [921, 671] width 143 height 101
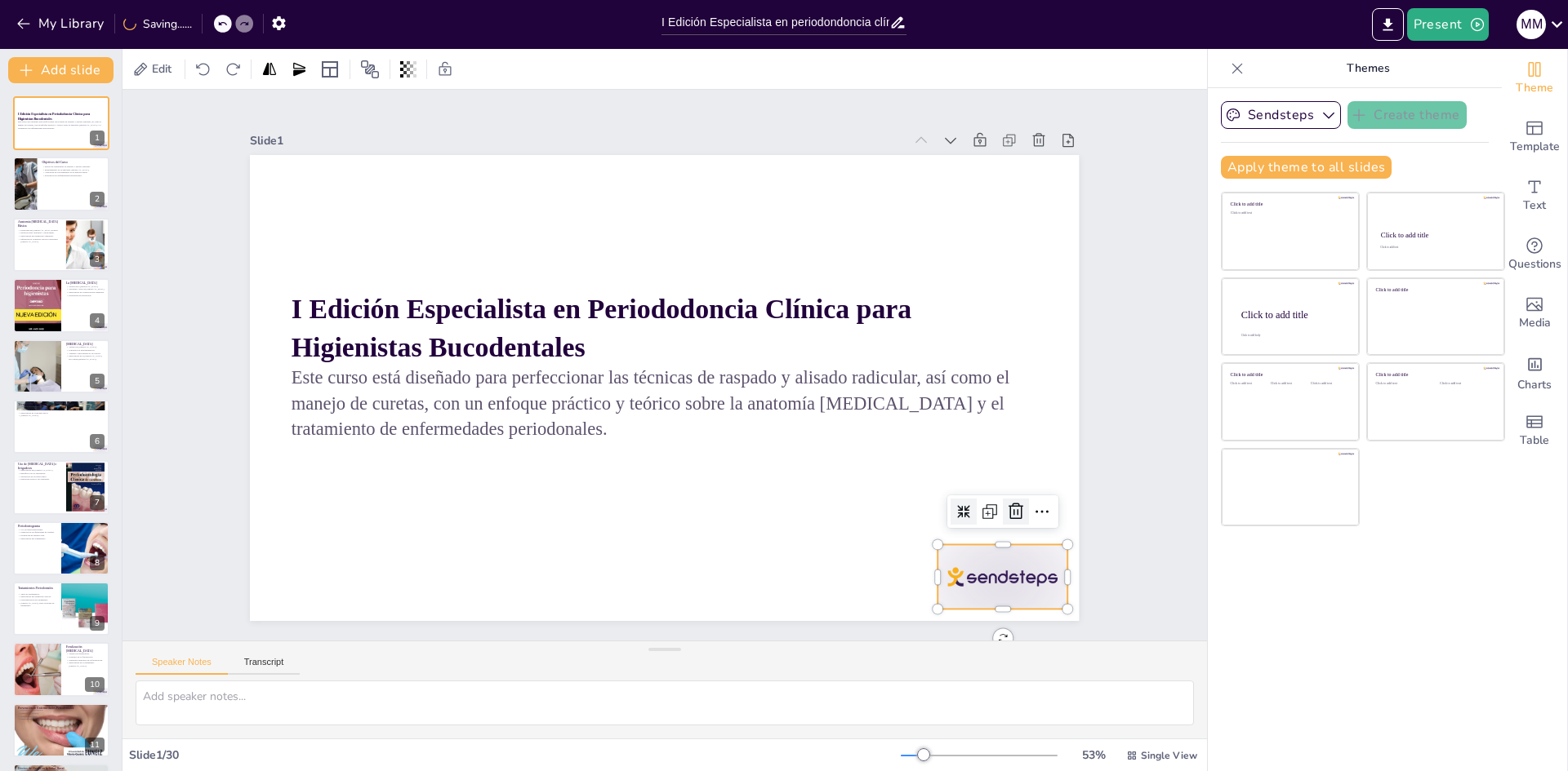
click at [1009, 537] on icon at bounding box center [998, 547] width 21 height 21
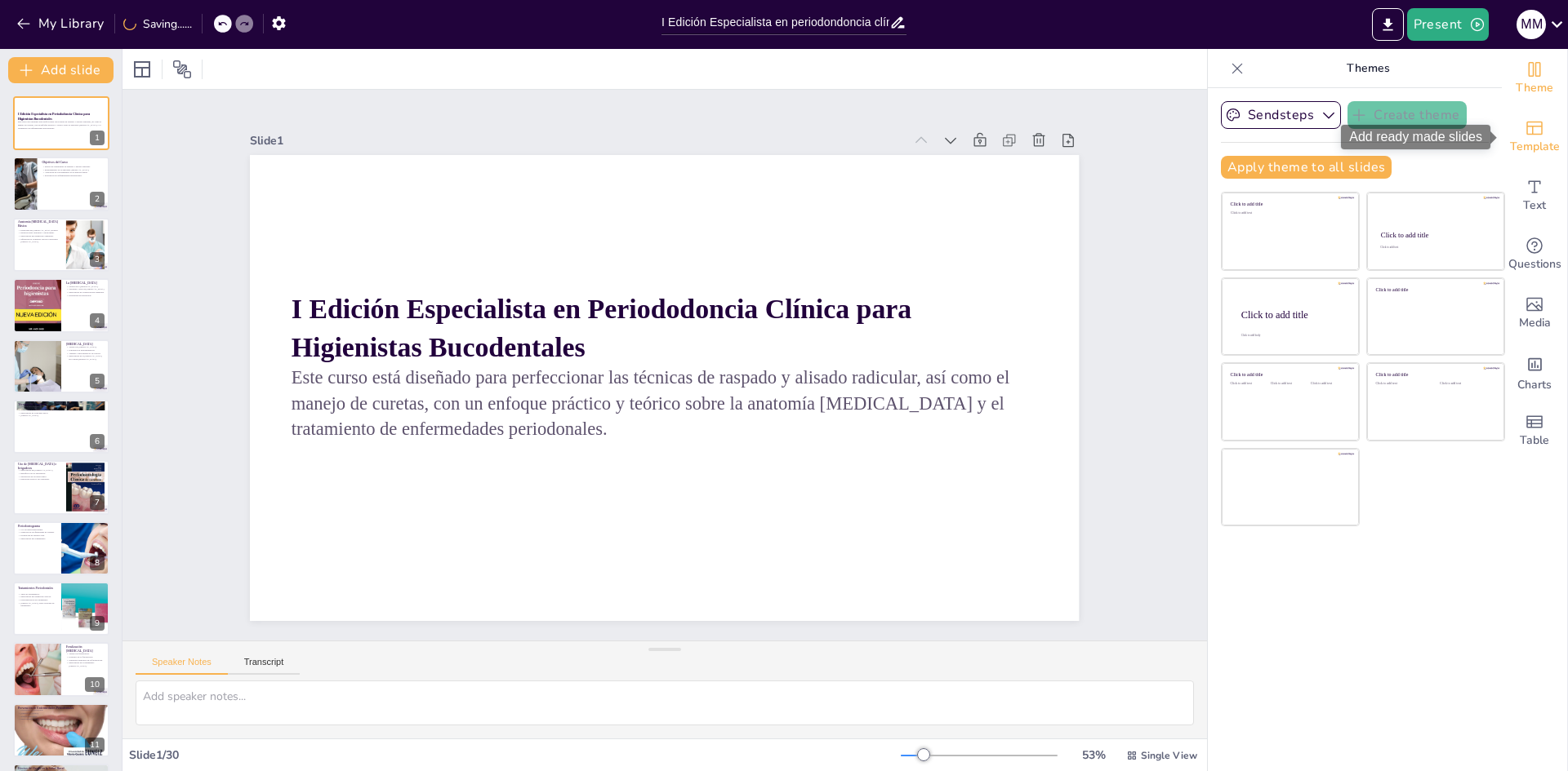
click at [1541, 142] on span "Template" at bounding box center [1534, 147] width 50 height 18
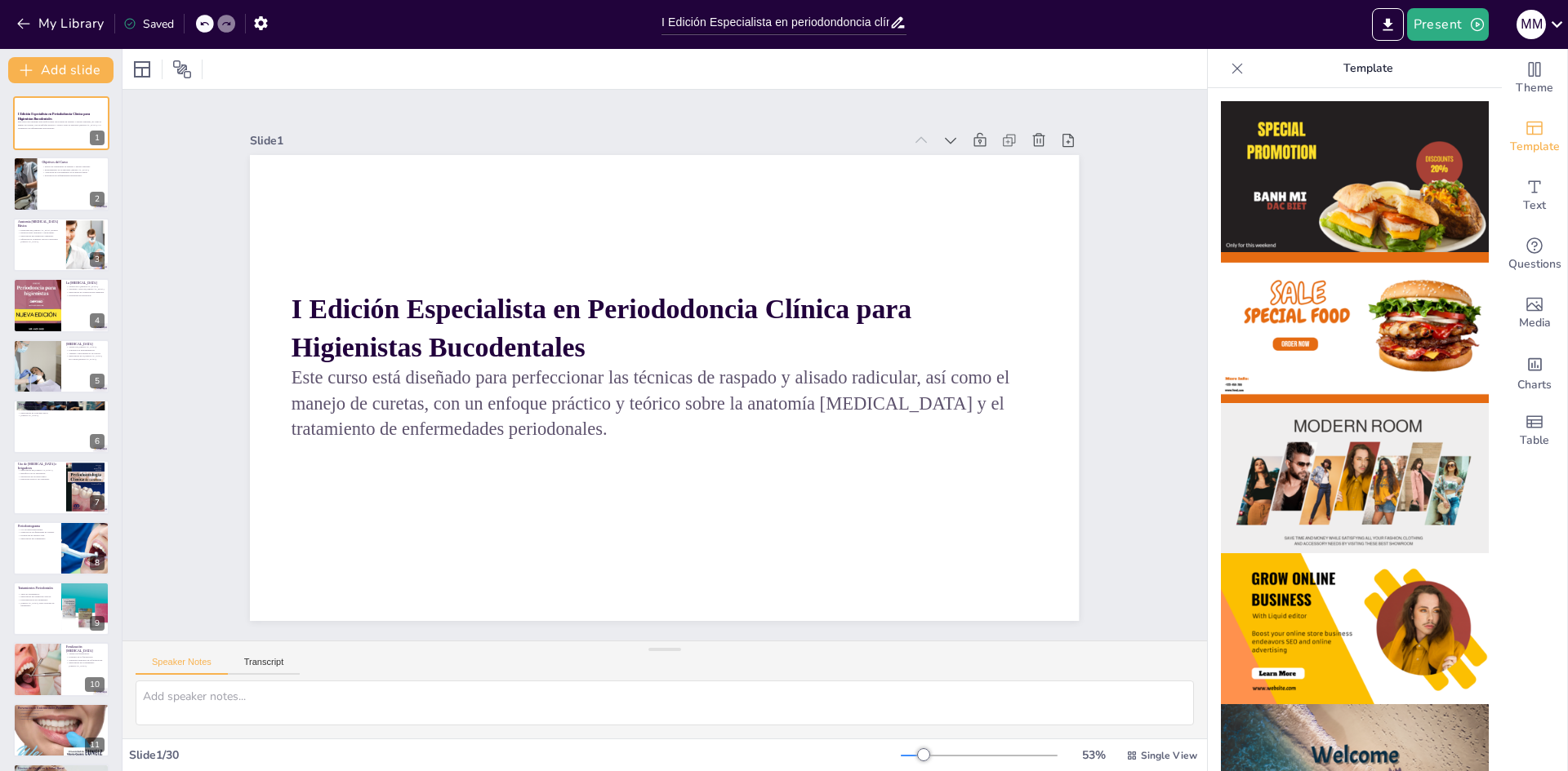
click at [1229, 71] on icon at bounding box center [1237, 68] width 17 height 17
